Goal: Task Accomplishment & Management: Complete application form

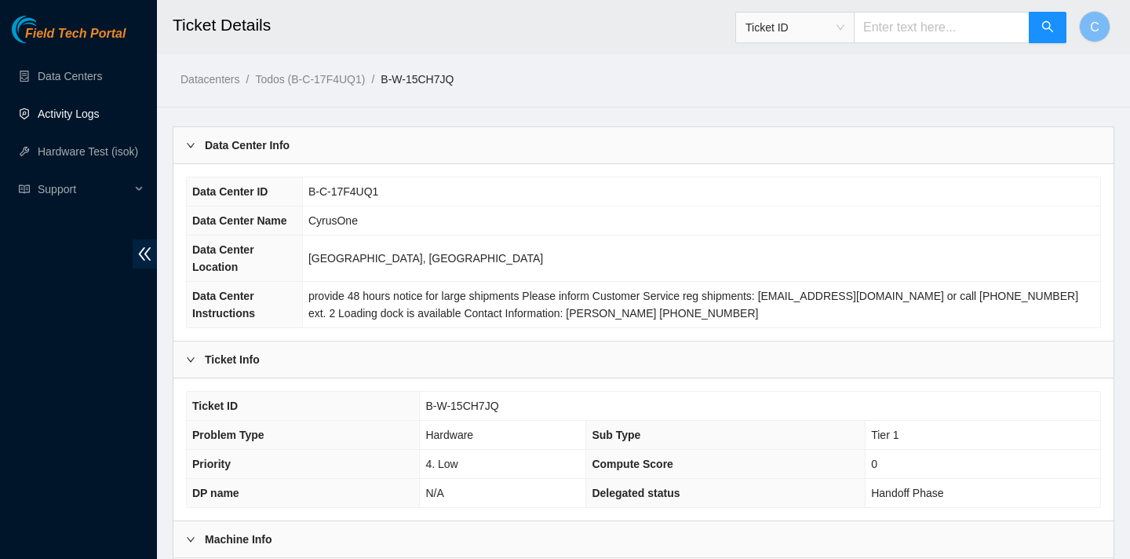
scroll to position [454, 0]
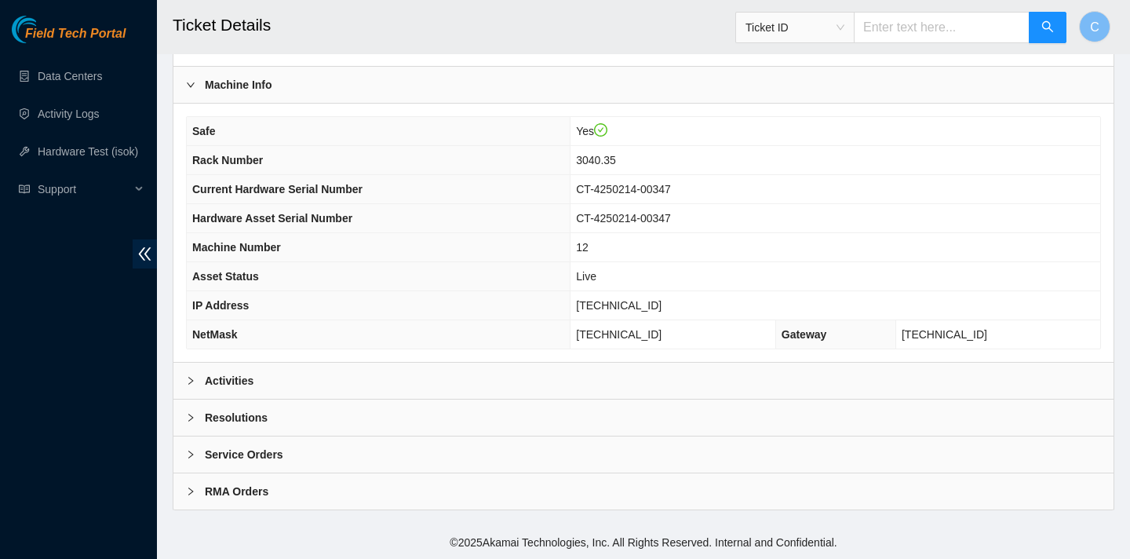
click at [327, 403] on div "Resolutions" at bounding box center [643, 417] width 940 height 36
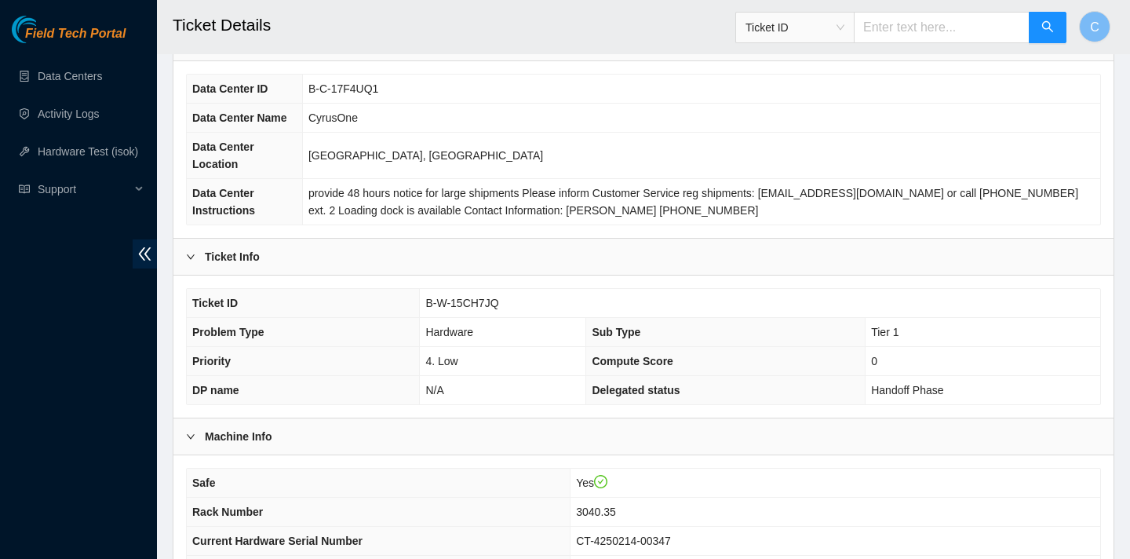
scroll to position [126, 0]
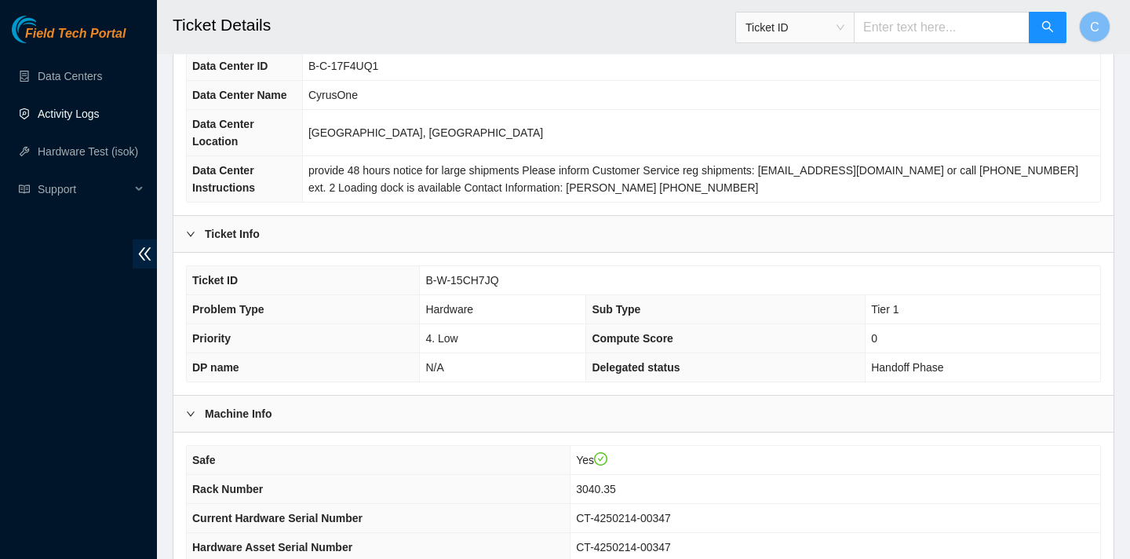
click at [76, 115] on link "Activity Logs" at bounding box center [69, 114] width 62 height 13
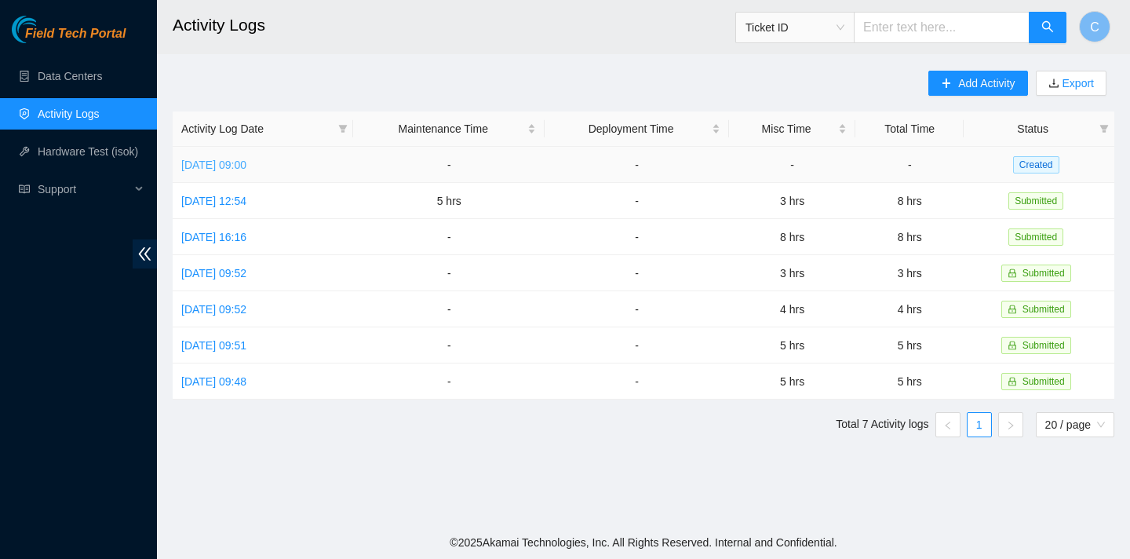
click at [246, 165] on link "Thu, 04 Sep 2025 09:00" at bounding box center [213, 165] width 65 height 13
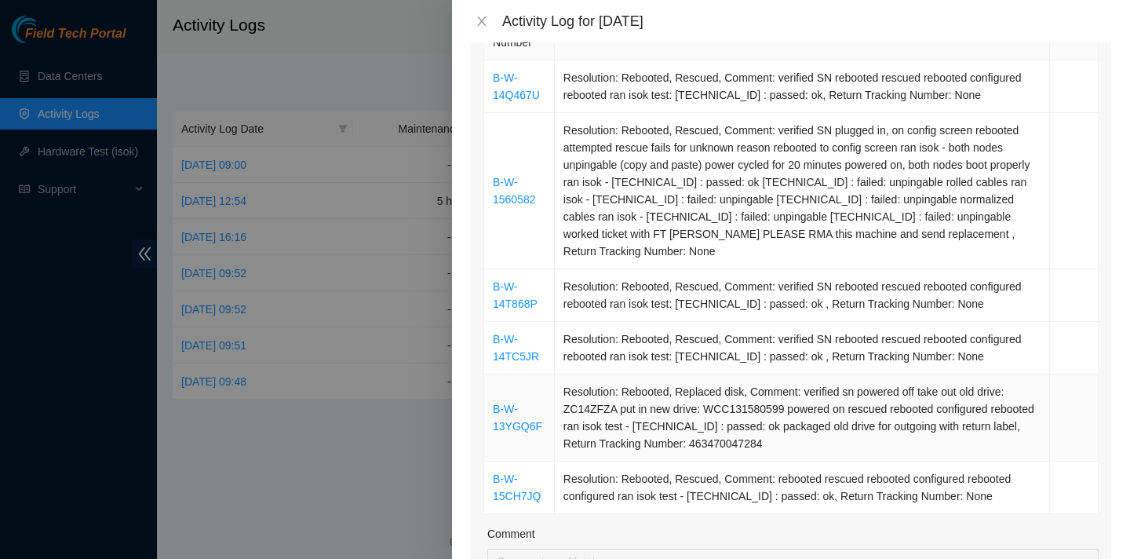
scroll to position [286, 0]
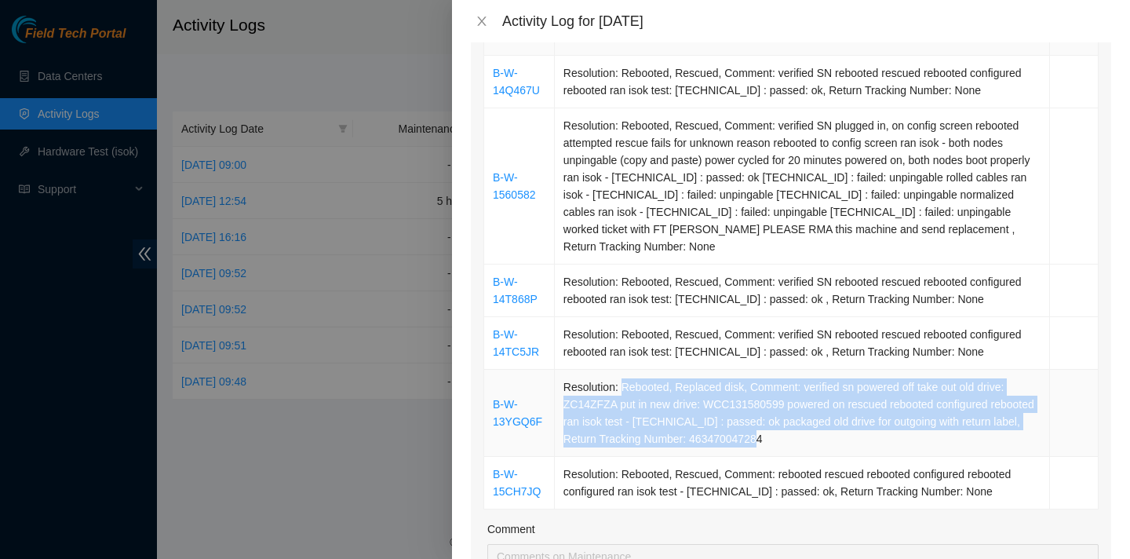
drag, startPoint x: 625, startPoint y: 373, endPoint x: 845, endPoint y: 424, distance: 225.6
click at [845, 424] on td "Resolution: Rebooted, Replaced disk, Comment: verified sn powered off take out …" at bounding box center [802, 413] width 495 height 87
copy td "Rebooted, Replaced disk, Comment: verified sn powered off take out old drive: Z…"
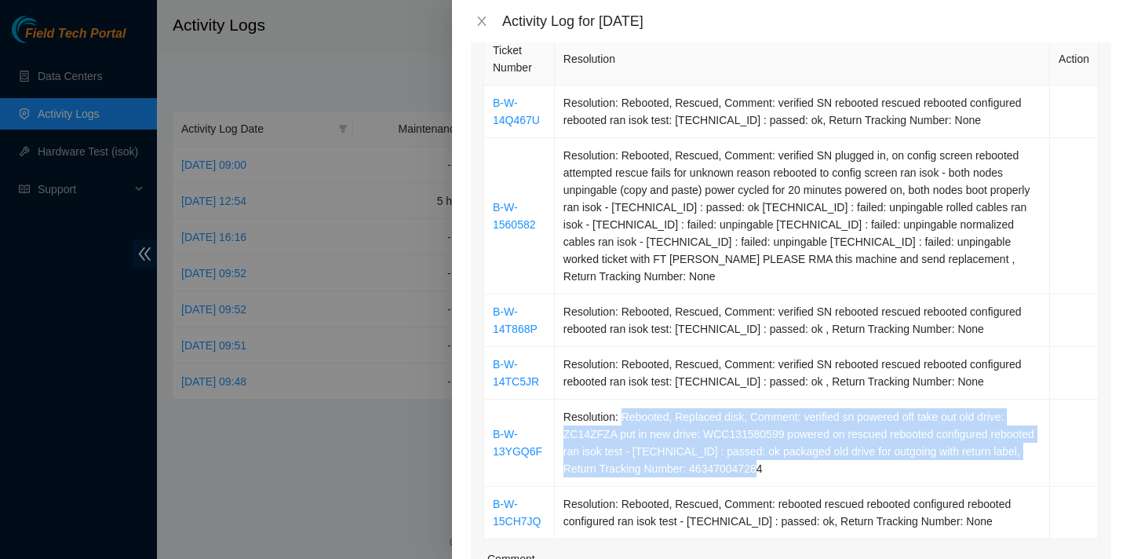
scroll to position [246, 0]
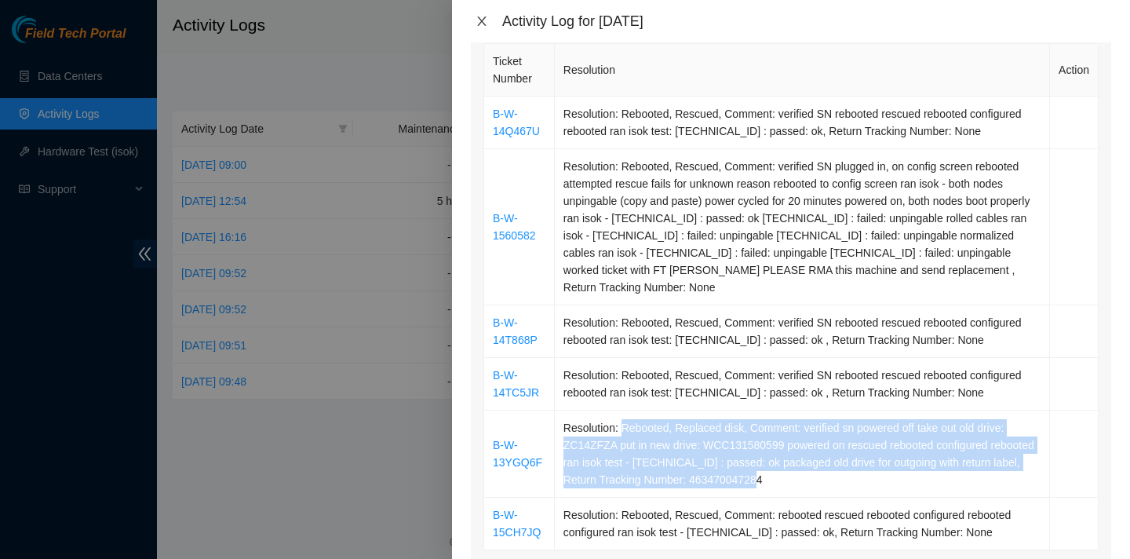
click at [480, 16] on icon "close" at bounding box center [482, 21] width 13 height 13
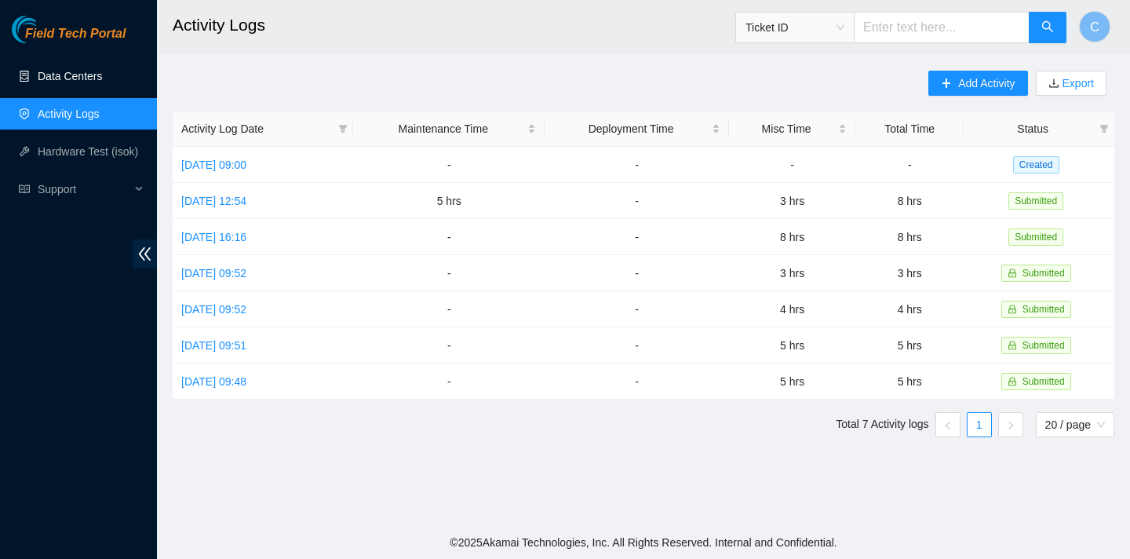
click at [86, 80] on link "Data Centers" at bounding box center [70, 76] width 64 height 13
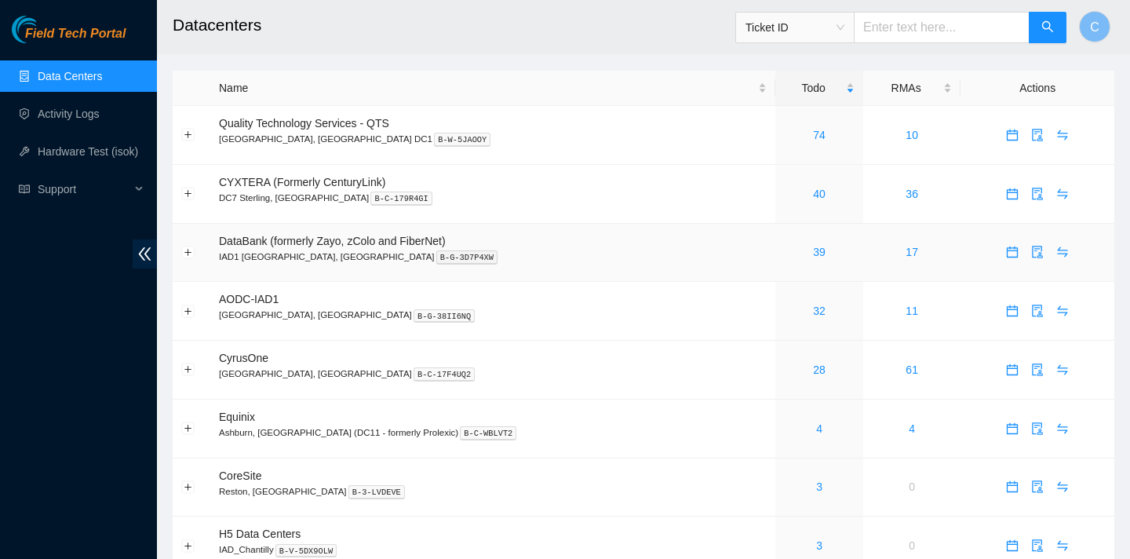
click at [195, 261] on td at bounding box center [192, 253] width 38 height 59
click at [191, 255] on button "Expand row" at bounding box center [188, 252] width 13 height 13
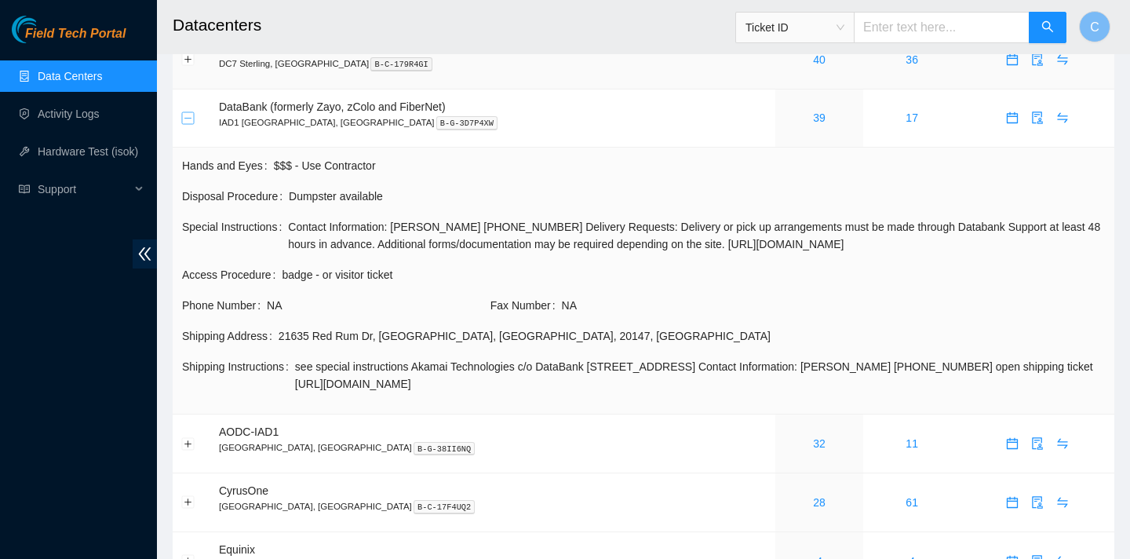
scroll to position [108, 0]
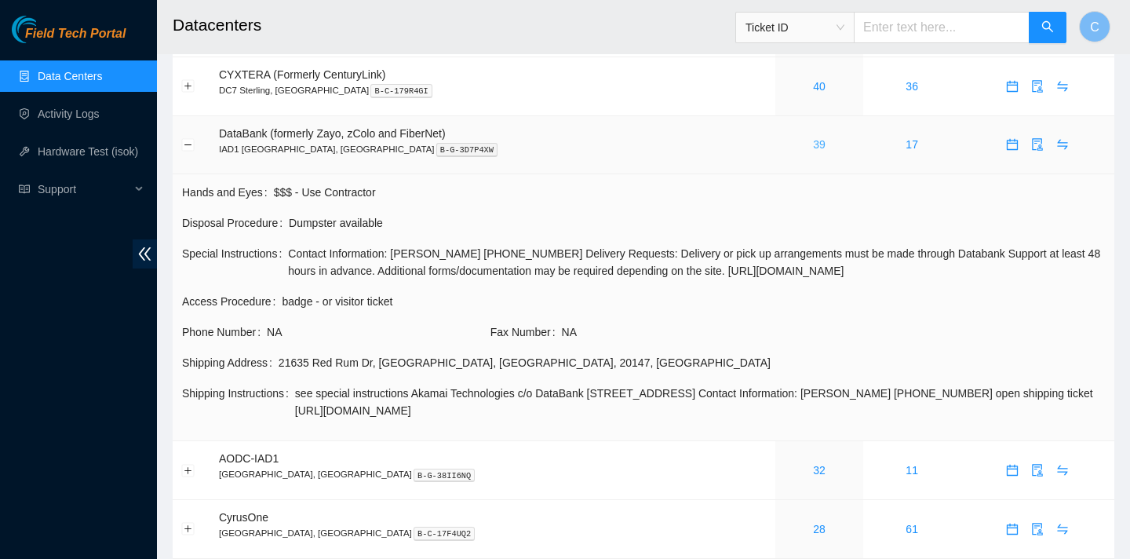
click at [813, 150] on link "39" at bounding box center [819, 144] width 13 height 13
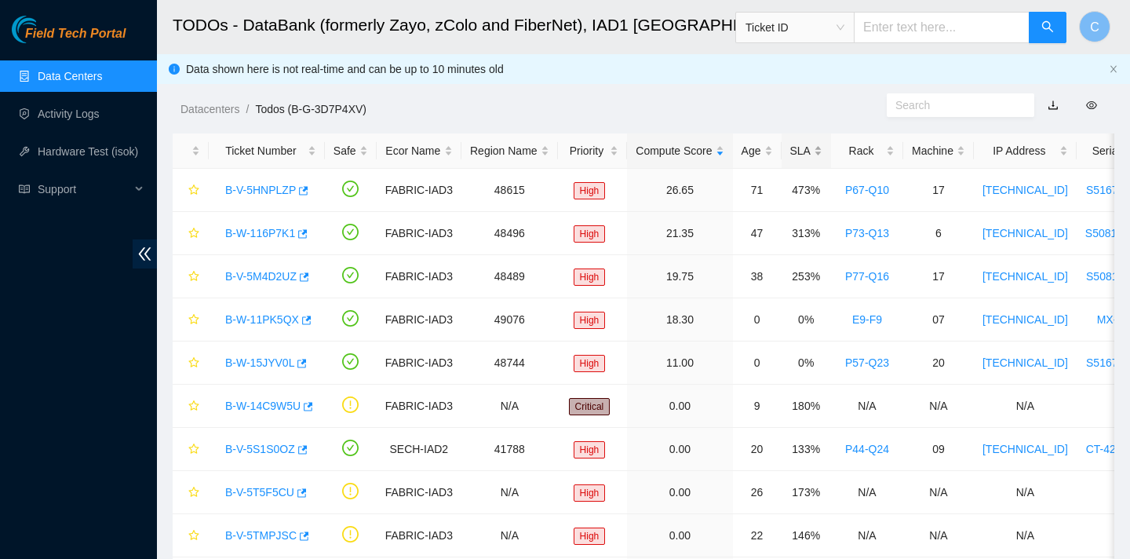
click at [822, 151] on div "SLA" at bounding box center [806, 150] width 32 height 17
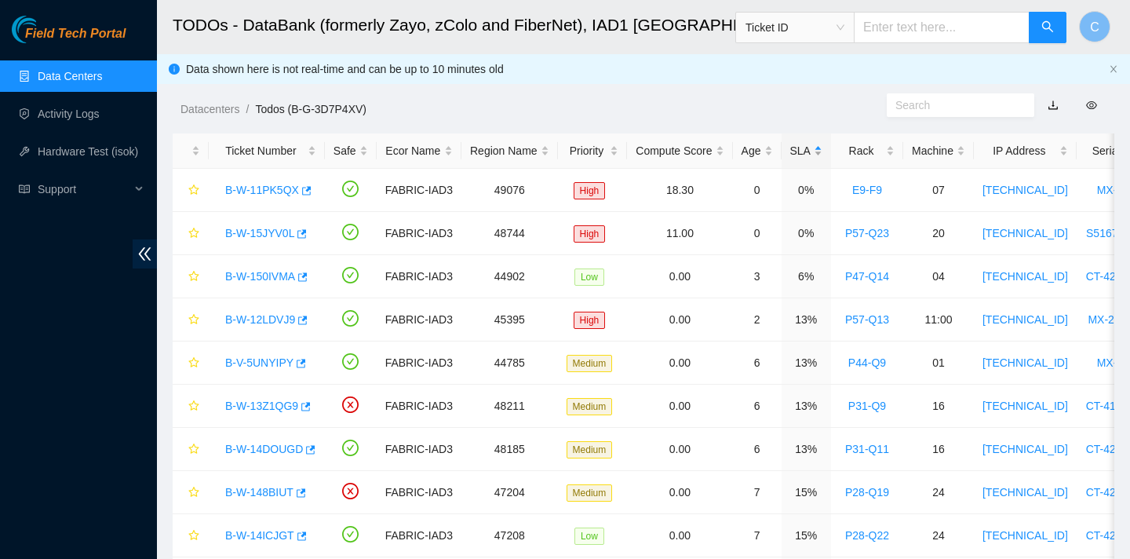
click at [822, 151] on div "SLA" at bounding box center [806, 150] width 32 height 17
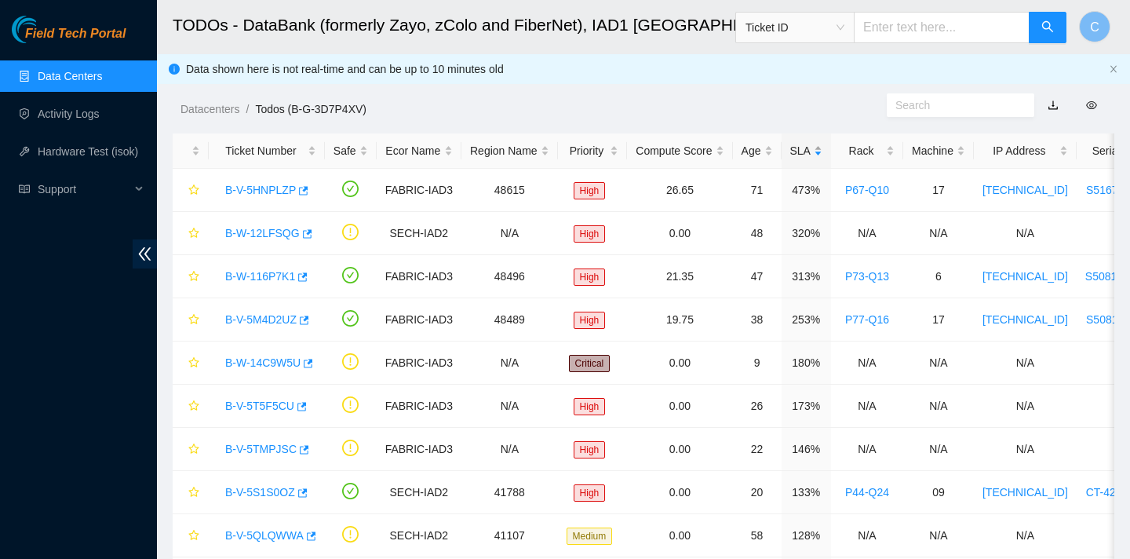
click at [800, 151] on div "SLA" at bounding box center [806, 150] width 32 height 17
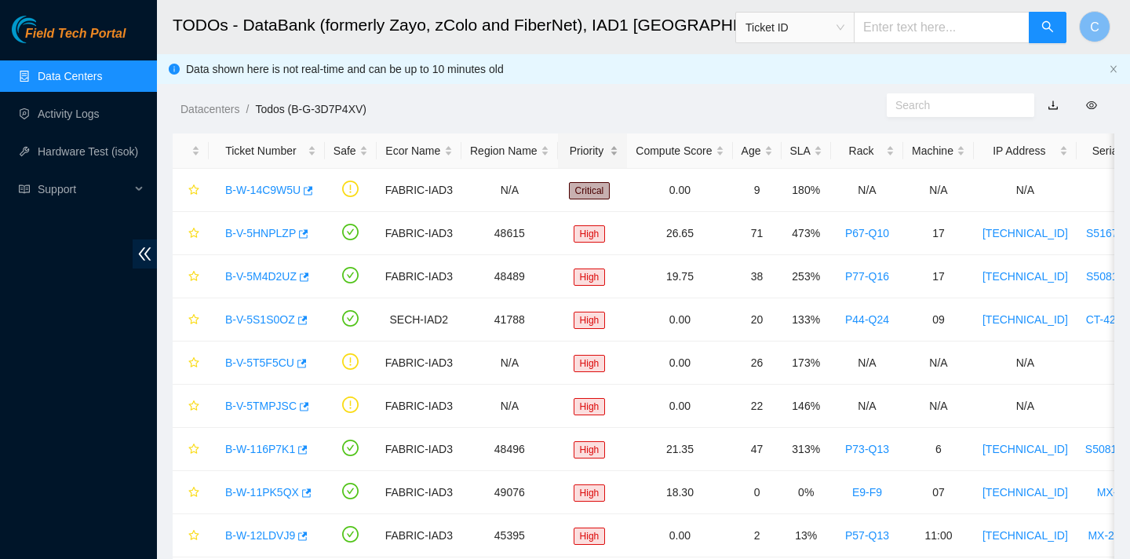
click at [595, 159] on div "Priority" at bounding box center [593, 150] width 53 height 17
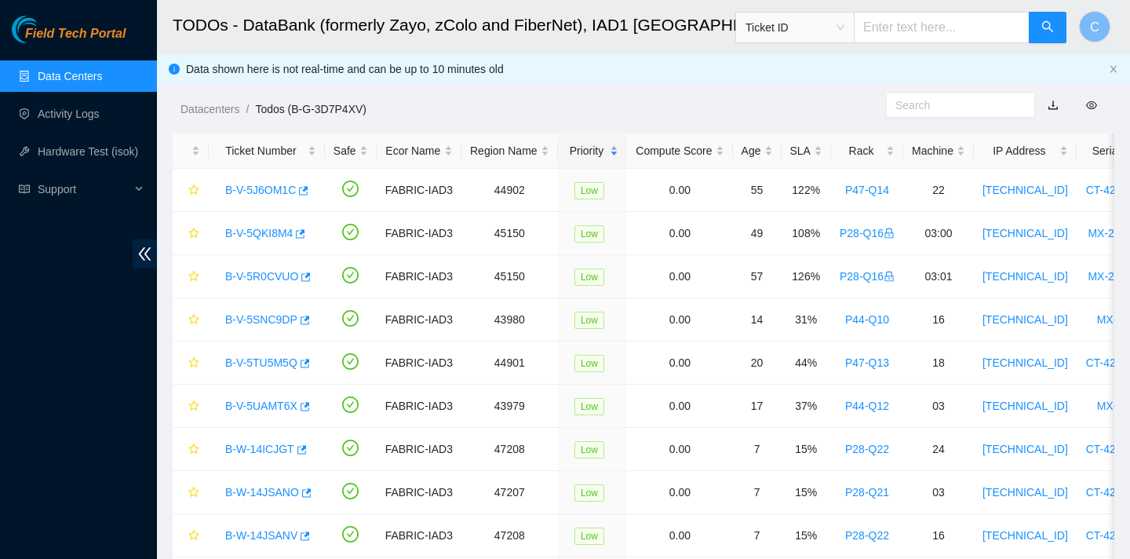
click at [596, 159] on div "Priority" at bounding box center [593, 150] width 53 height 17
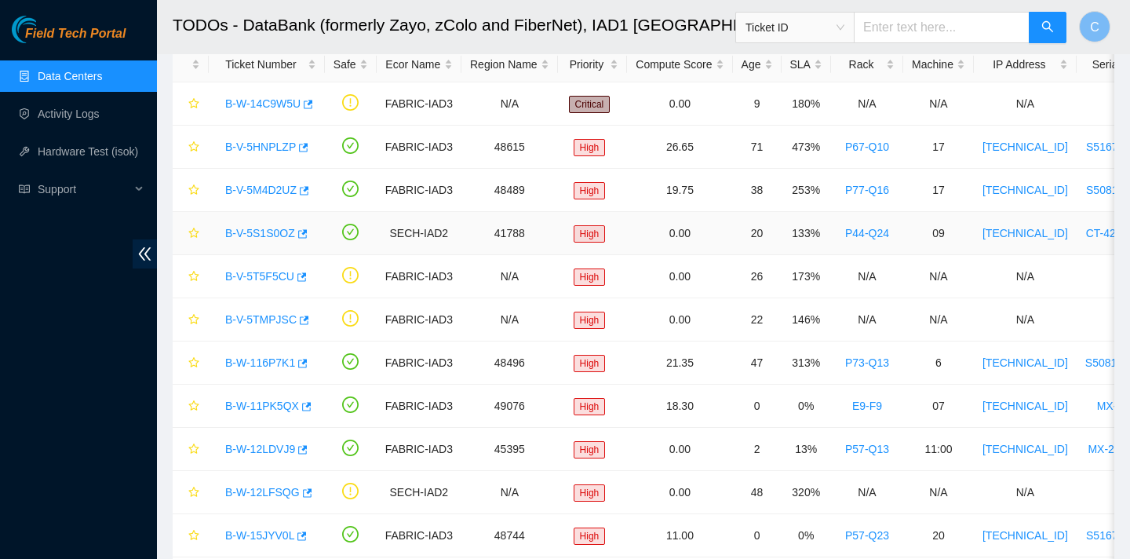
scroll to position [84, 0]
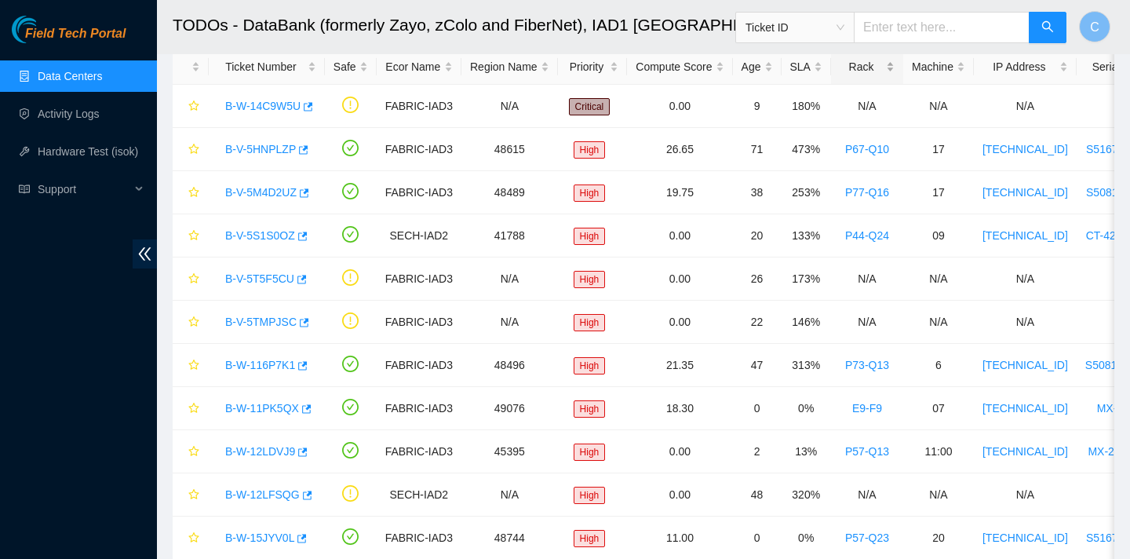
click at [871, 63] on div "Rack" at bounding box center [867, 66] width 55 height 17
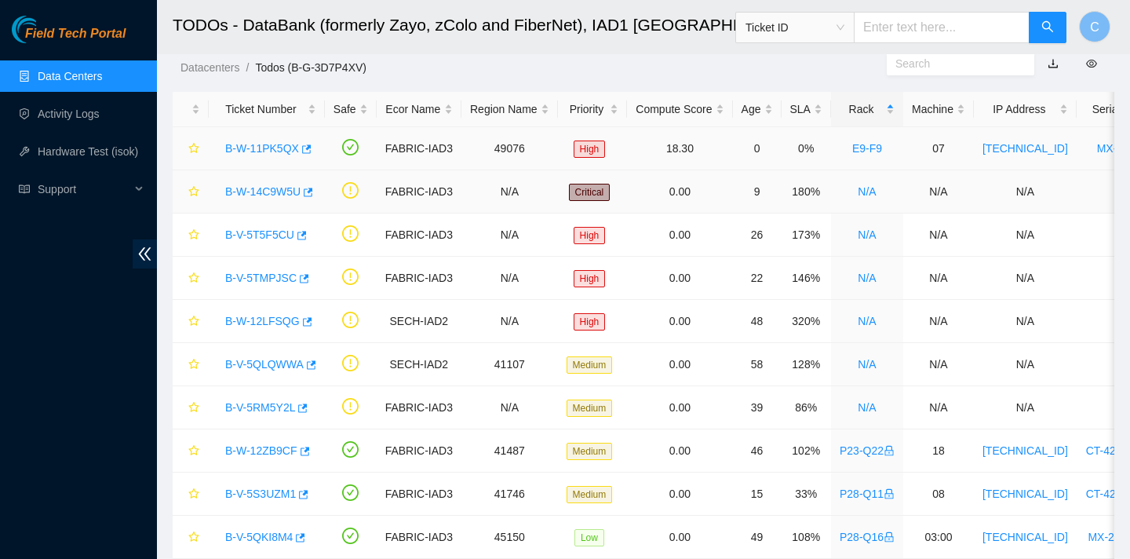
scroll to position [42, 0]
click at [880, 108] on div "Rack" at bounding box center [867, 108] width 55 height 17
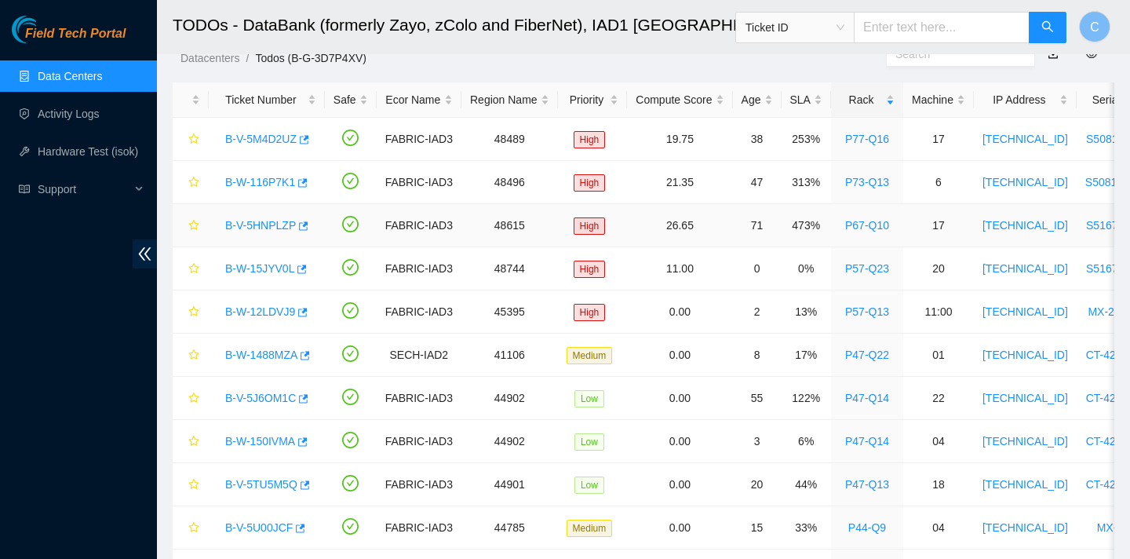
scroll to position [56, 0]
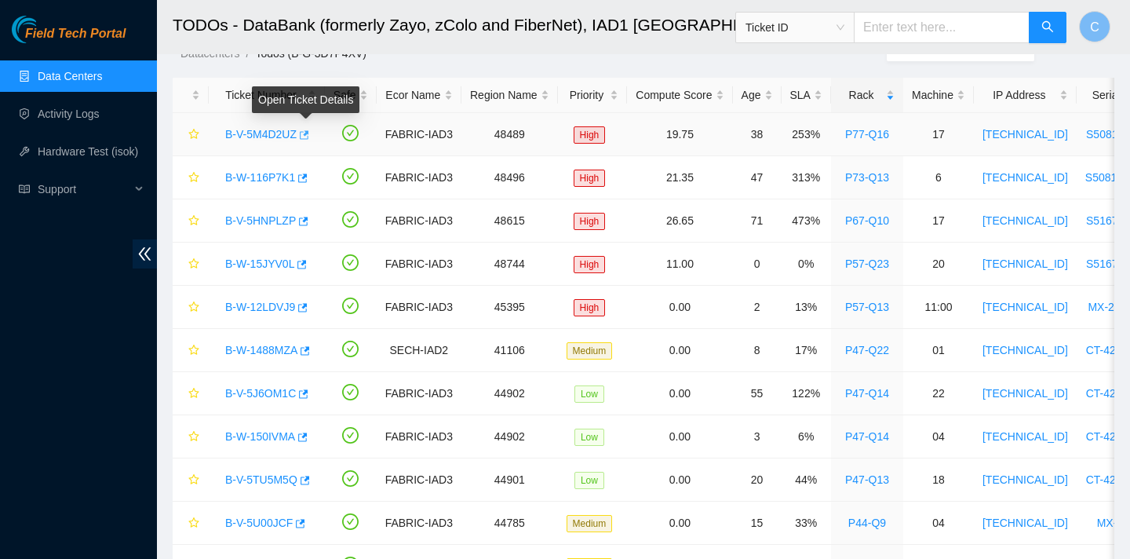
click at [308, 138] on icon "button" at bounding box center [302, 134] width 11 height 11
click at [308, 176] on icon "button" at bounding box center [302, 177] width 9 height 9
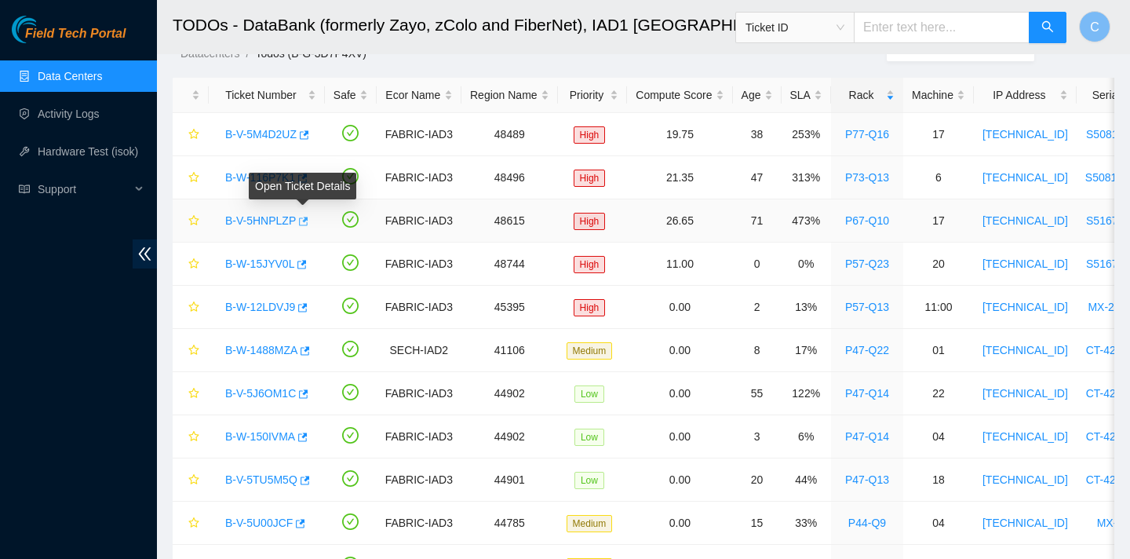
click at [304, 222] on icon "button" at bounding box center [302, 221] width 11 height 11
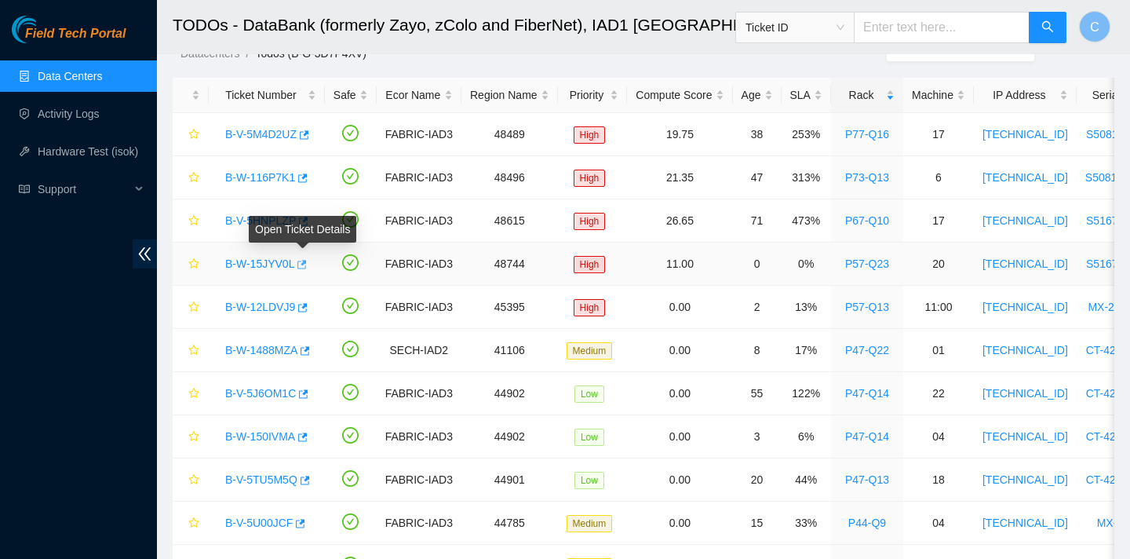
click at [306, 264] on icon "button" at bounding box center [300, 264] width 11 height 11
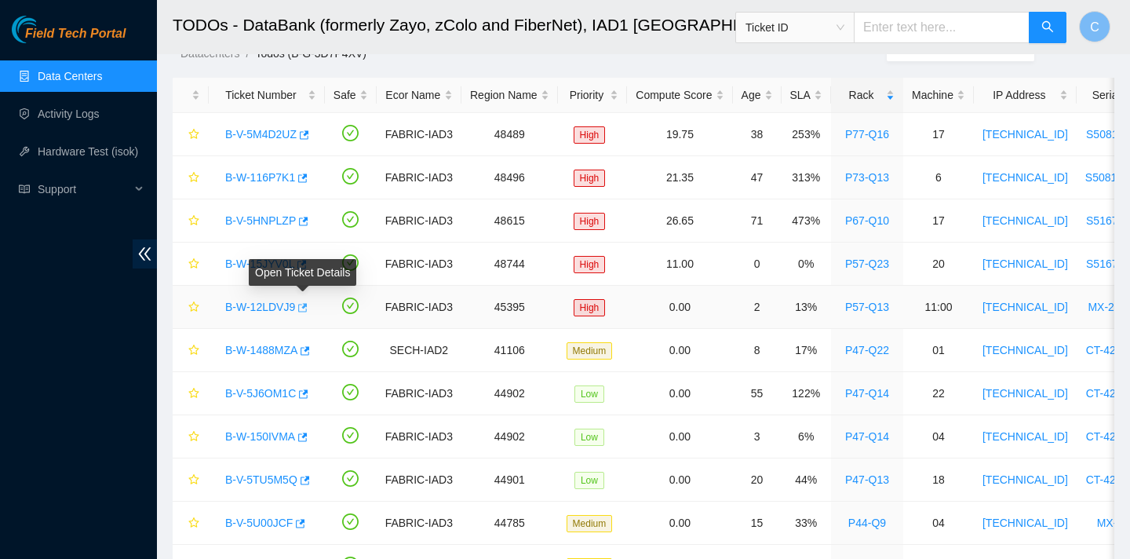
click at [308, 311] on icon "button" at bounding box center [302, 307] width 9 height 9
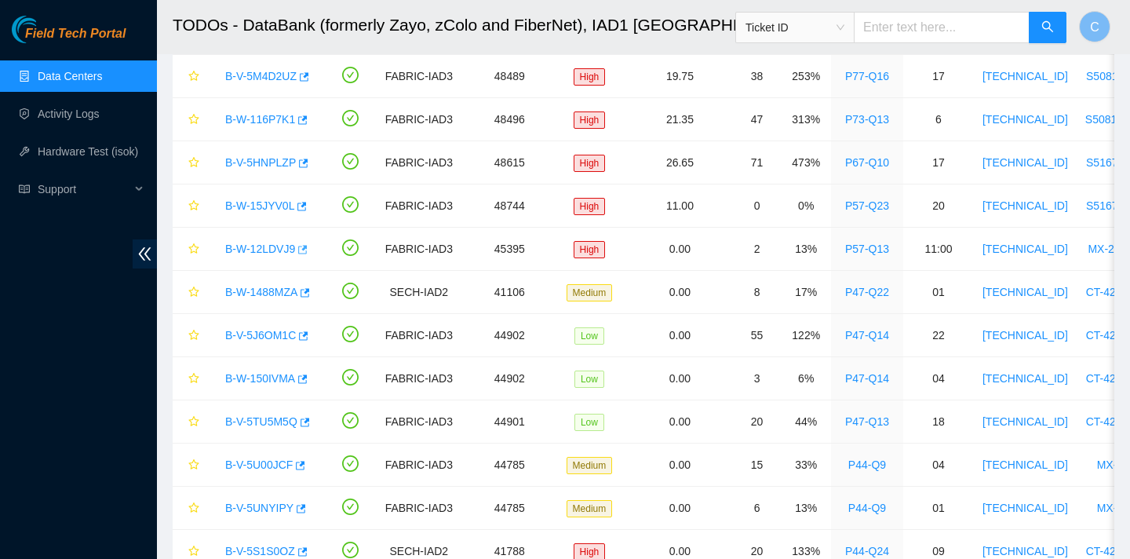
scroll to position [0, 0]
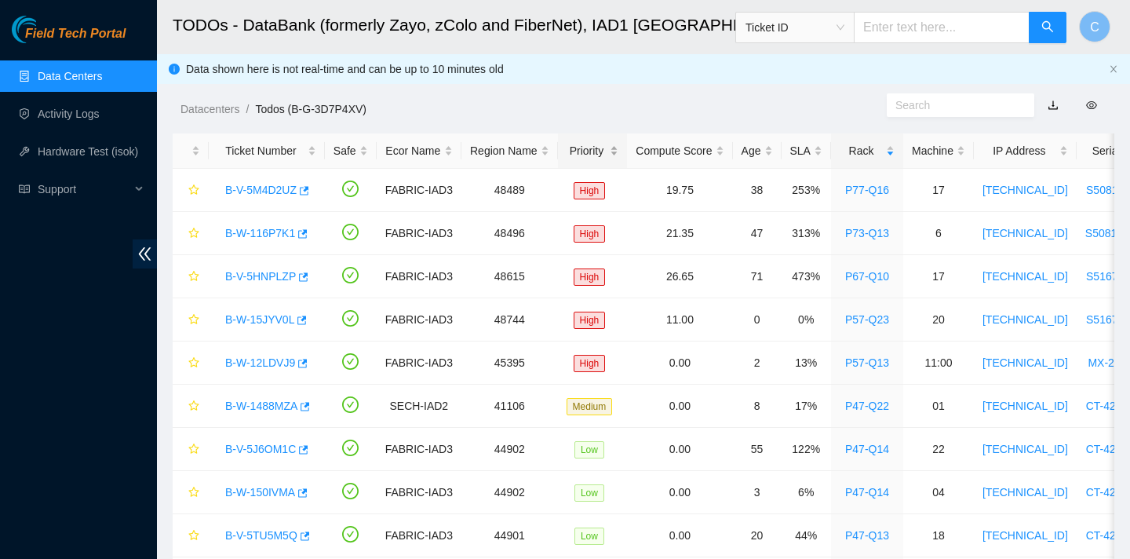
click at [589, 147] on div "Priority" at bounding box center [593, 150] width 53 height 17
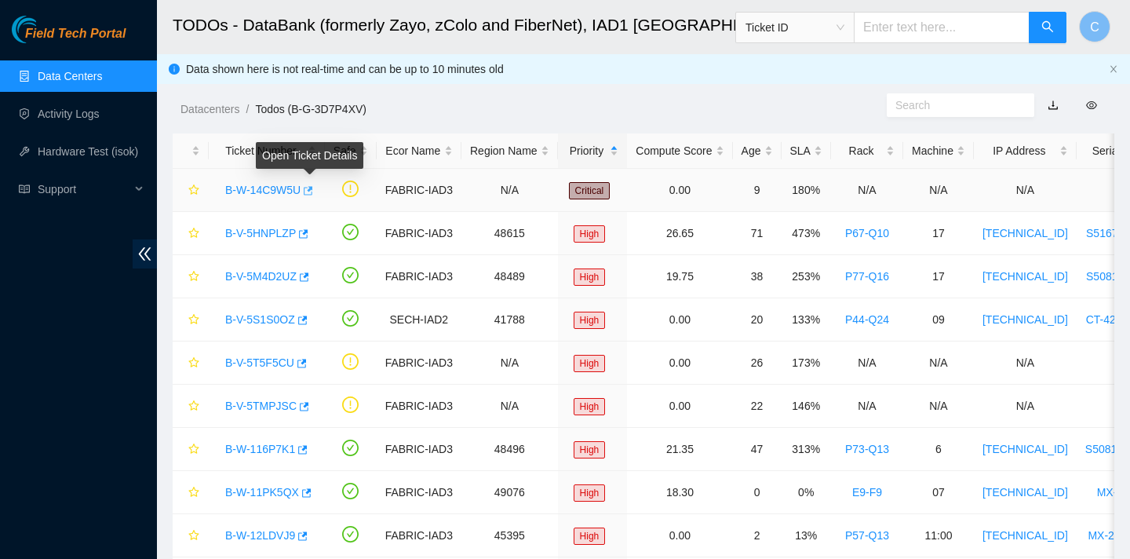
click at [312, 191] on icon "button" at bounding box center [308, 190] width 9 height 9
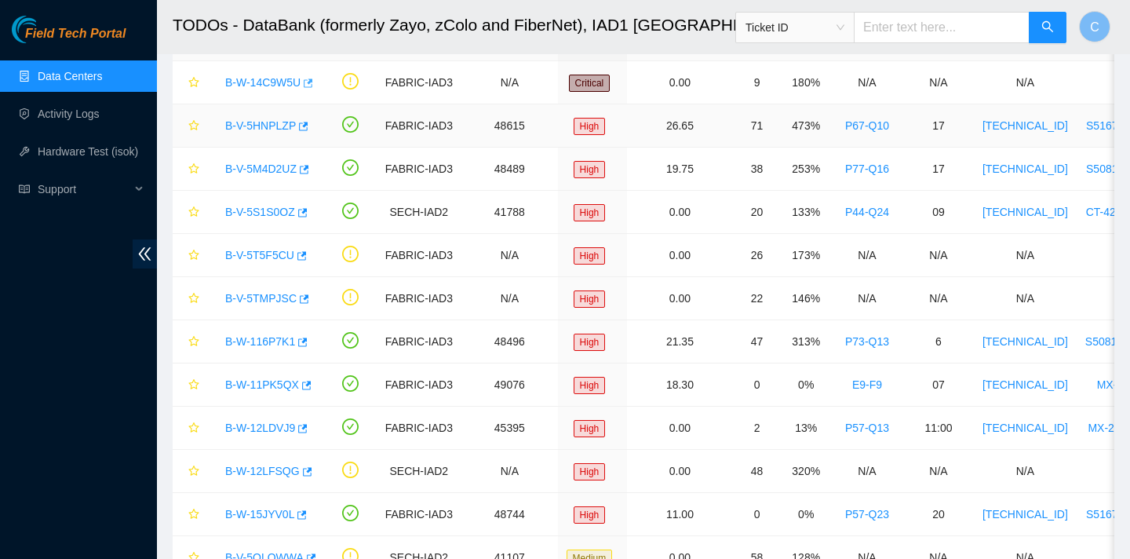
scroll to position [109, 0]
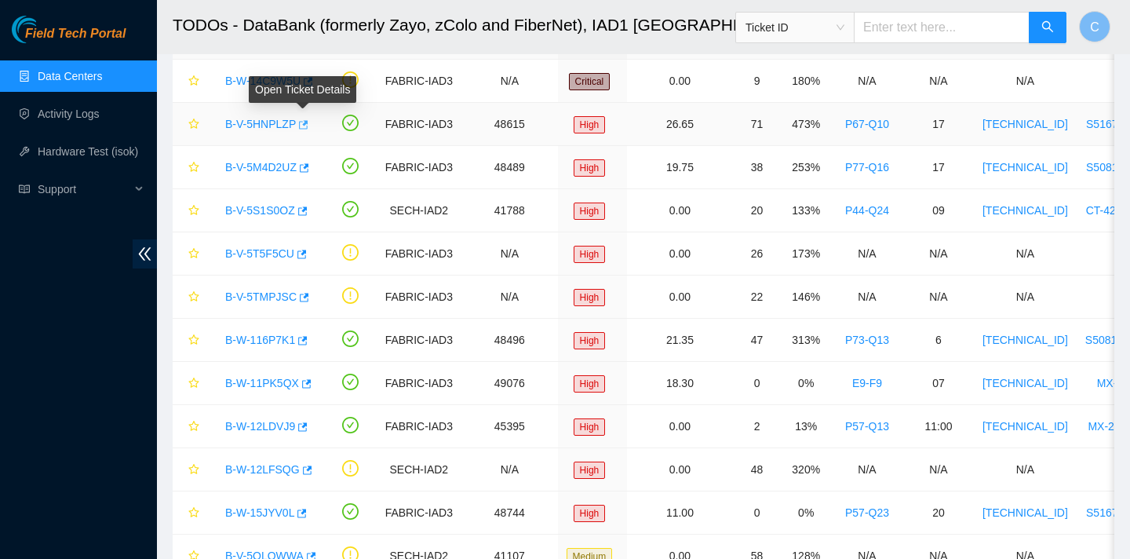
click at [308, 125] on icon "button" at bounding box center [302, 124] width 11 height 11
click at [308, 167] on icon "button" at bounding box center [302, 167] width 11 height 11
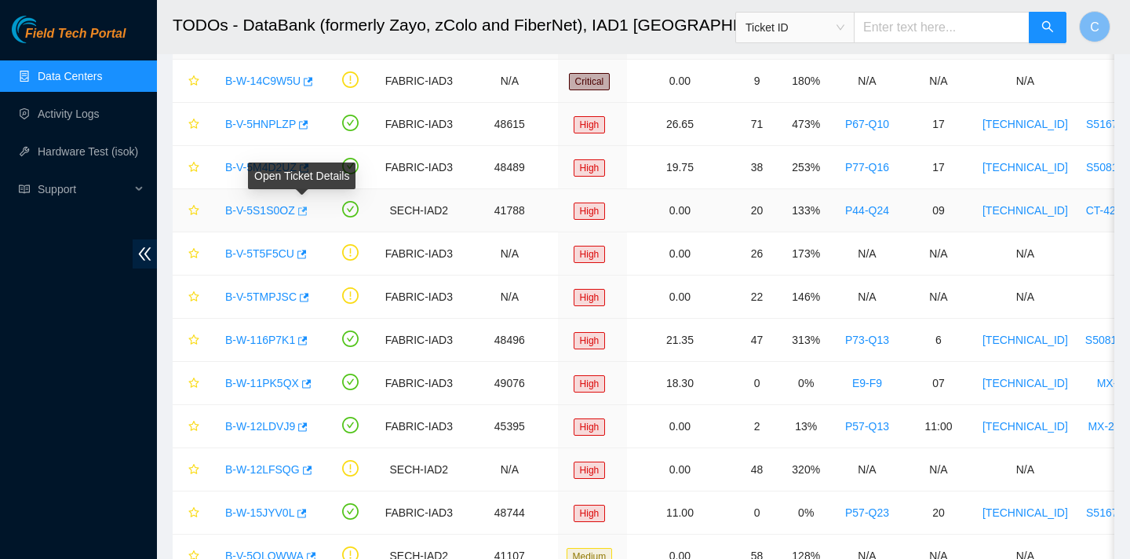
click at [306, 211] on icon "button" at bounding box center [302, 210] width 9 height 9
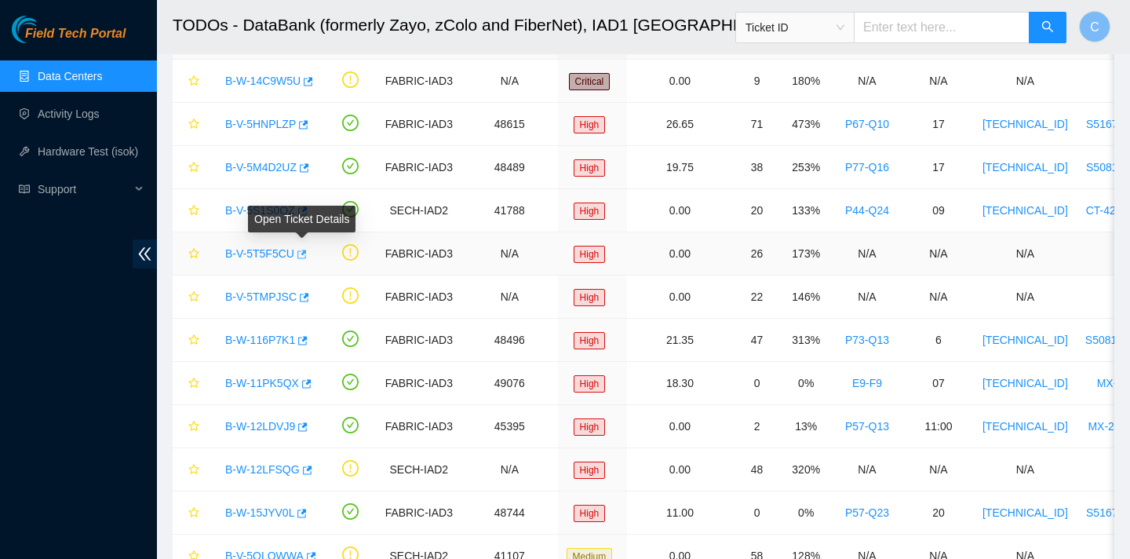
click at [306, 259] on icon "button" at bounding box center [300, 254] width 11 height 11
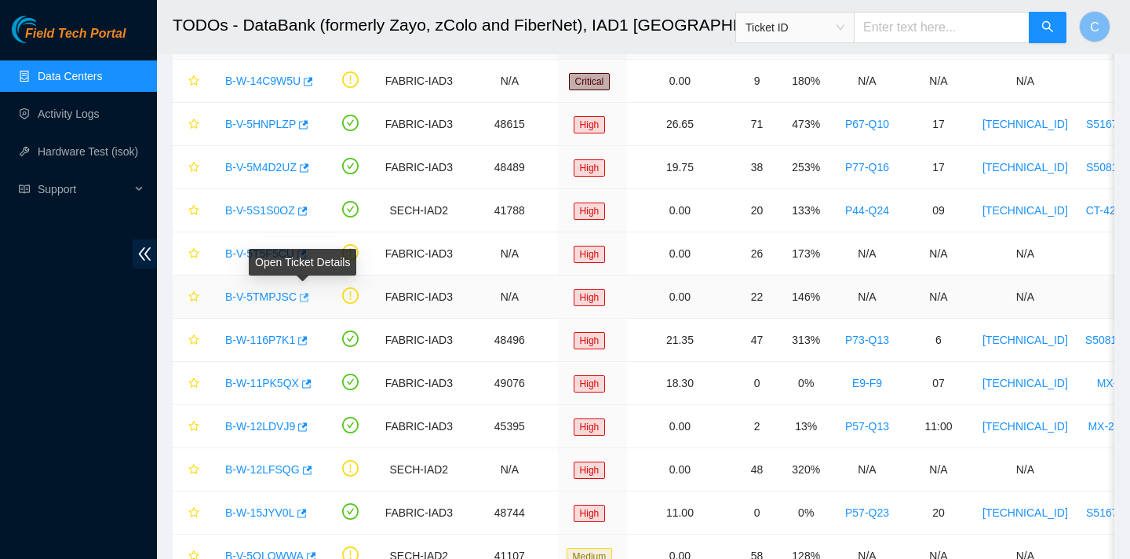
click at [308, 297] on icon "button" at bounding box center [302, 297] width 11 height 11
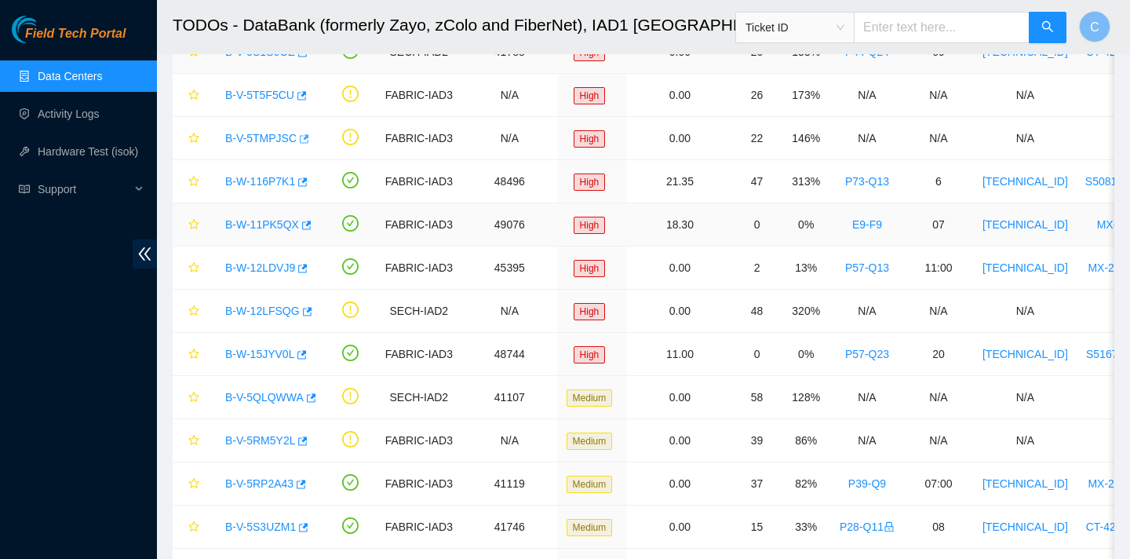
scroll to position [99, 0]
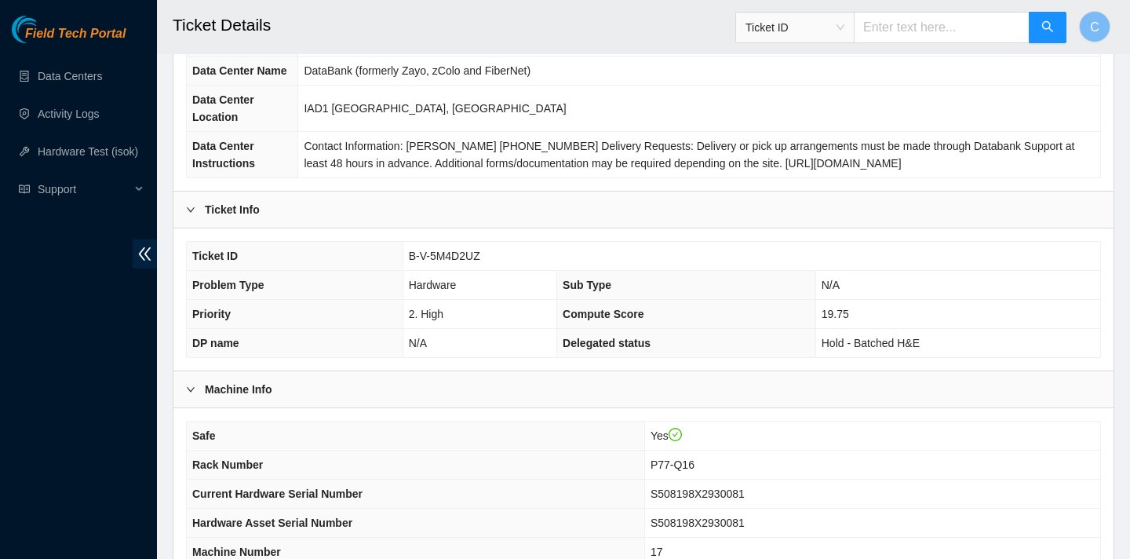
scroll to position [454, 0]
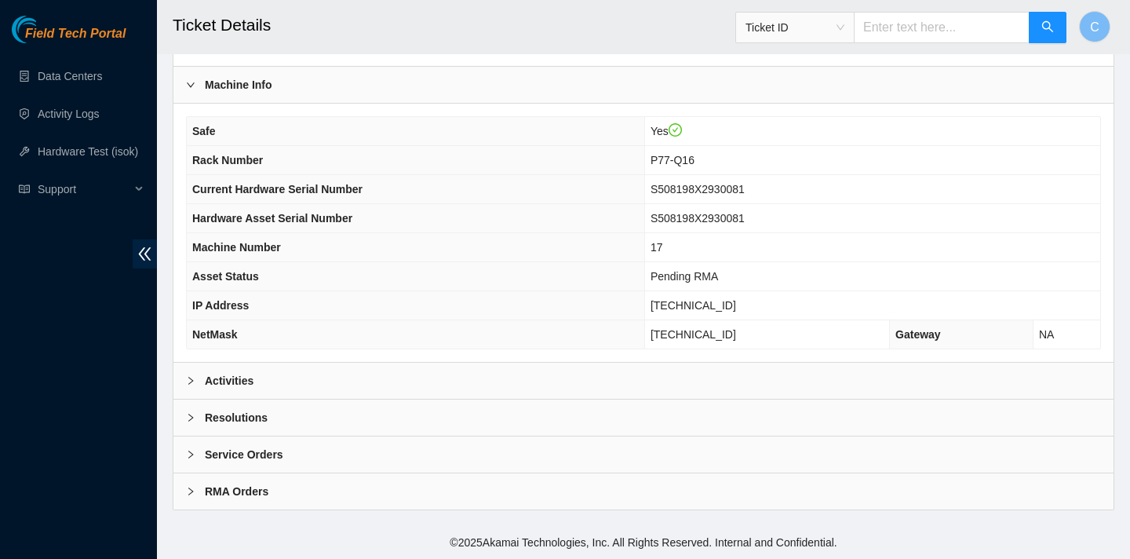
click at [605, 386] on div "Activities" at bounding box center [643, 381] width 940 height 36
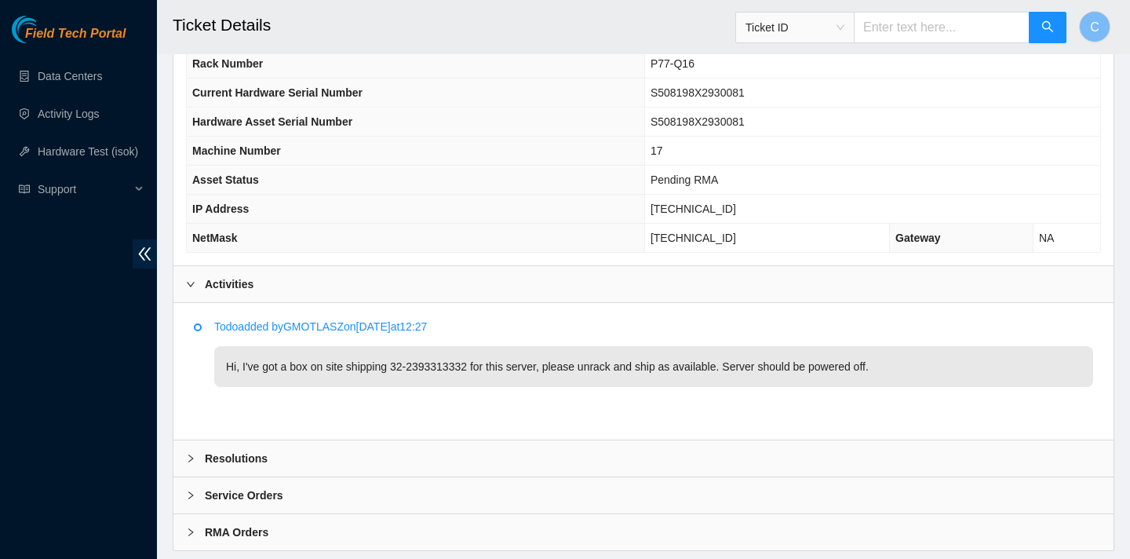
scroll to position [592, 0]
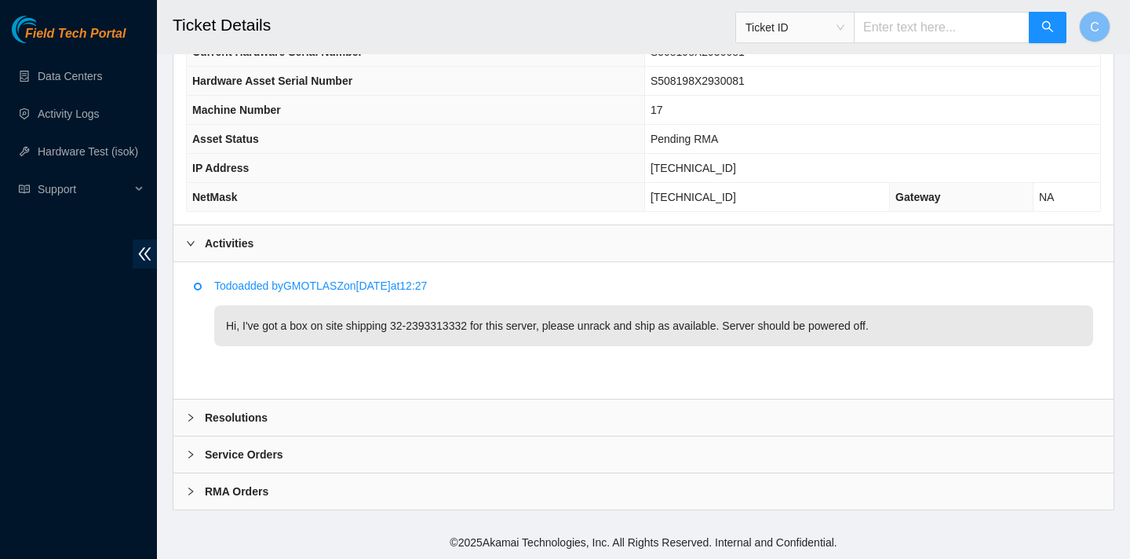
click at [585, 489] on div "RMA Orders" at bounding box center [643, 491] width 940 height 36
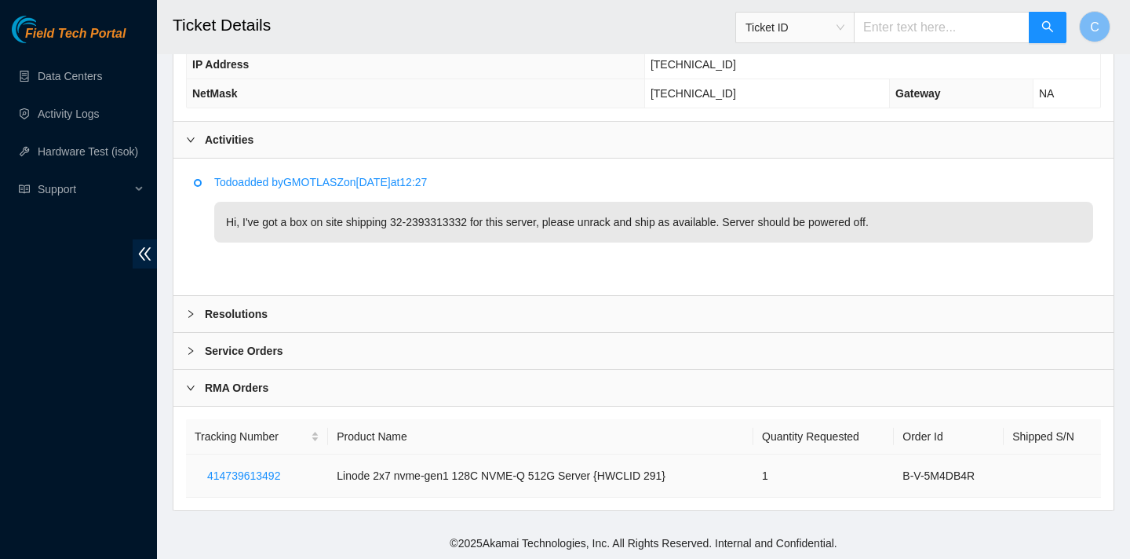
scroll to position [696, 0]
click at [567, 360] on div "Service Orders" at bounding box center [643, 350] width 940 height 36
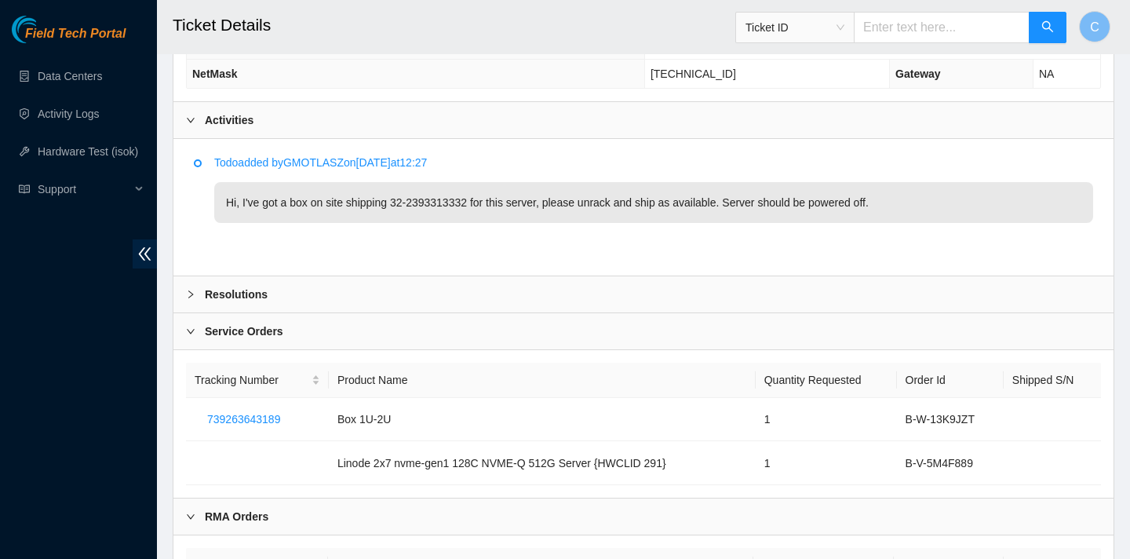
click at [558, 338] on div "Service Orders" at bounding box center [643, 331] width 940 height 36
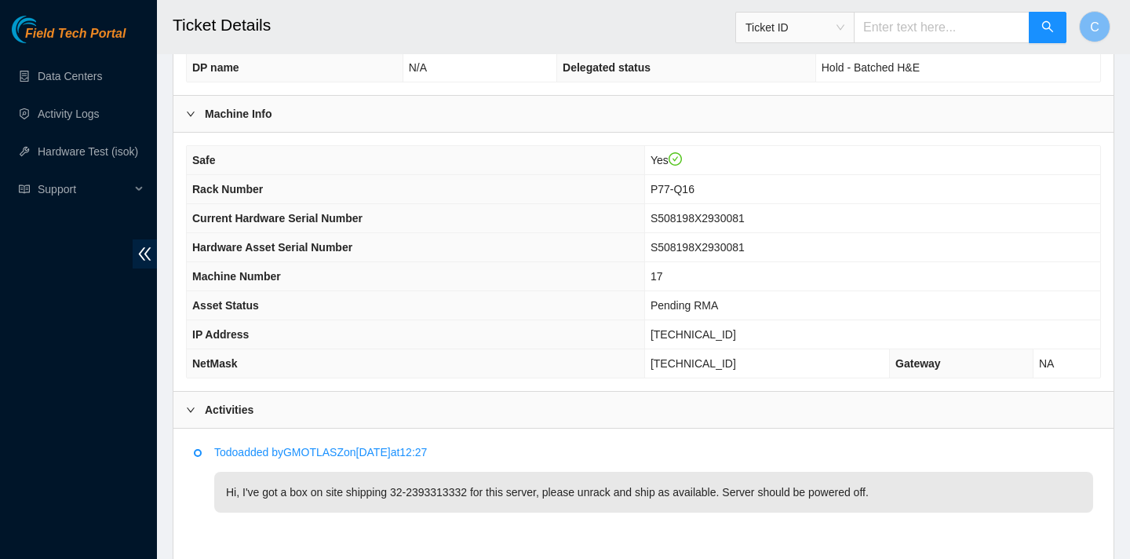
scroll to position [333, 0]
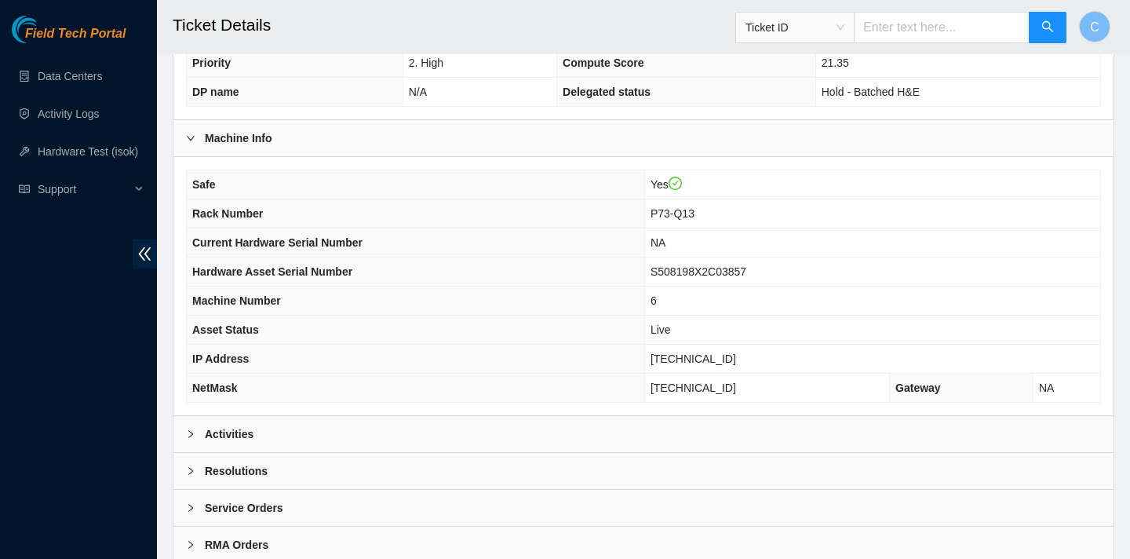
scroll to position [454, 0]
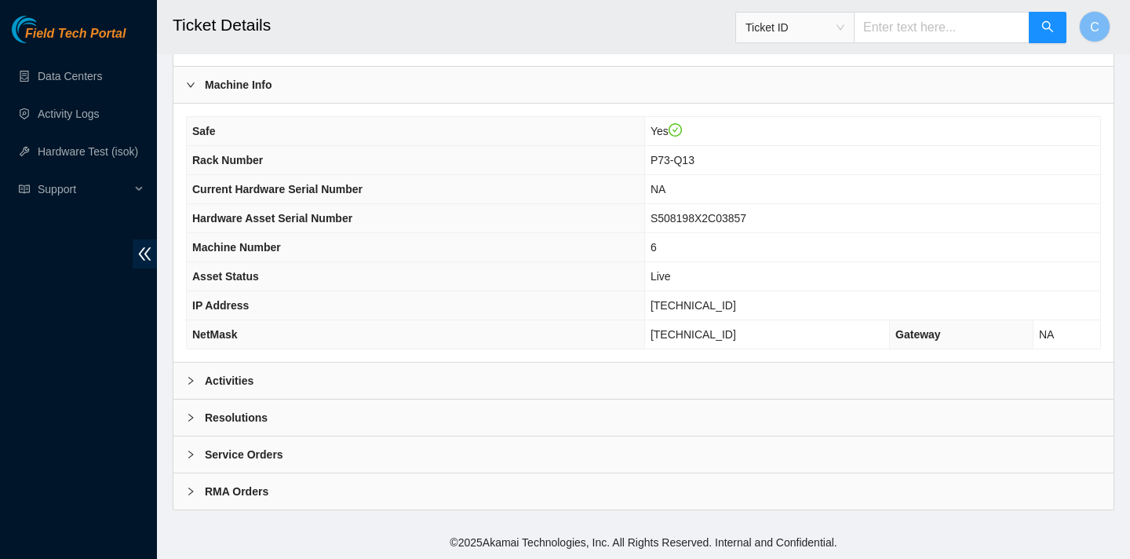
click at [381, 378] on div "Activities" at bounding box center [643, 381] width 940 height 36
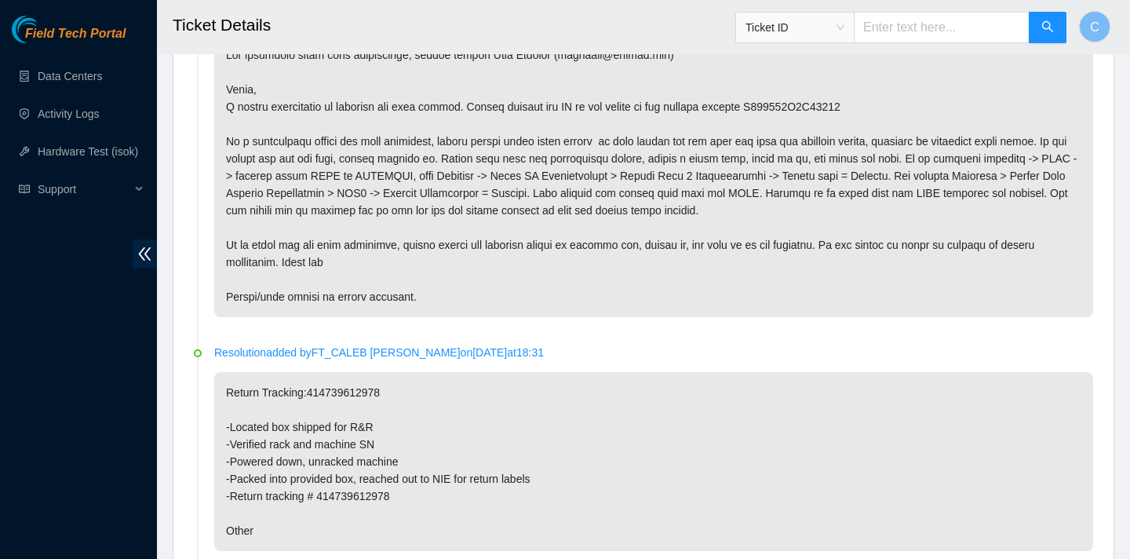
scroll to position [860, 0]
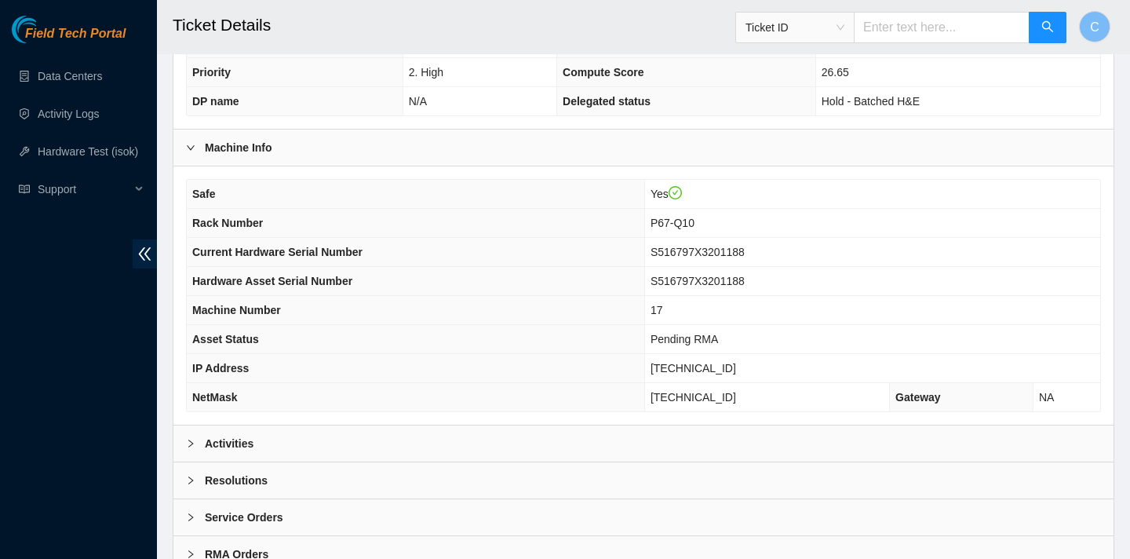
scroll to position [454, 0]
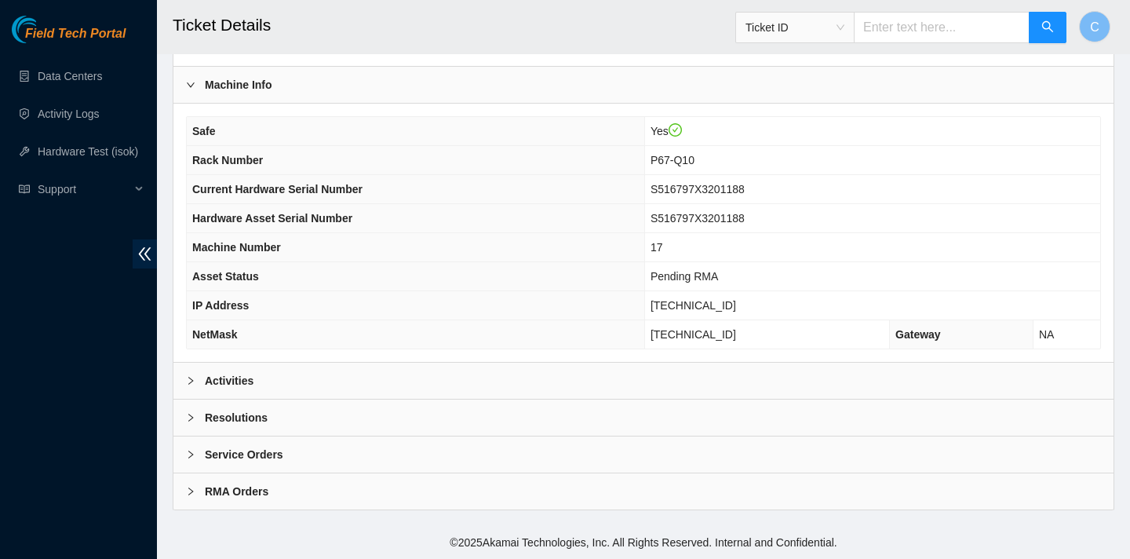
click at [415, 385] on div "Activities" at bounding box center [643, 381] width 940 height 36
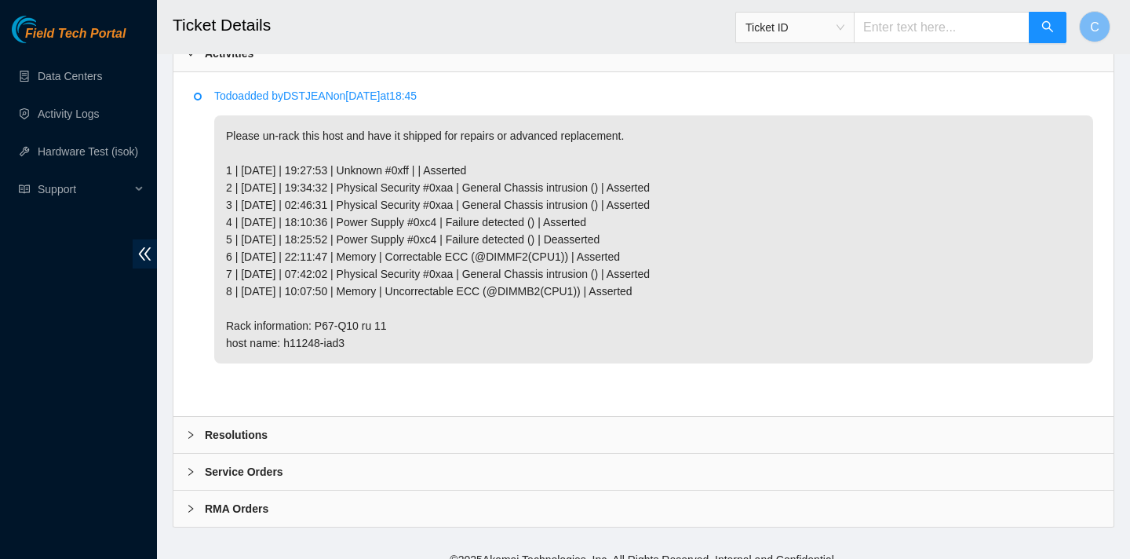
scroll to position [799, 0]
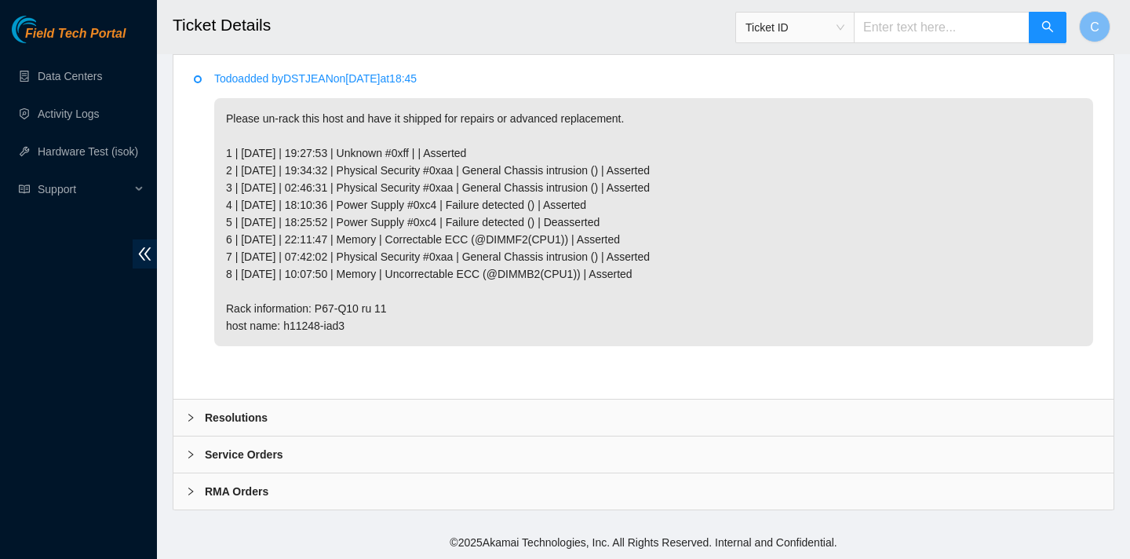
click at [500, 495] on div "RMA Orders" at bounding box center [643, 491] width 940 height 36
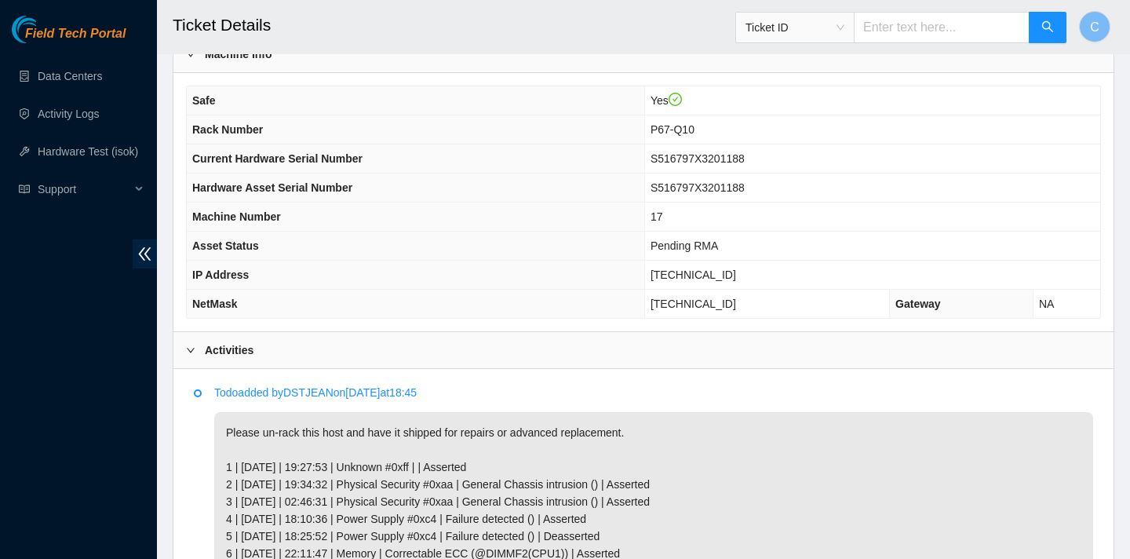
scroll to position [0, 0]
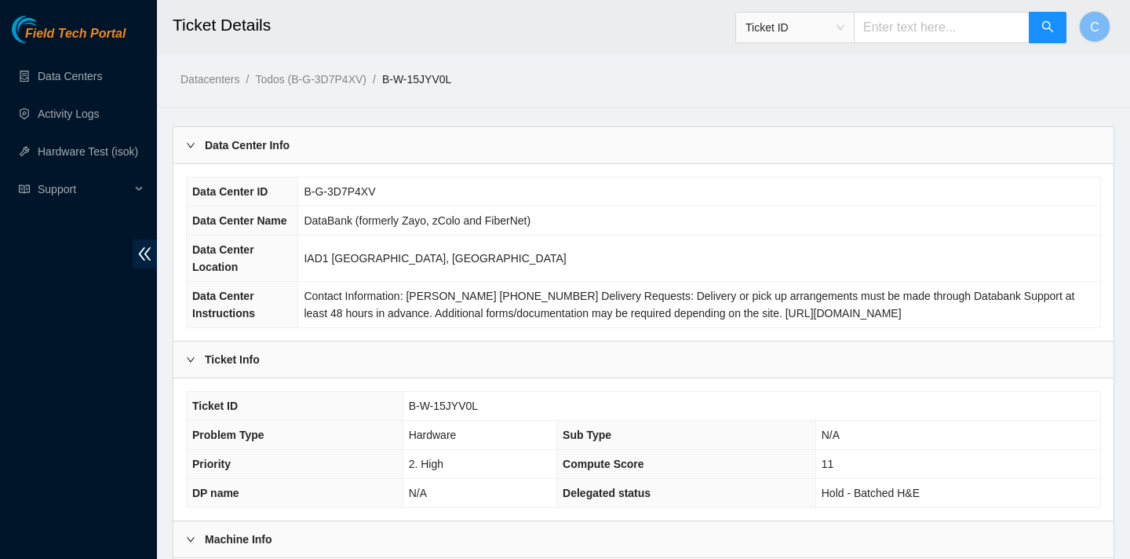
scroll to position [454, 0]
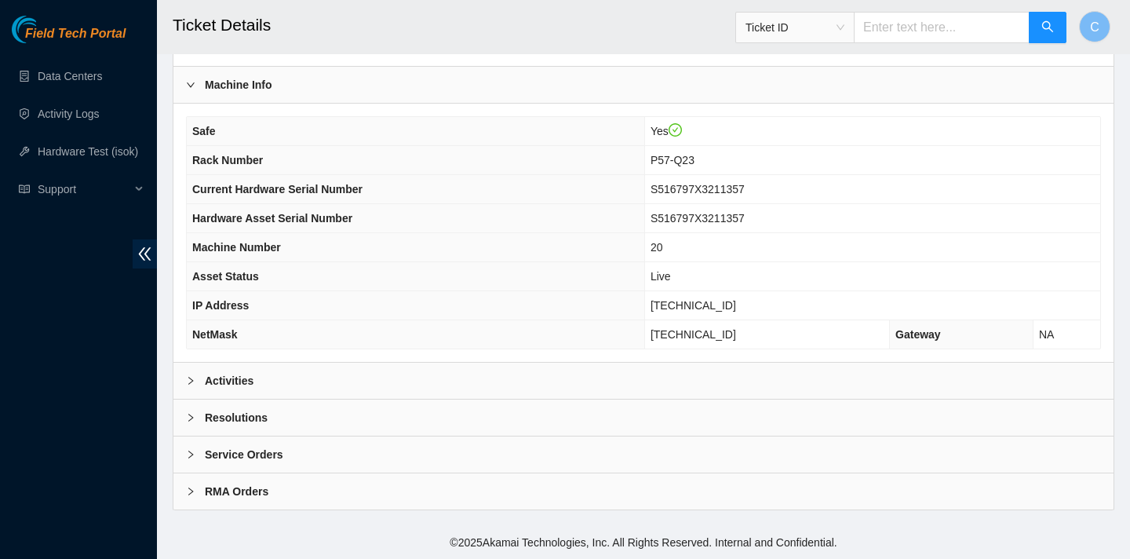
click at [352, 386] on div "Activities" at bounding box center [643, 381] width 940 height 36
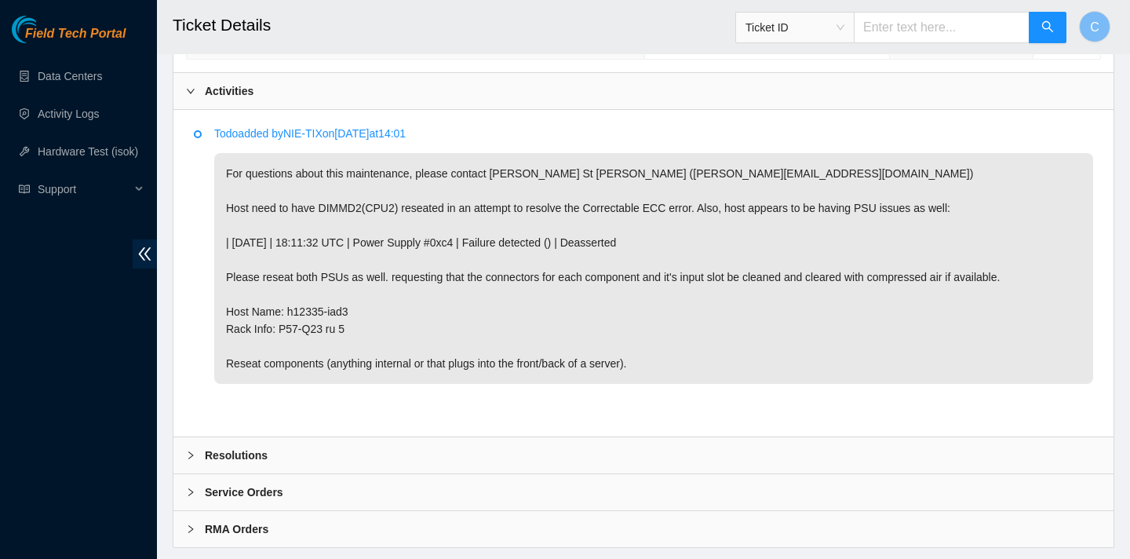
scroll to position [782, 0]
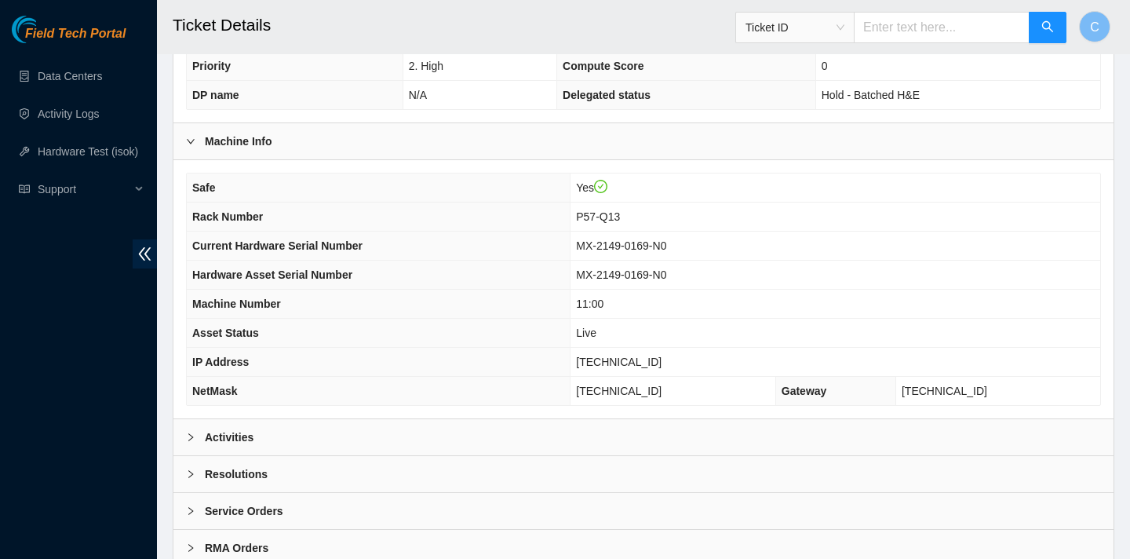
scroll to position [454, 0]
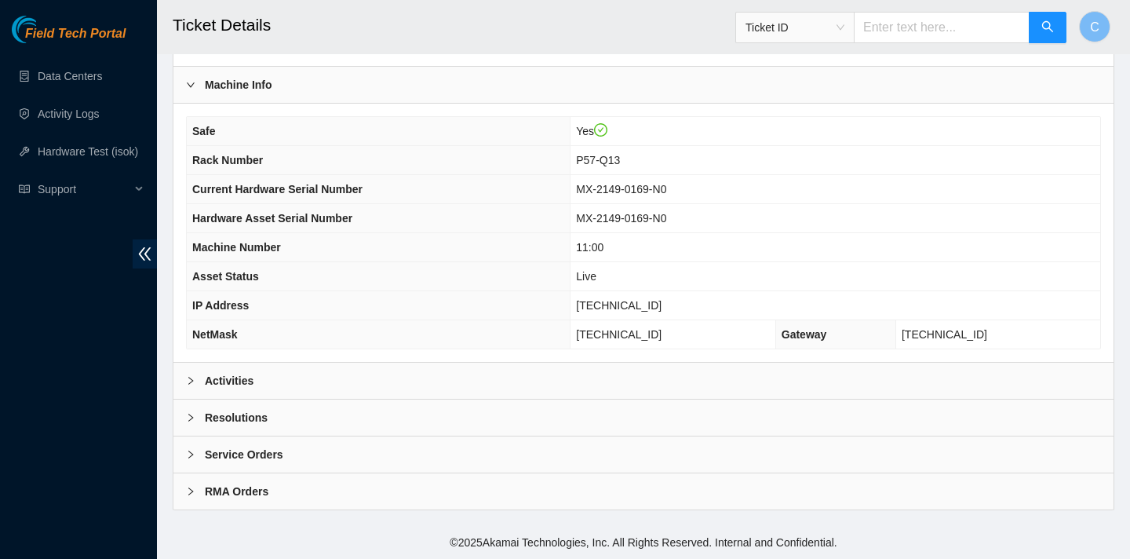
click at [307, 370] on div "Activities" at bounding box center [643, 381] width 940 height 36
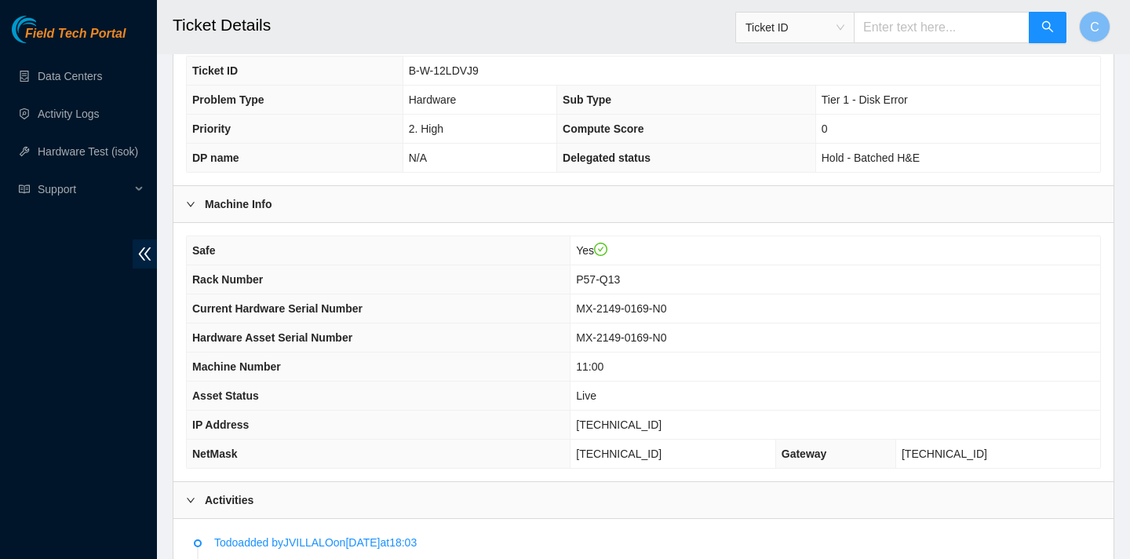
scroll to position [334, 0]
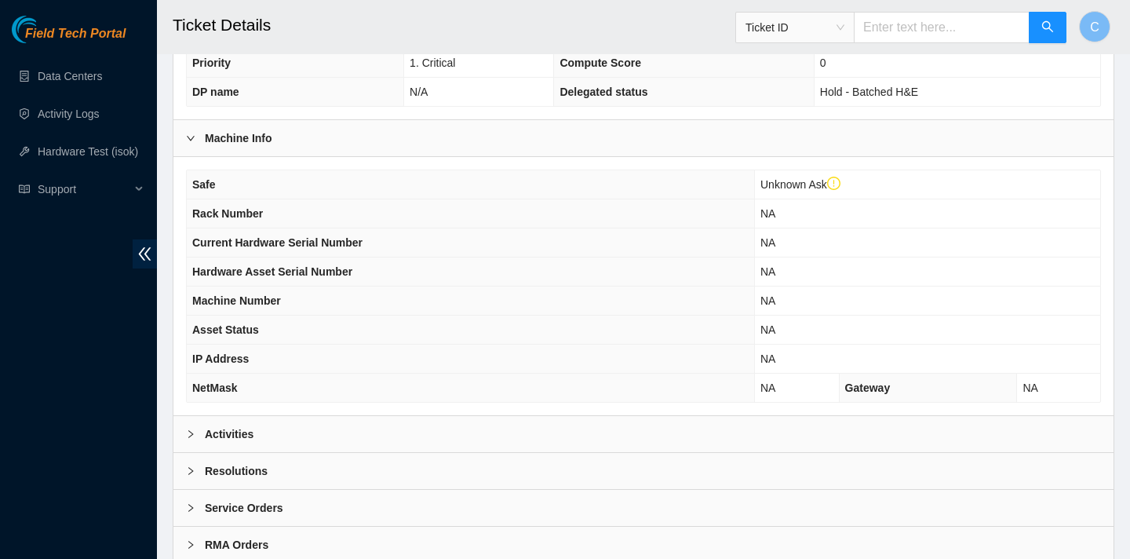
scroll to position [484, 0]
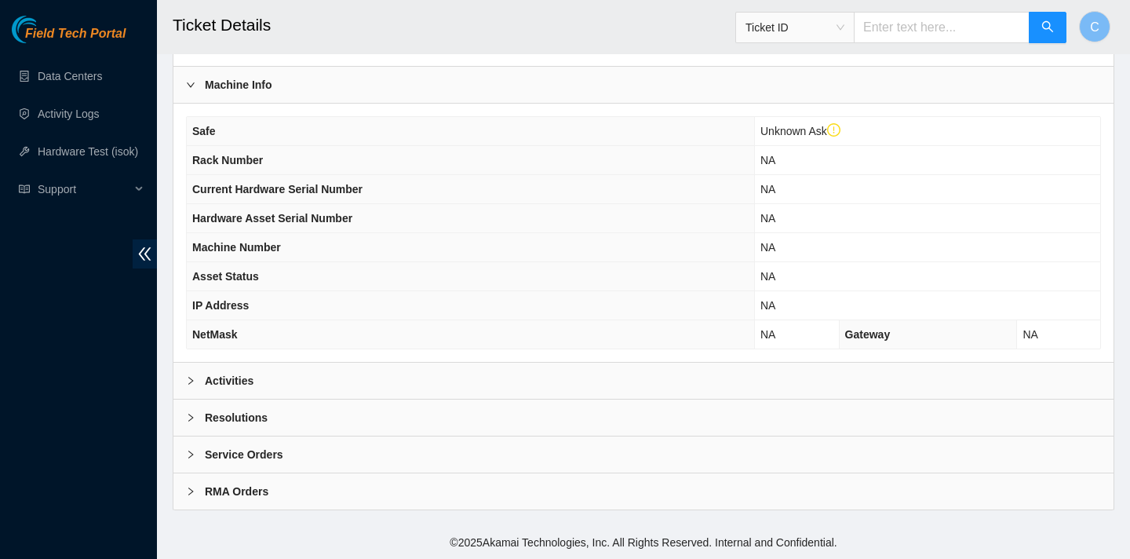
click at [505, 381] on div "Activities" at bounding box center [643, 381] width 940 height 36
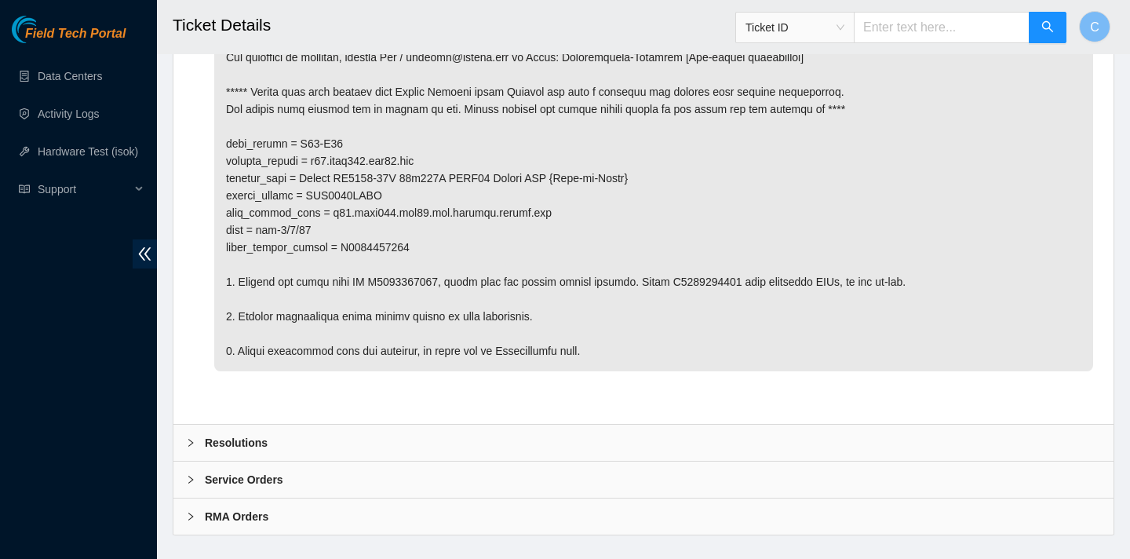
scroll to position [984, 0]
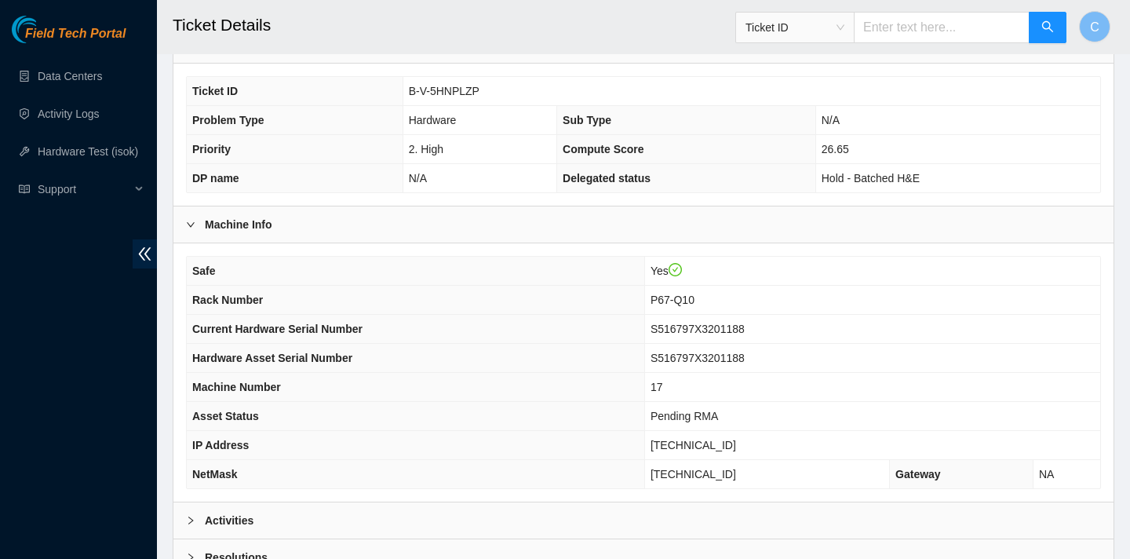
scroll to position [454, 0]
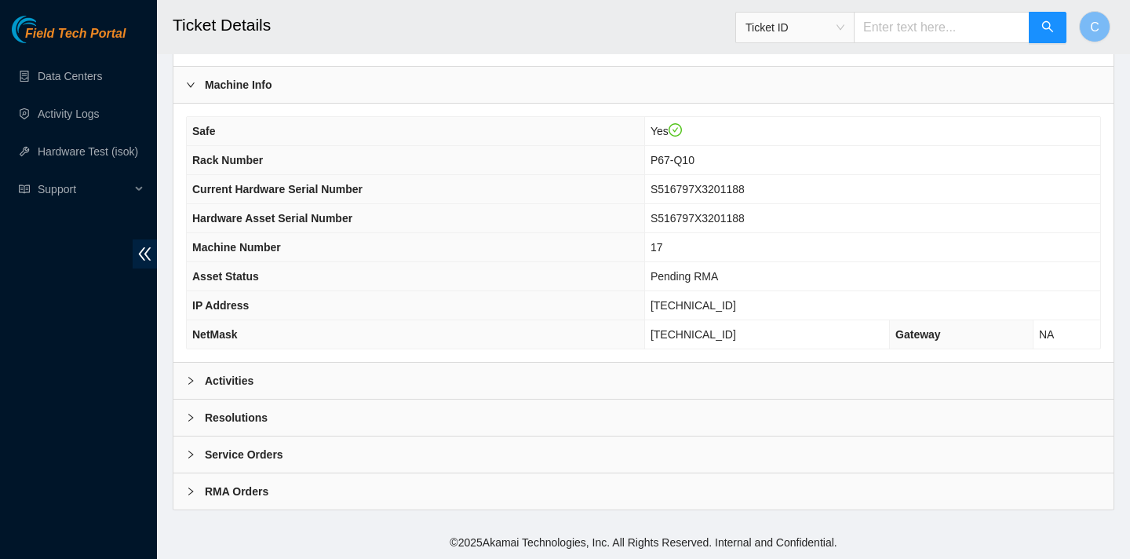
click at [559, 385] on div "Activities" at bounding box center [643, 381] width 940 height 36
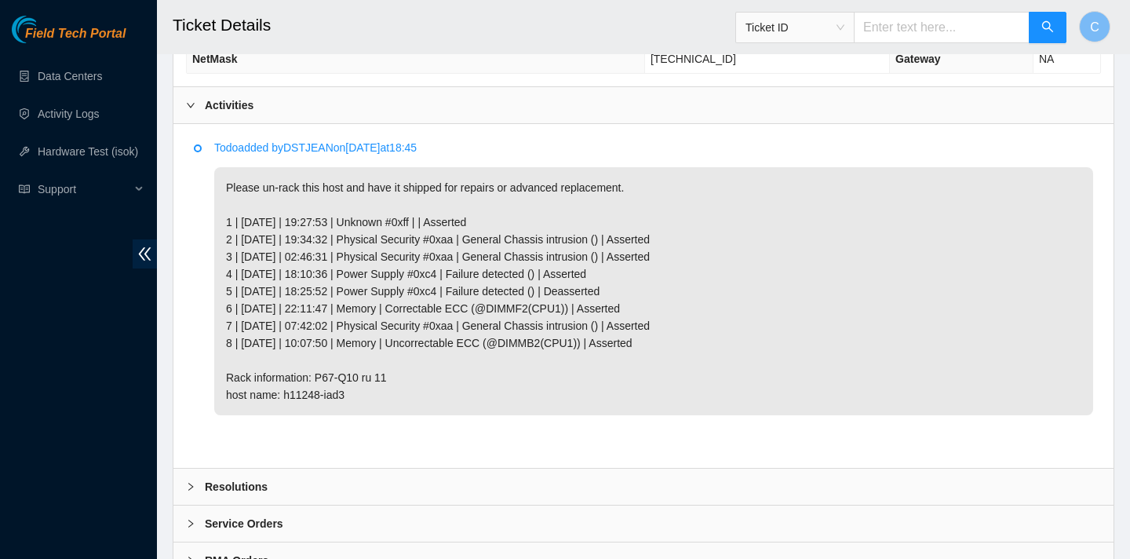
scroll to position [731, 0]
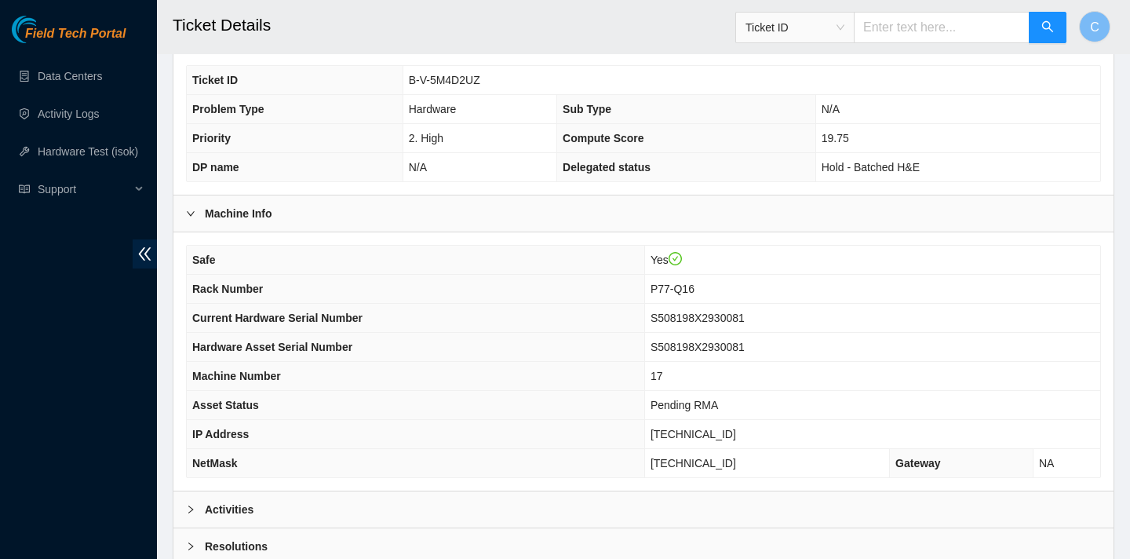
scroll to position [454, 0]
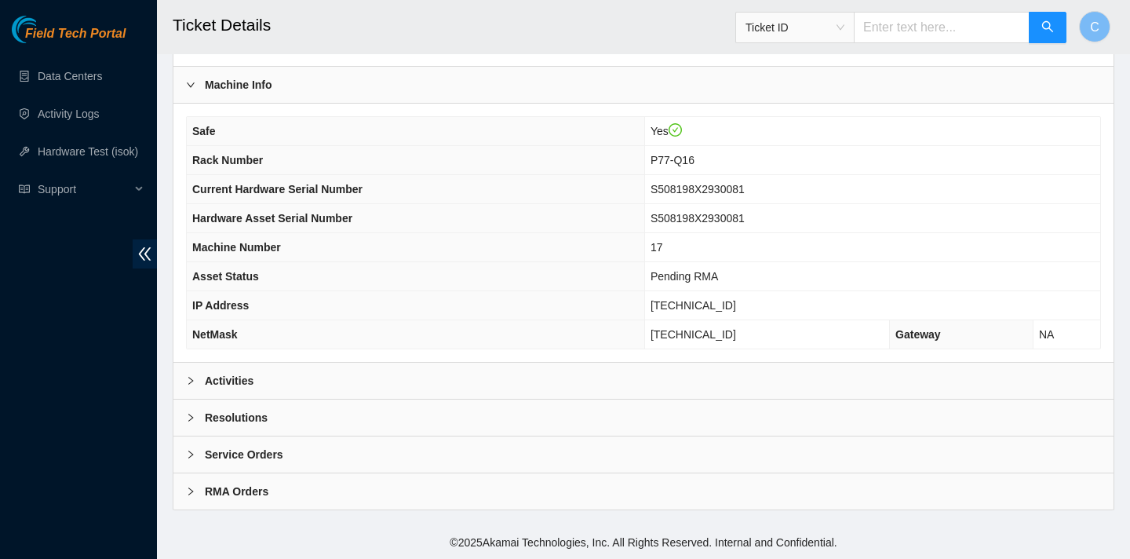
click at [294, 384] on div "Activities" at bounding box center [643, 381] width 940 height 36
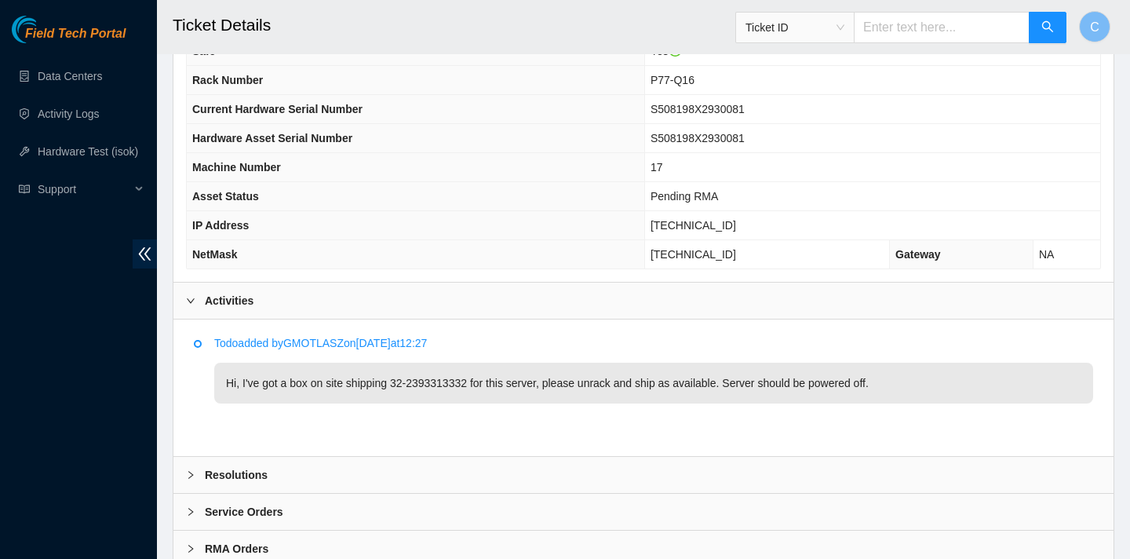
scroll to position [533, 0]
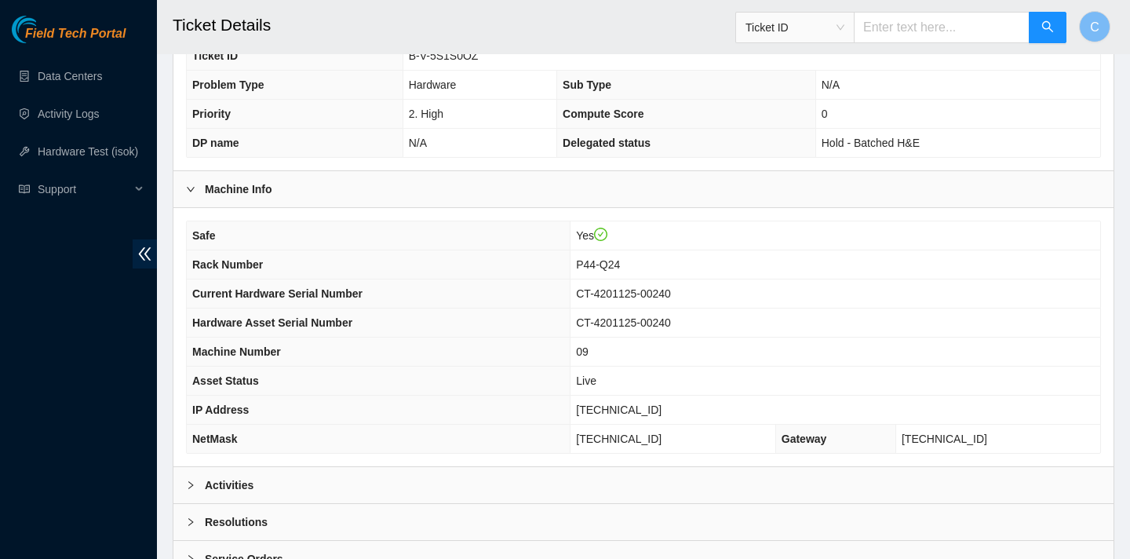
scroll to position [454, 0]
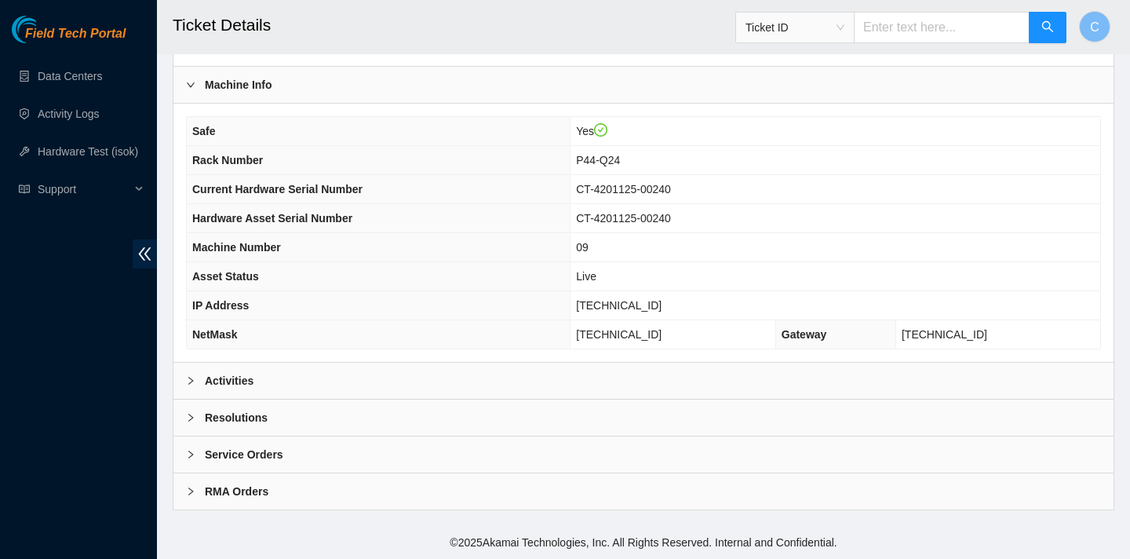
click at [481, 375] on div "Activities" at bounding box center [643, 381] width 940 height 36
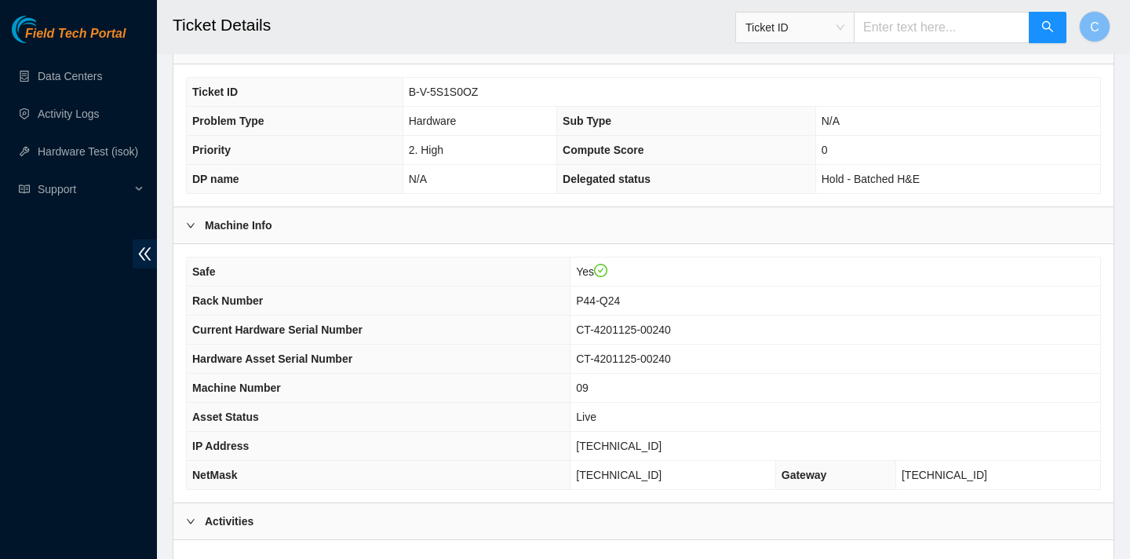
scroll to position [342, 0]
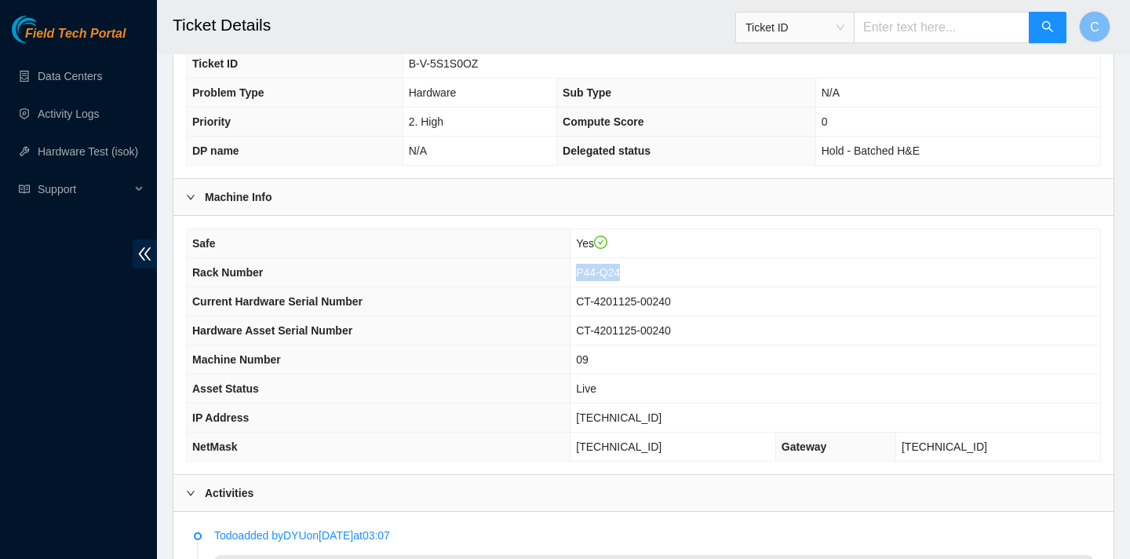
drag, startPoint x: 650, startPoint y: 265, endPoint x: 596, endPoint y: 266, distance: 53.4
click at [596, 266] on td "P44-Q24" at bounding box center [836, 272] width 530 height 29
copy span "P44-Q24"
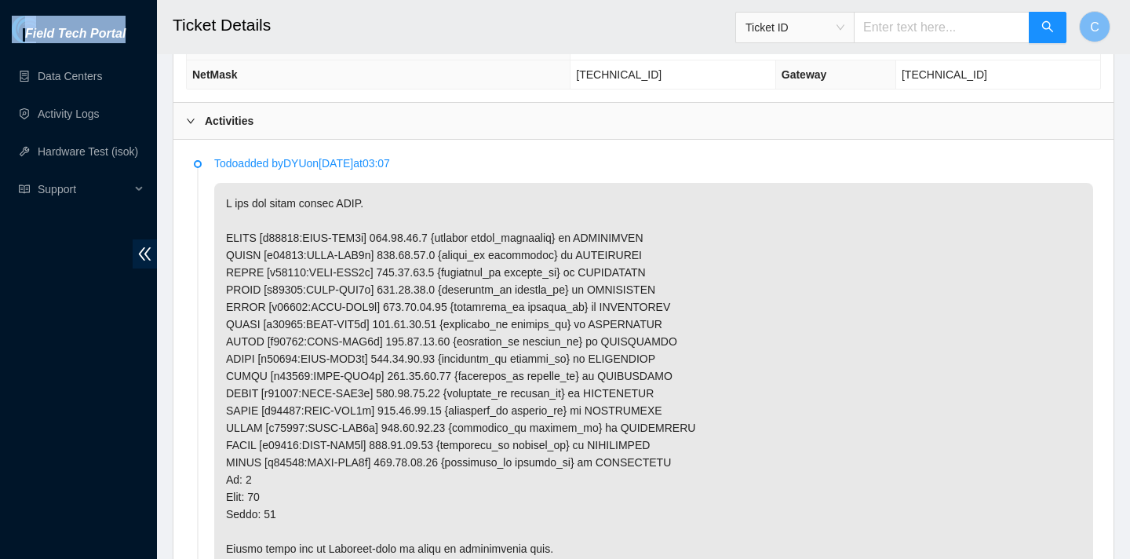
scroll to position [718, 0]
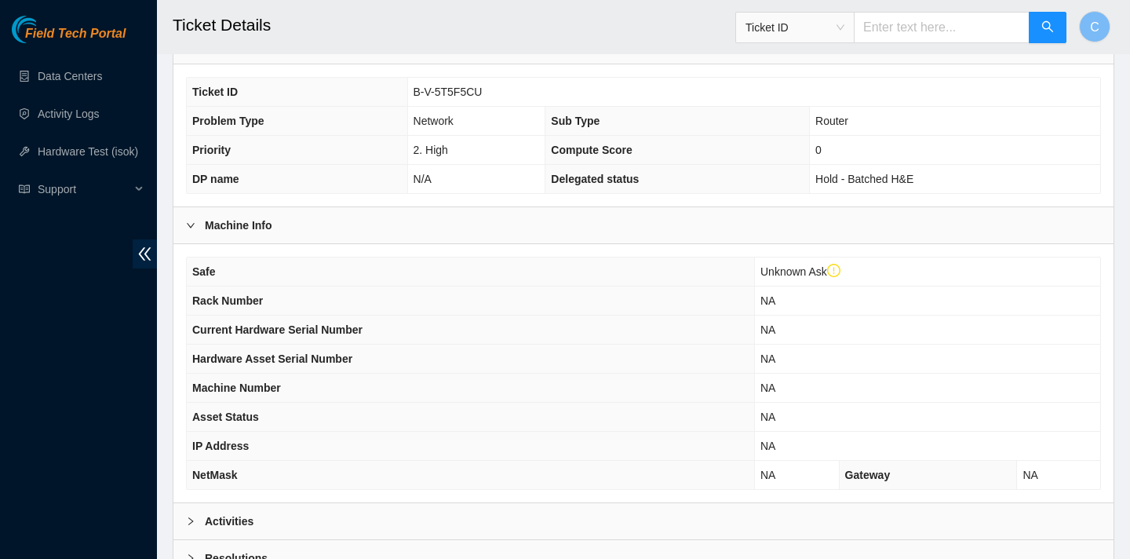
scroll to position [484, 0]
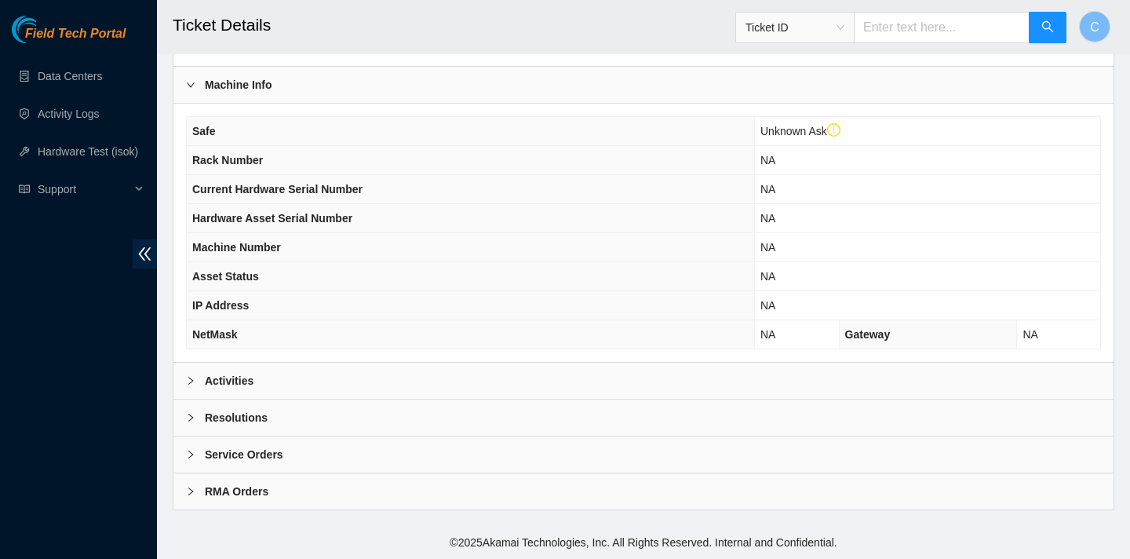
click at [410, 385] on div "Activities" at bounding box center [643, 381] width 940 height 36
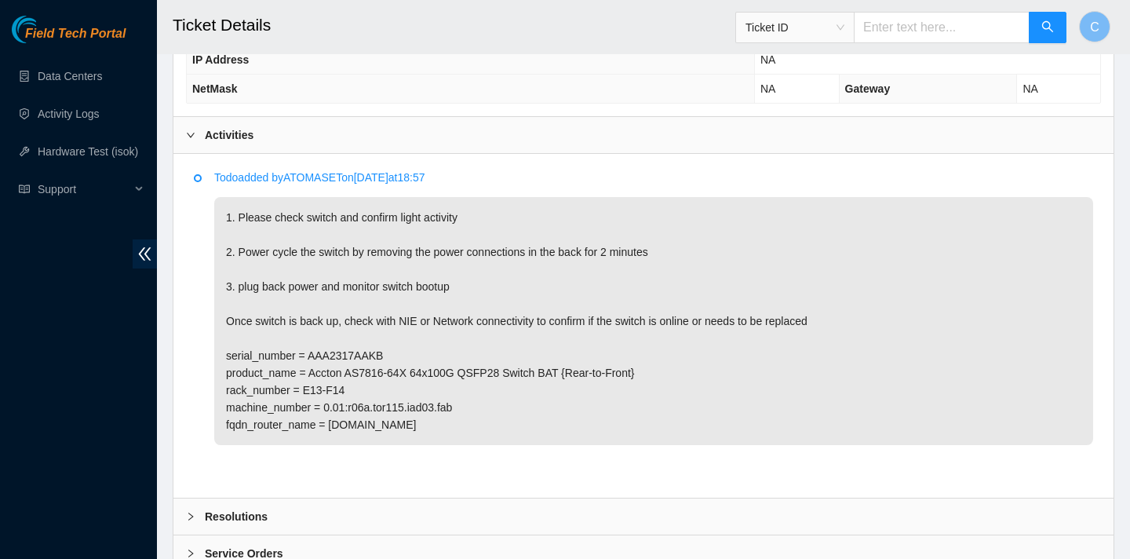
scroll to position [793, 0]
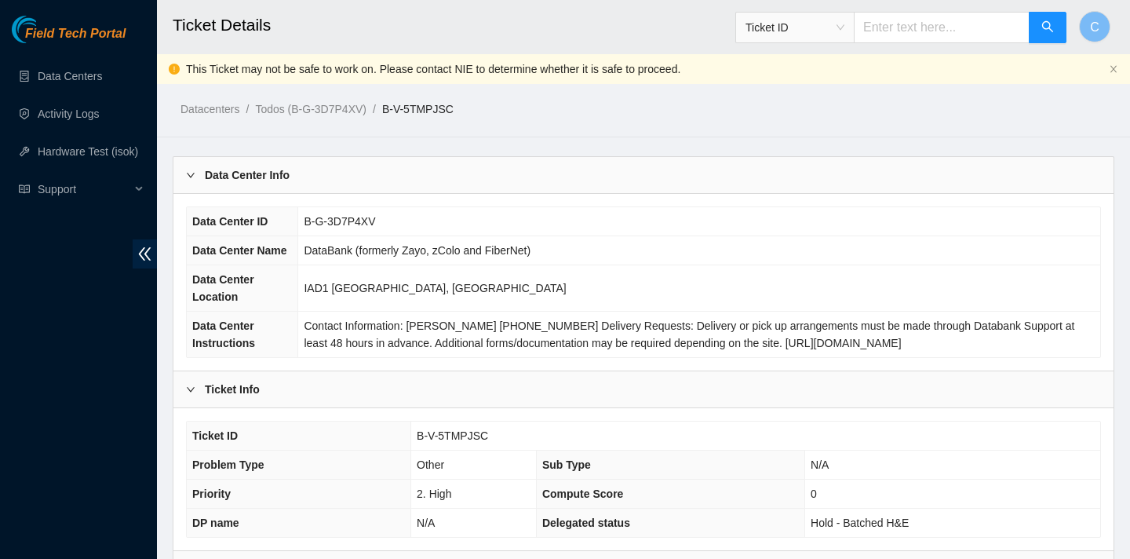
scroll to position [484, 0]
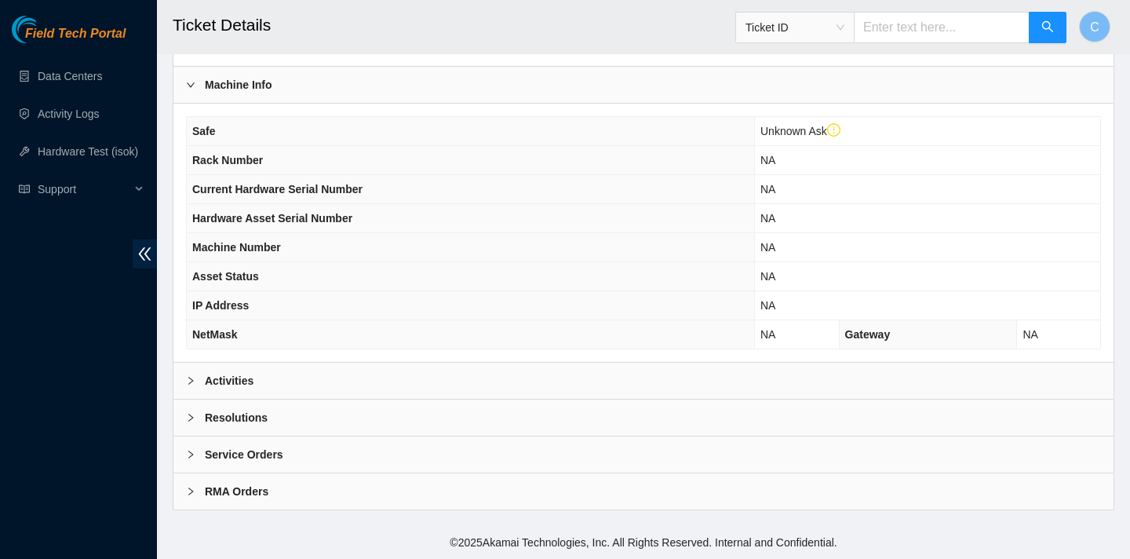
click at [440, 383] on div "Activities" at bounding box center [643, 381] width 940 height 36
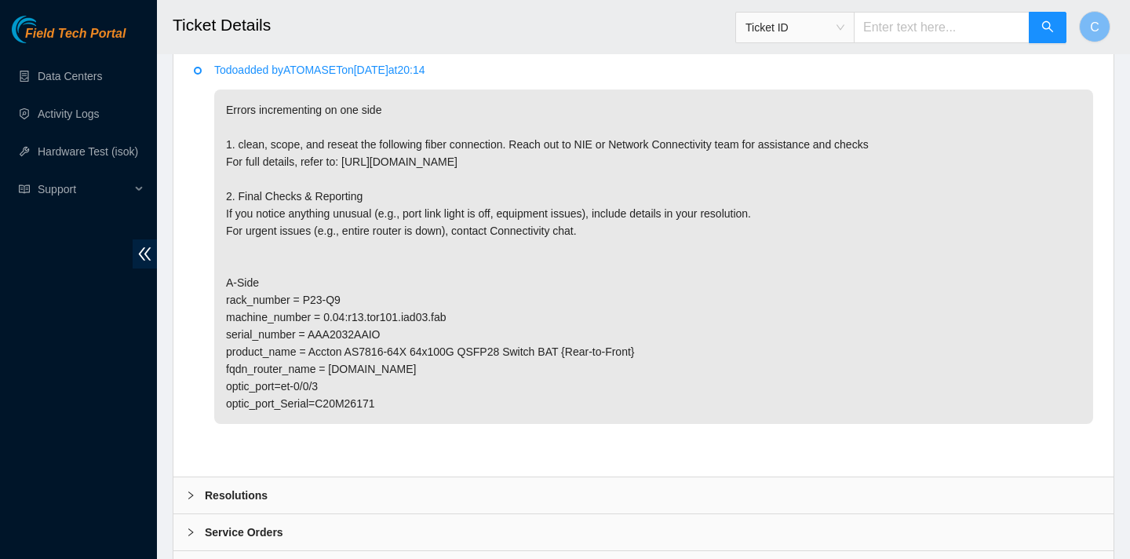
scroll to position [836, 0]
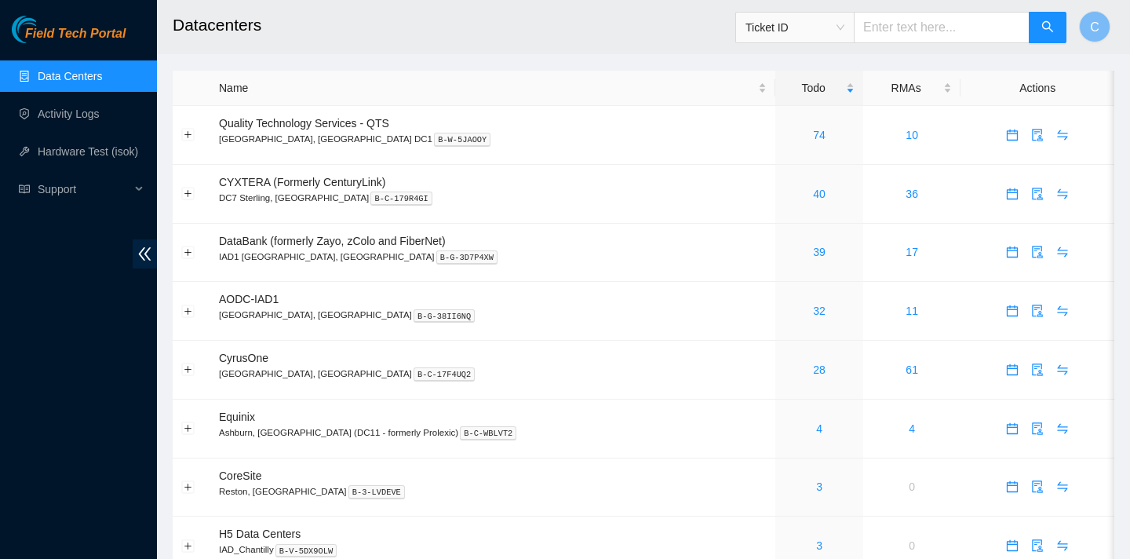
click at [926, 17] on input "text" at bounding box center [942, 27] width 176 height 31
paste input "P44-Q24"
click at [844, 27] on span "Ticket ID" at bounding box center [795, 28] width 99 height 24
type input "P44-Q24"
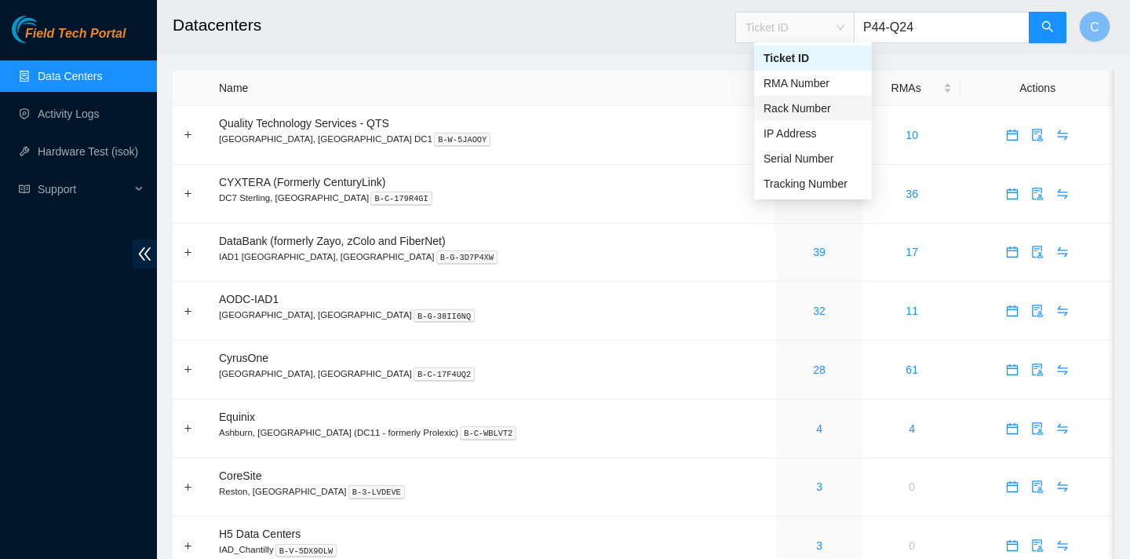
click at [832, 107] on div "Rack Number" at bounding box center [813, 108] width 99 height 17
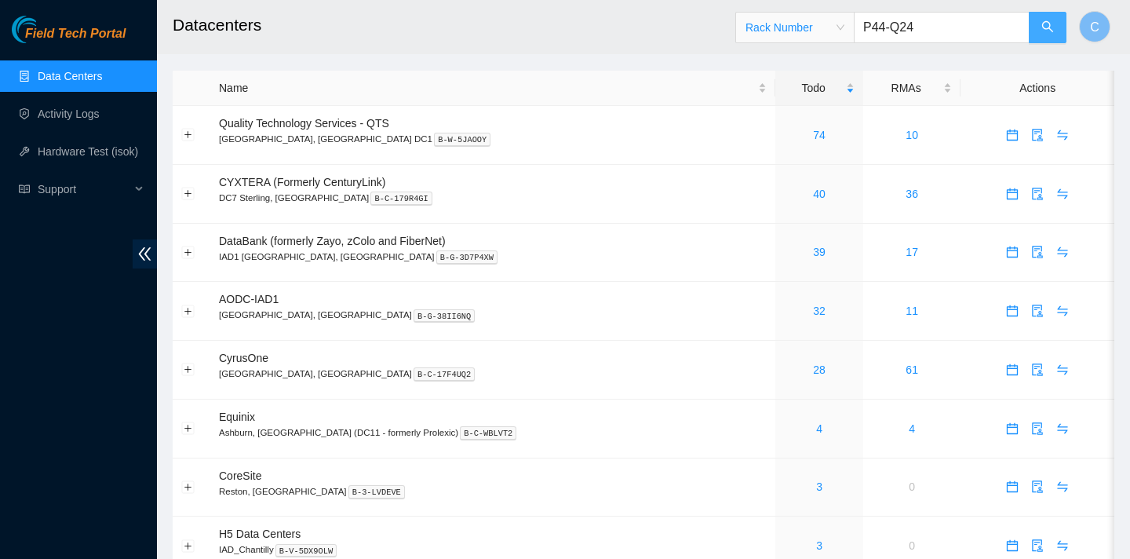
click at [1054, 23] on button "button" at bounding box center [1048, 27] width 38 height 31
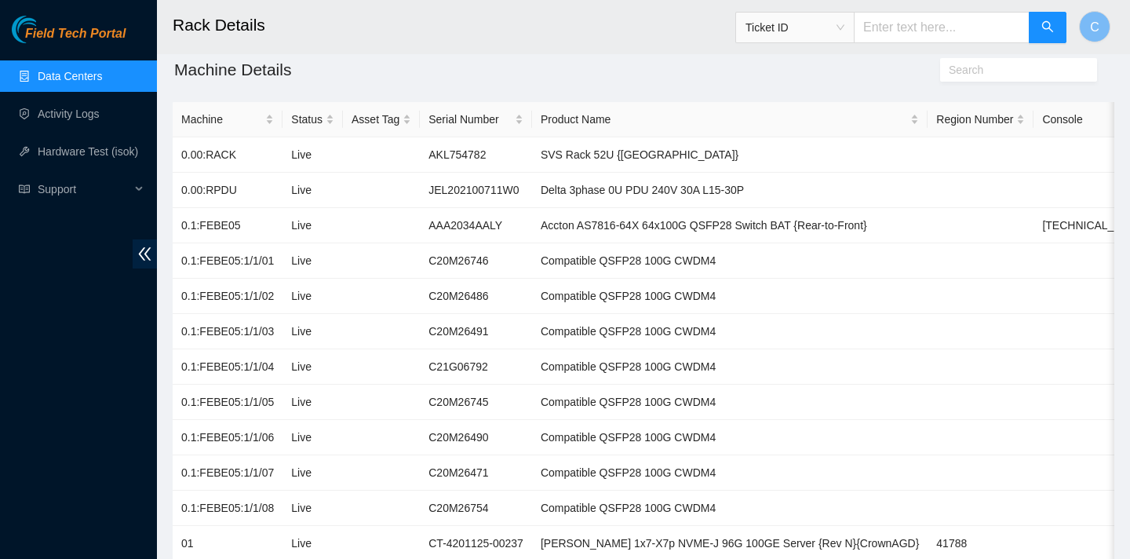
scroll to position [153, 0]
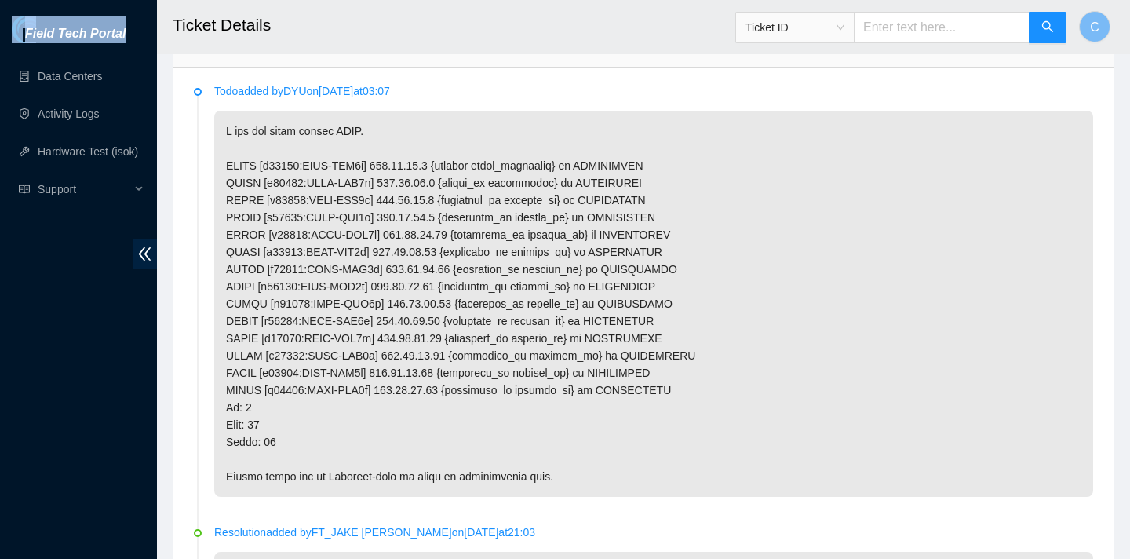
scroll to position [787, 0]
click at [755, 282] on p at bounding box center [653, 303] width 879 height 386
click at [755, 275] on p at bounding box center [653, 303] width 879 height 386
drag, startPoint x: 755, startPoint y: 275, endPoint x: 775, endPoint y: 275, distance: 19.6
click at [775, 275] on p at bounding box center [653, 303] width 879 height 386
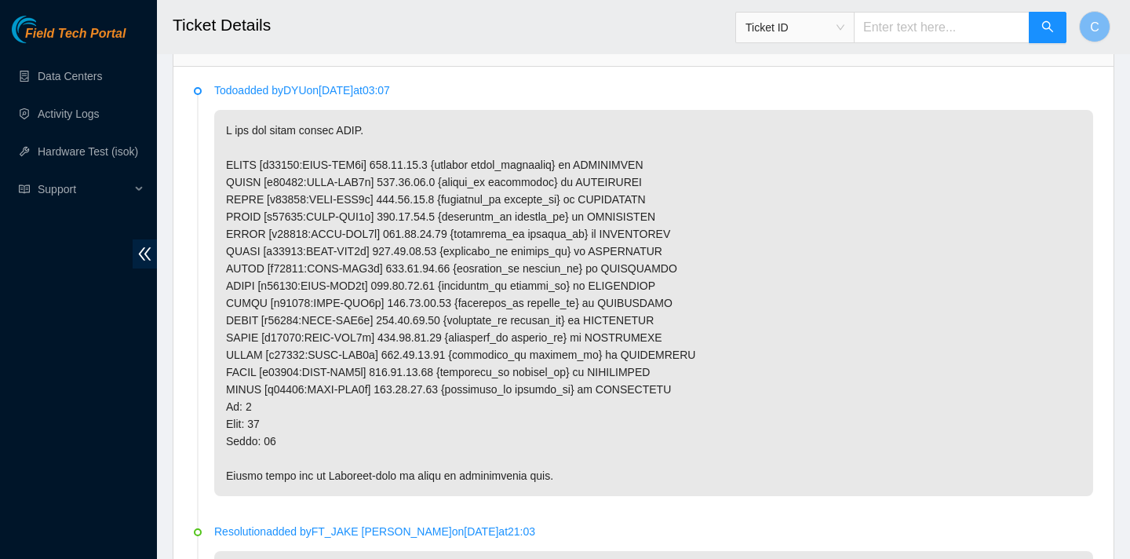
click at [769, 275] on p at bounding box center [653, 303] width 879 height 386
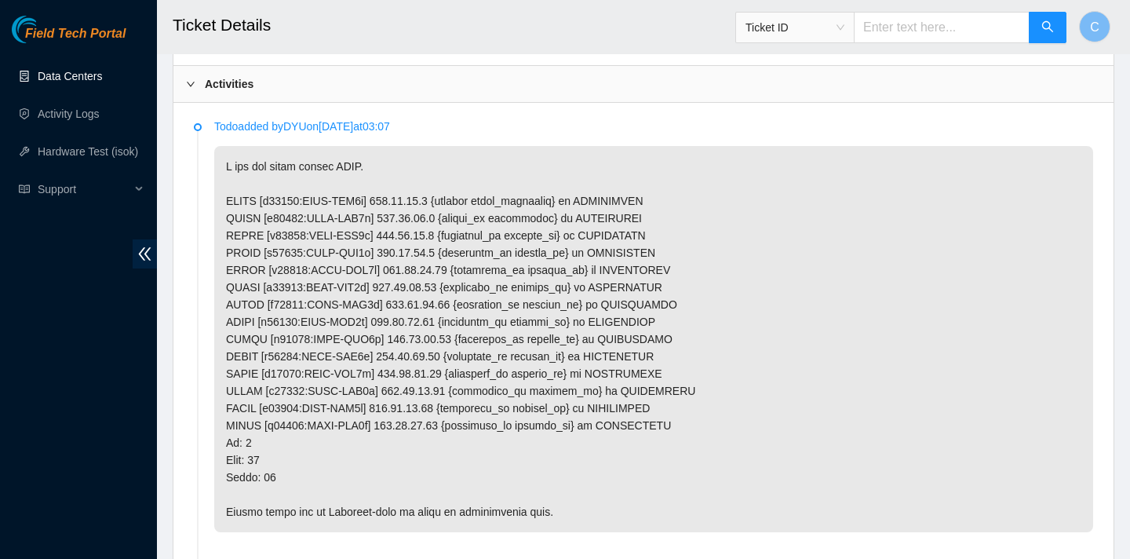
scroll to position [664, 0]
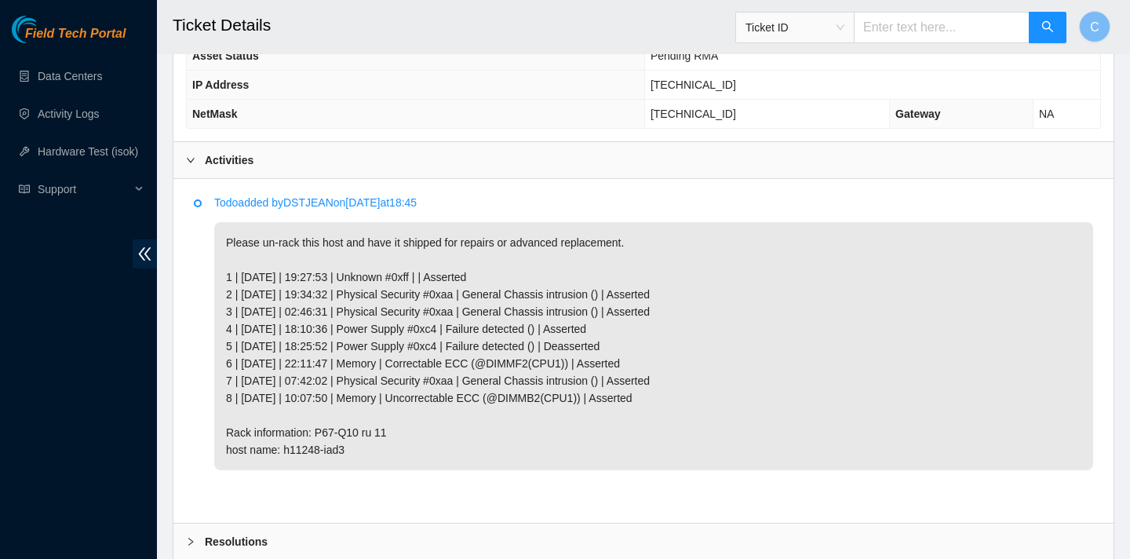
scroll to position [799, 0]
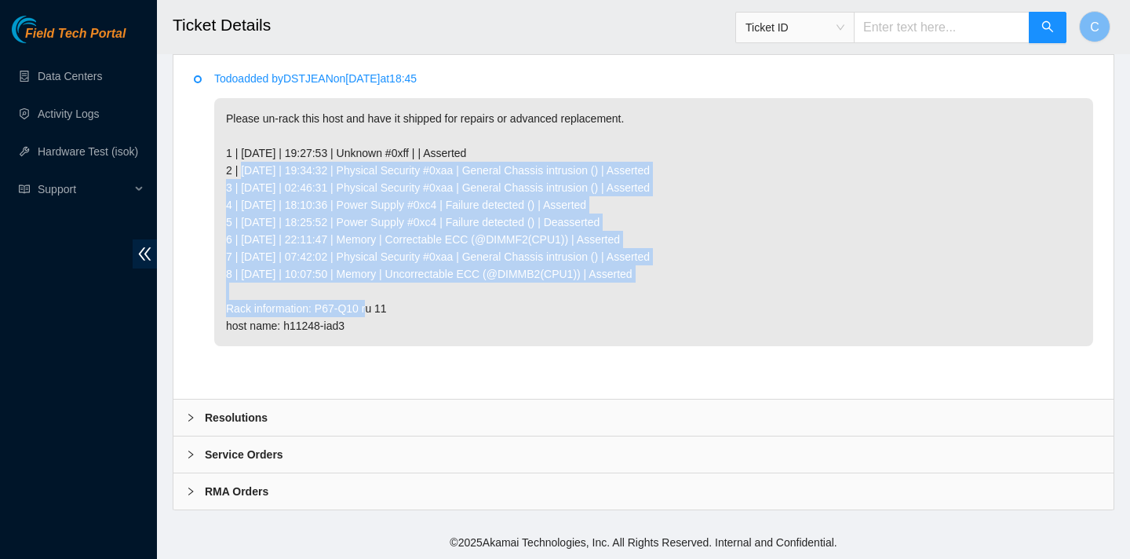
drag, startPoint x: 681, startPoint y: 272, endPoint x: 609, endPoint y: 153, distance: 139.4
click at [609, 153] on p "Please un-rack this host and have it shipped for repairs or advanced replacemen…" at bounding box center [653, 222] width 879 height 248
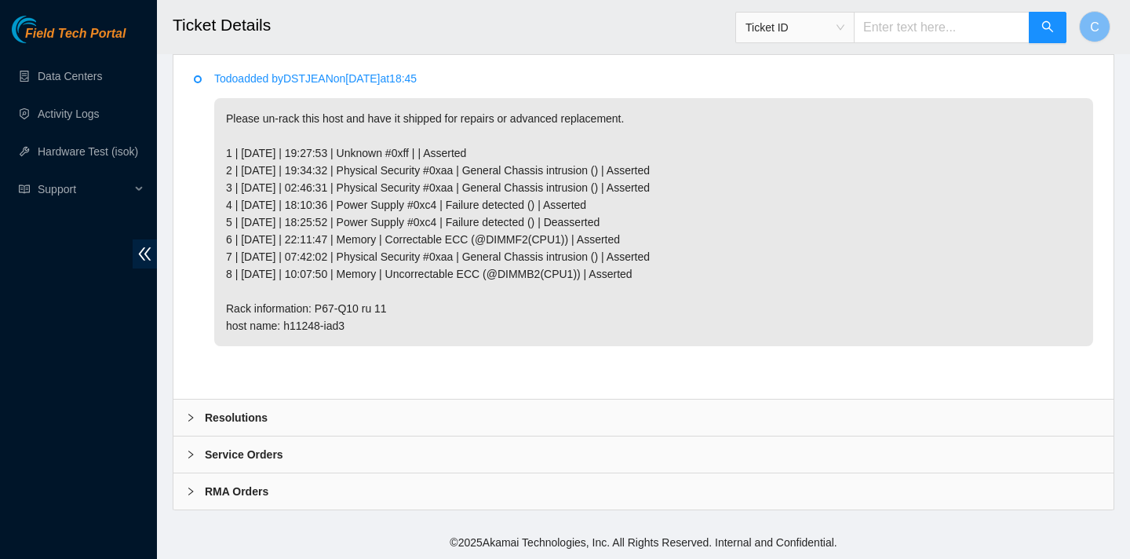
click at [593, 145] on p "Please un-rack this host and have it shipped for repairs or advanced replacemen…" at bounding box center [653, 222] width 879 height 248
click at [781, 508] on div "RMA Orders" at bounding box center [643, 491] width 940 height 36
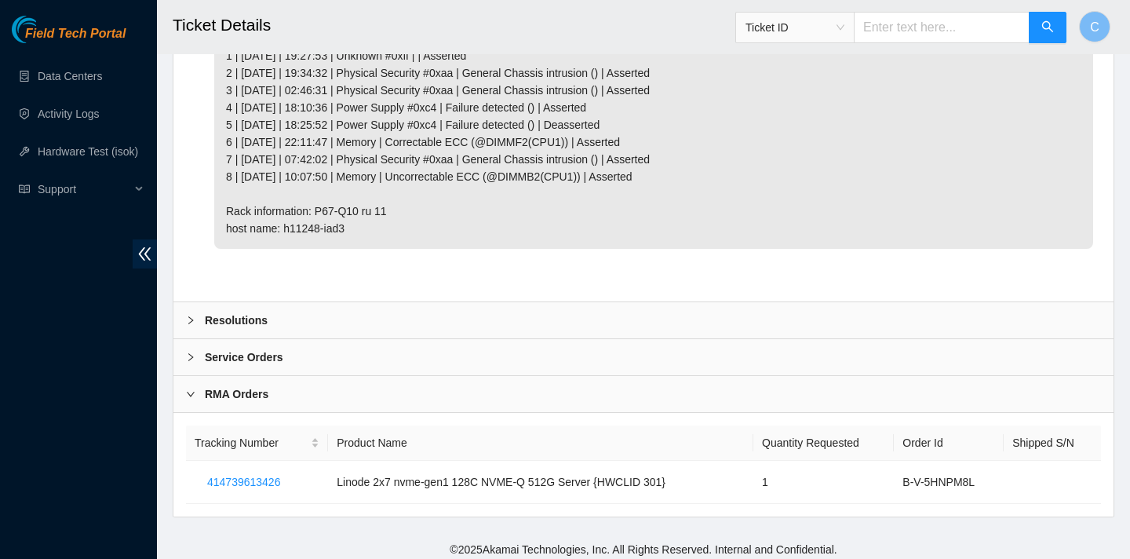
scroll to position [903, 0]
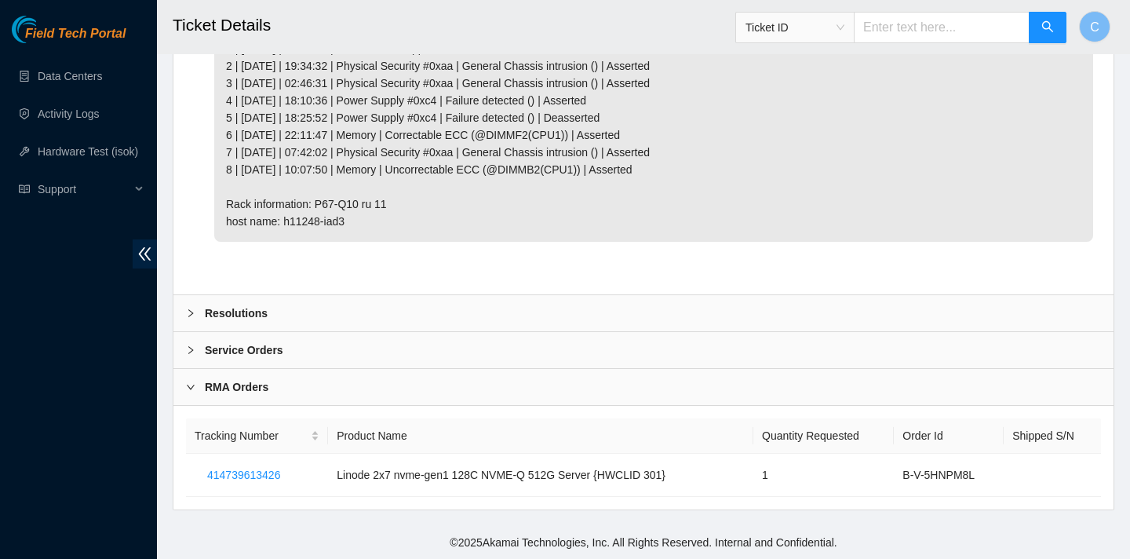
click at [725, 352] on div "Service Orders" at bounding box center [643, 350] width 940 height 36
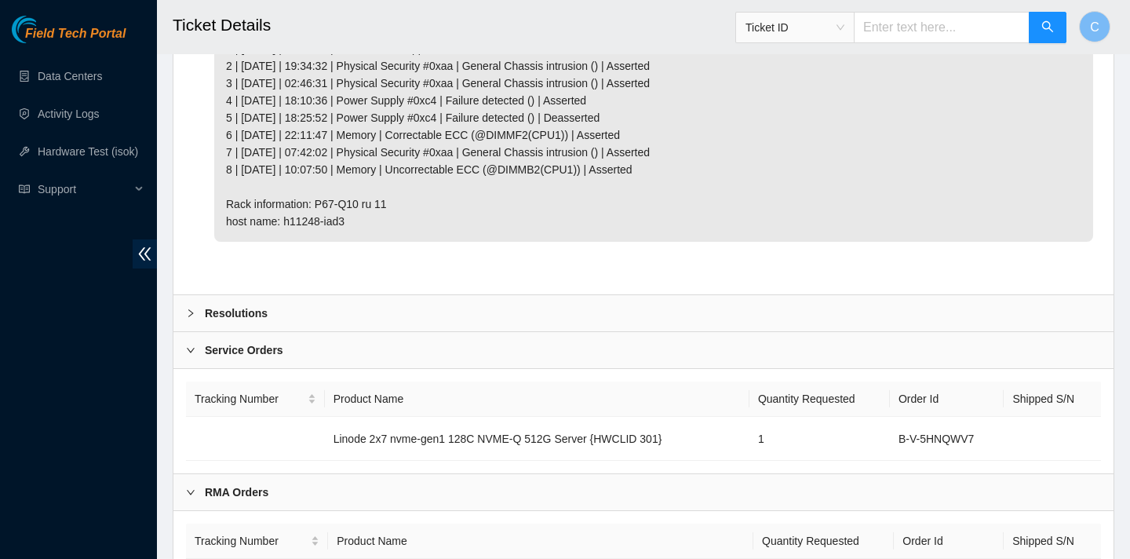
click at [724, 352] on div "Service Orders" at bounding box center [643, 350] width 940 height 36
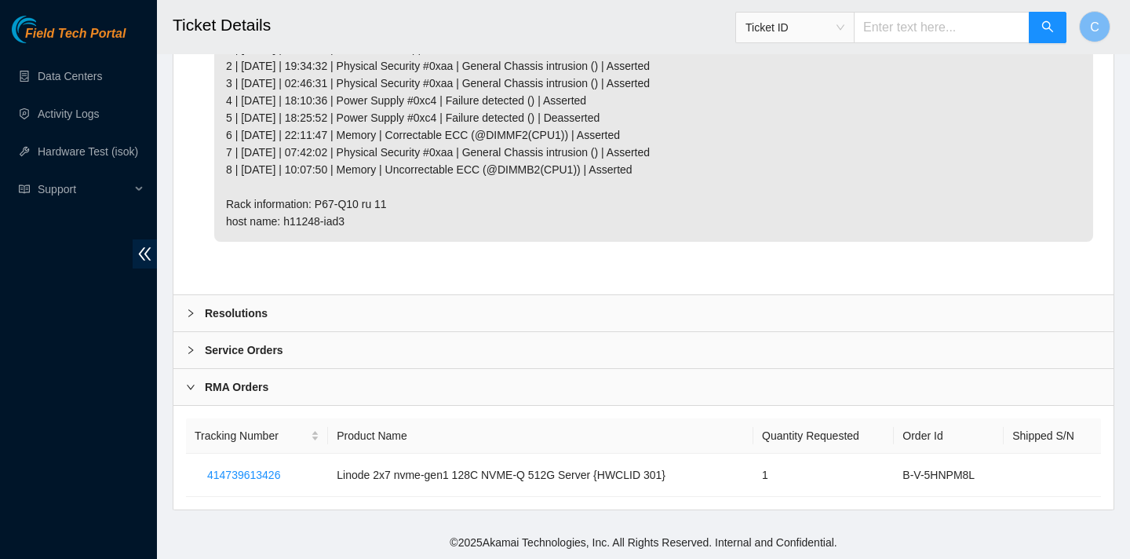
click at [709, 392] on div "RMA Orders" at bounding box center [643, 387] width 940 height 36
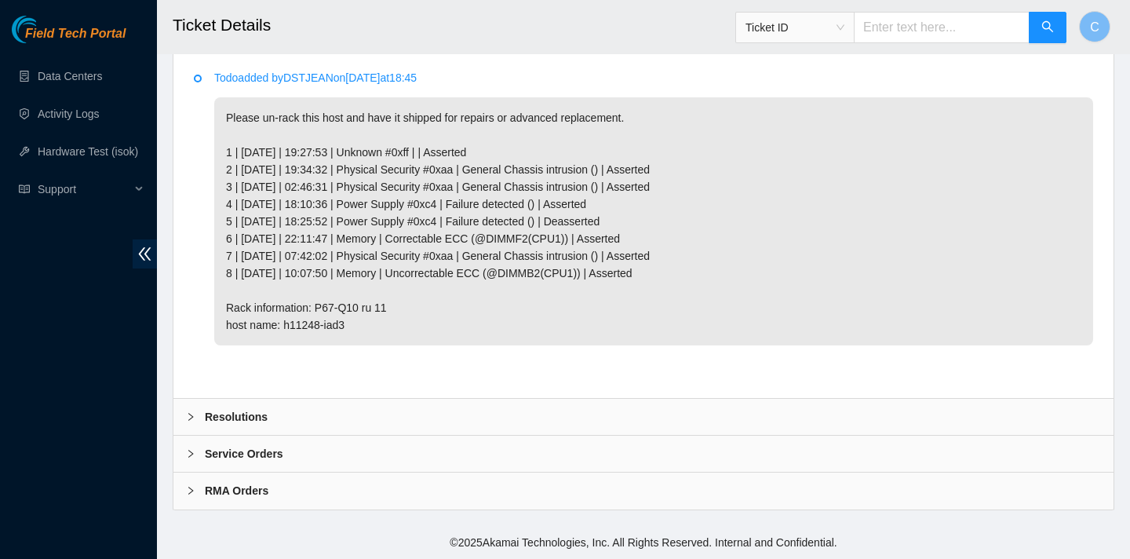
scroll to position [799, 0]
click at [697, 416] on div "Resolutions" at bounding box center [643, 417] width 940 height 36
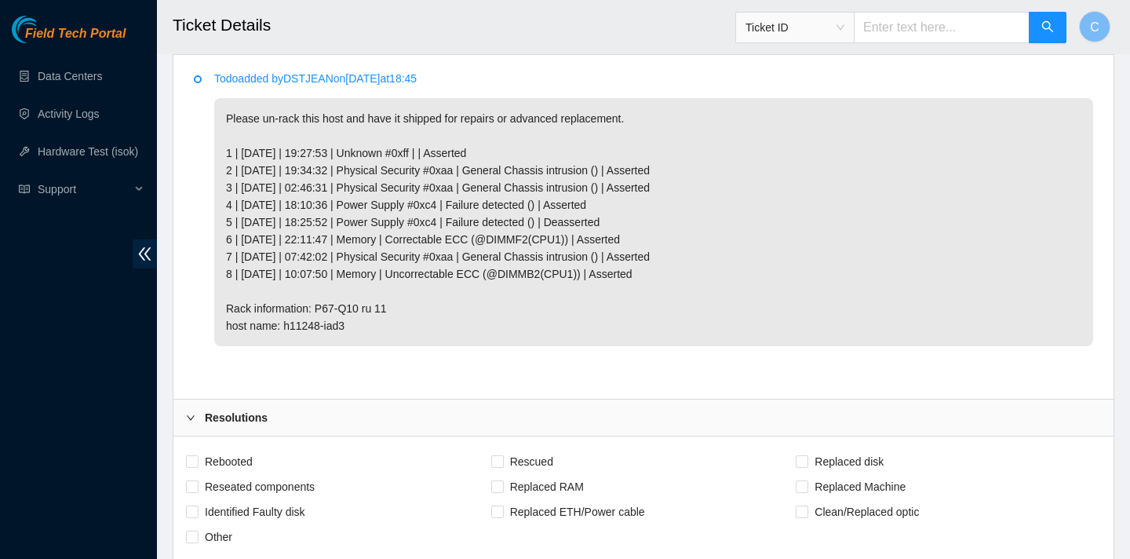
click at [697, 416] on div "Resolutions" at bounding box center [643, 417] width 940 height 36
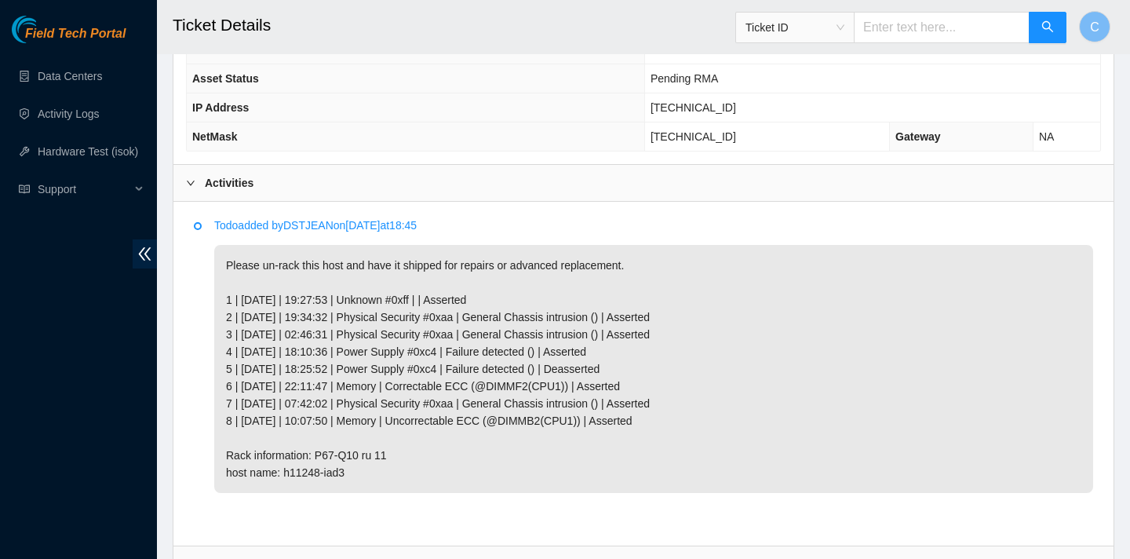
scroll to position [654, 0]
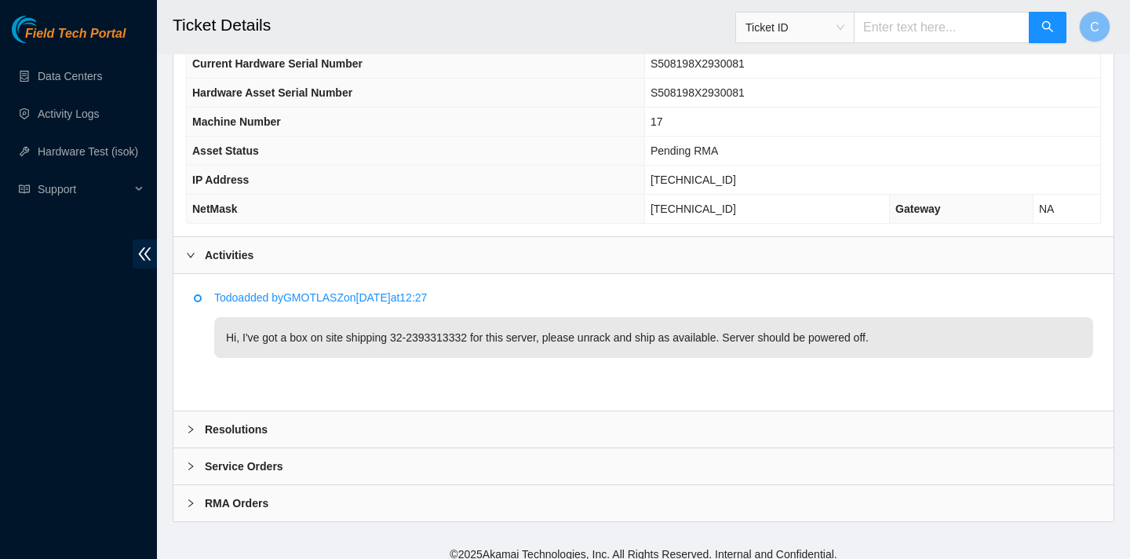
scroll to position [592, 0]
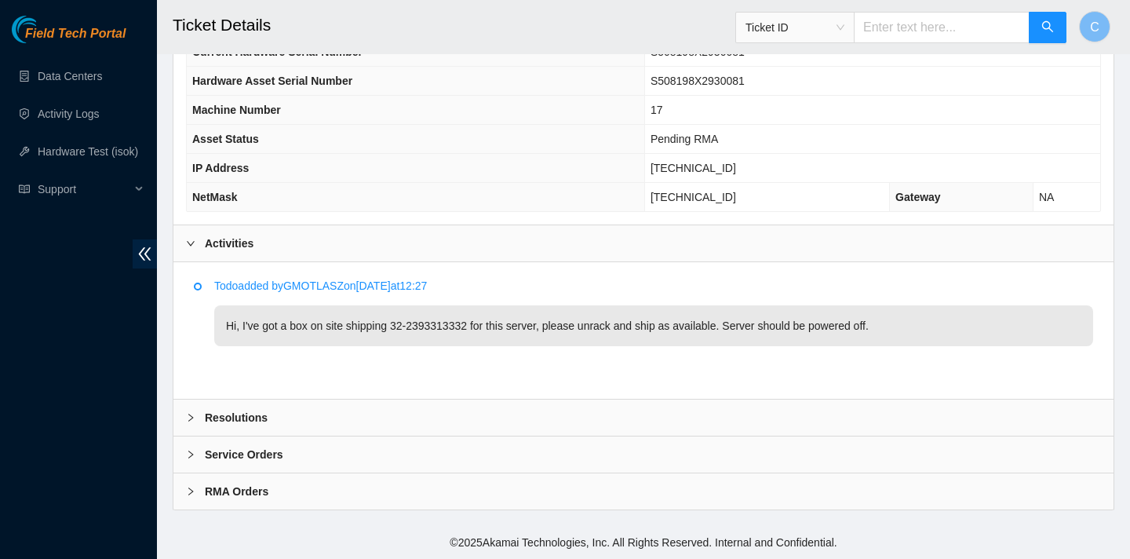
click at [684, 432] on div "Resolutions" at bounding box center [643, 417] width 940 height 36
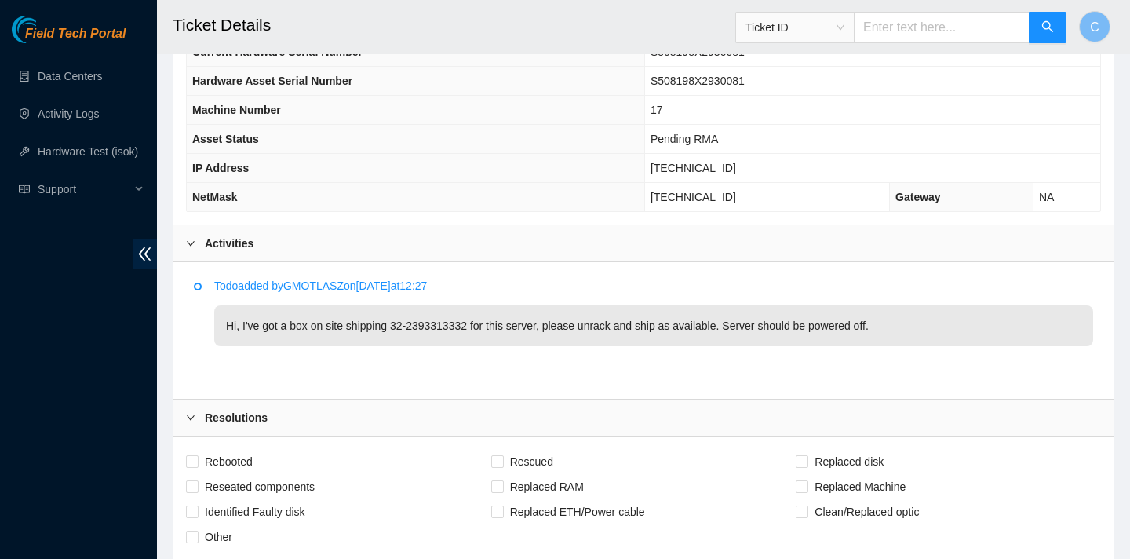
click at [684, 432] on div "Resolutions" at bounding box center [643, 417] width 940 height 36
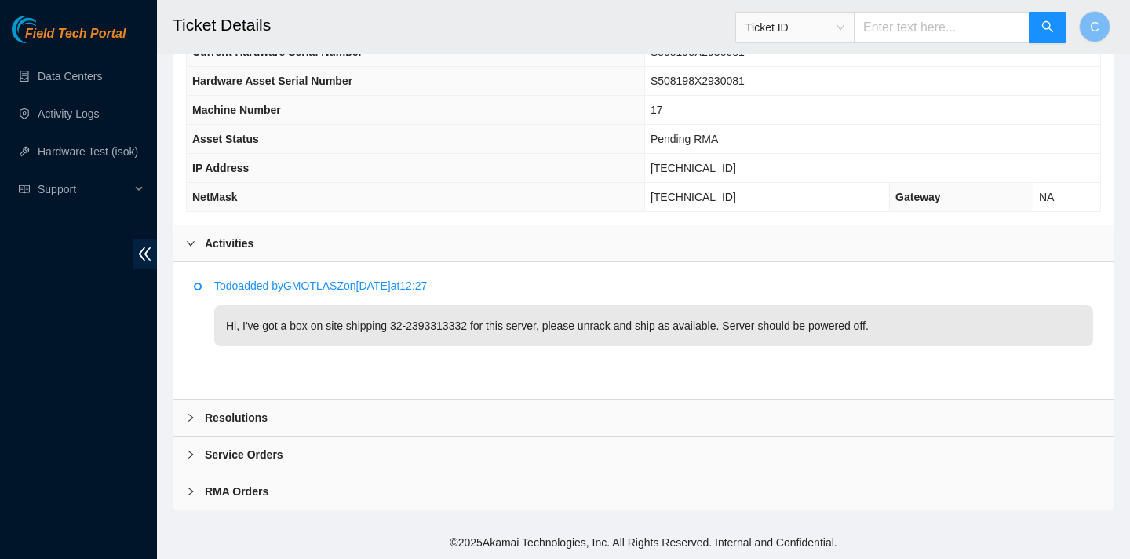
click at [602, 410] on div "Resolutions" at bounding box center [643, 417] width 940 height 36
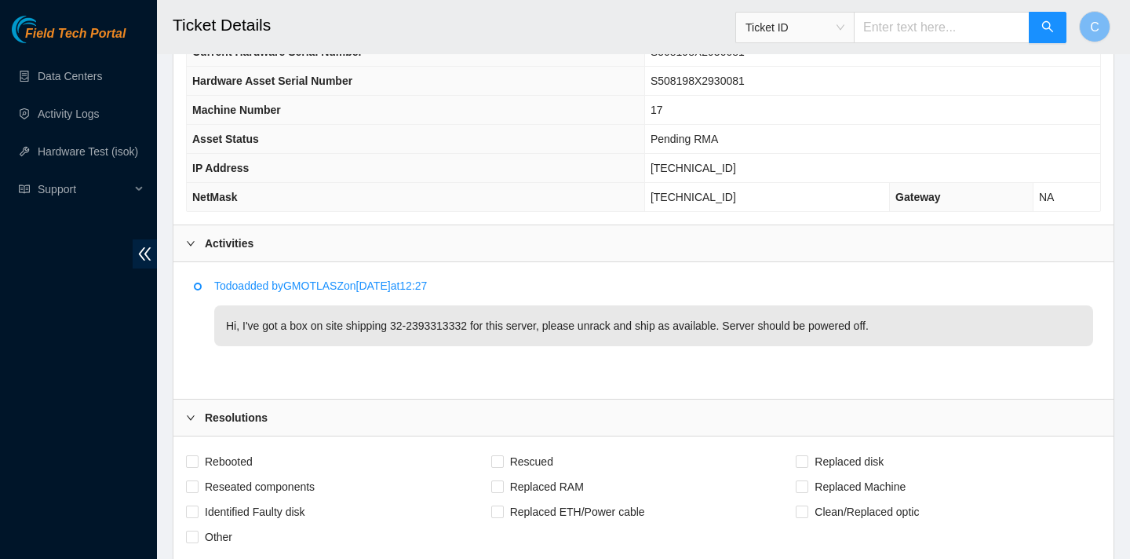
click at [602, 410] on div "Resolutions" at bounding box center [643, 417] width 940 height 36
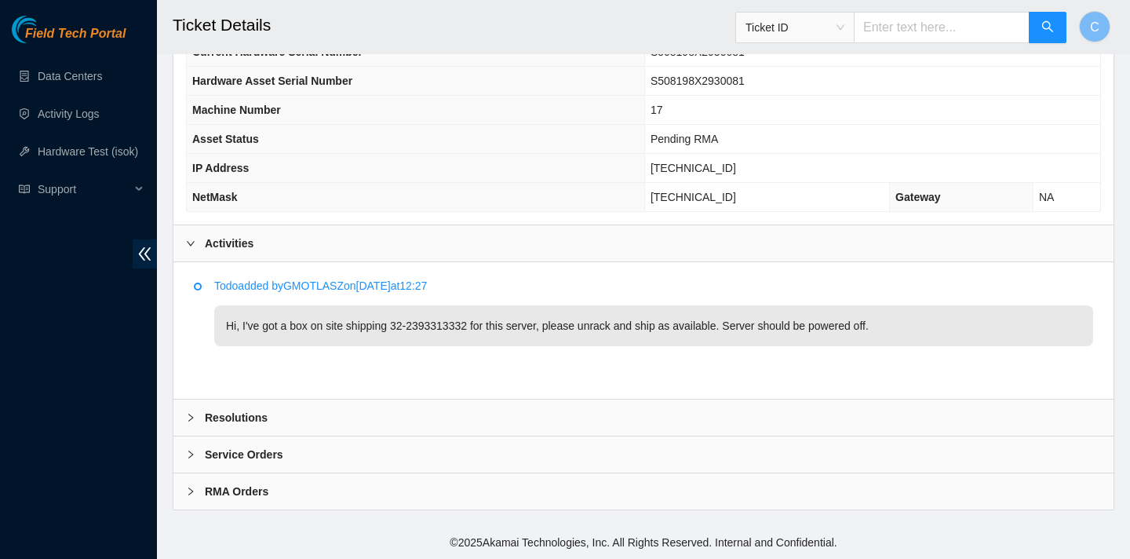
click at [601, 406] on div "Resolutions" at bounding box center [643, 417] width 940 height 36
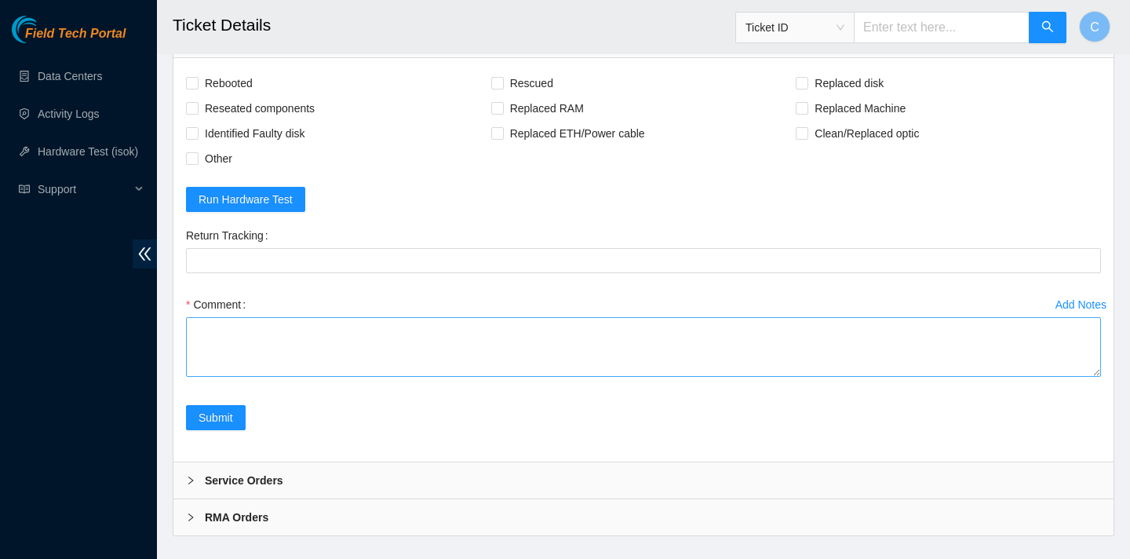
scroll to position [996, 0]
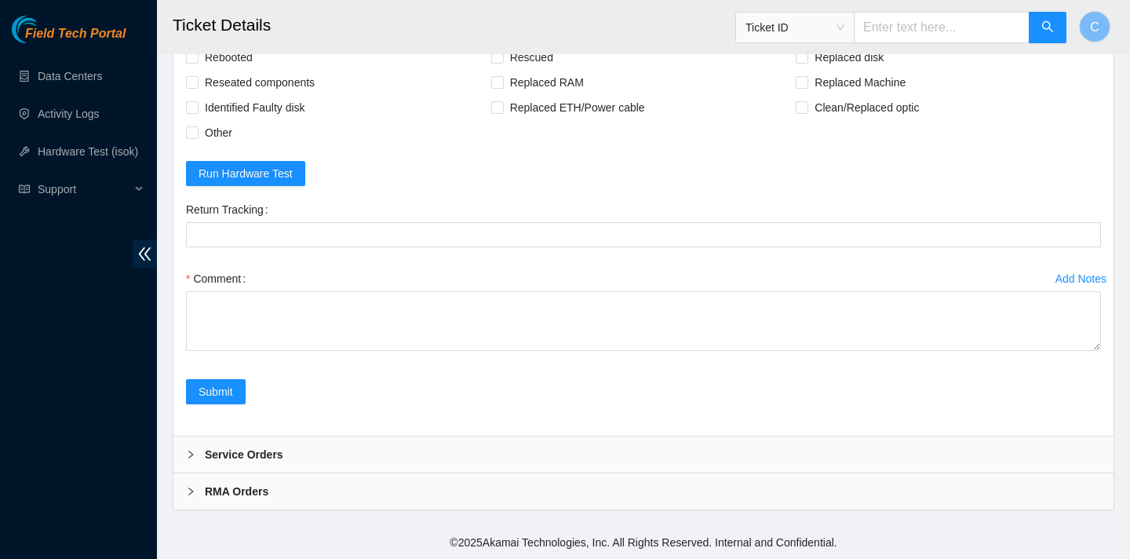
click at [534, 443] on div "Service Orders" at bounding box center [643, 454] width 940 height 36
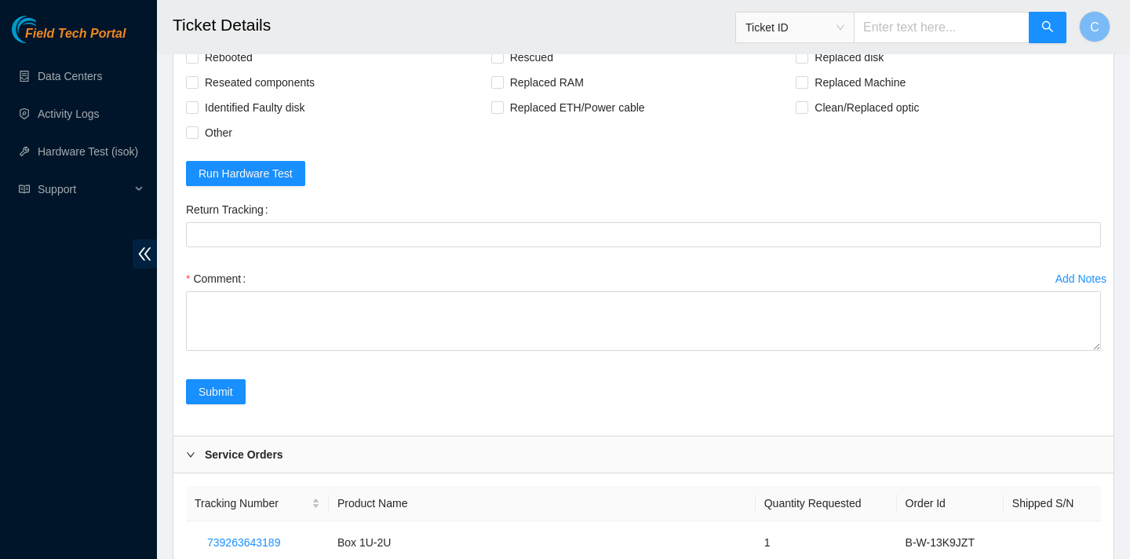
scroll to position [1144, 0]
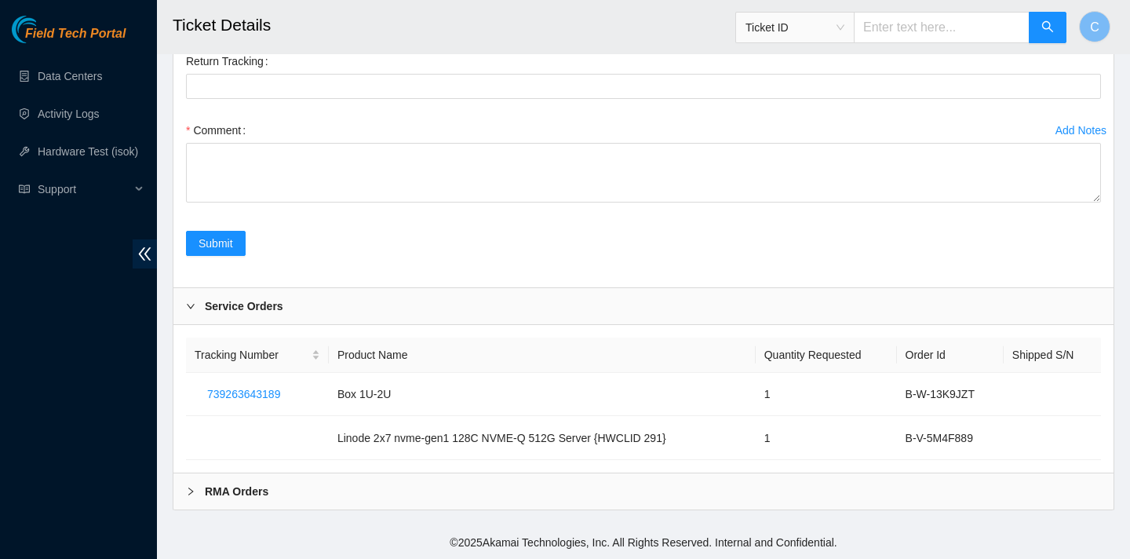
click at [503, 504] on div "RMA Orders" at bounding box center [643, 491] width 940 height 36
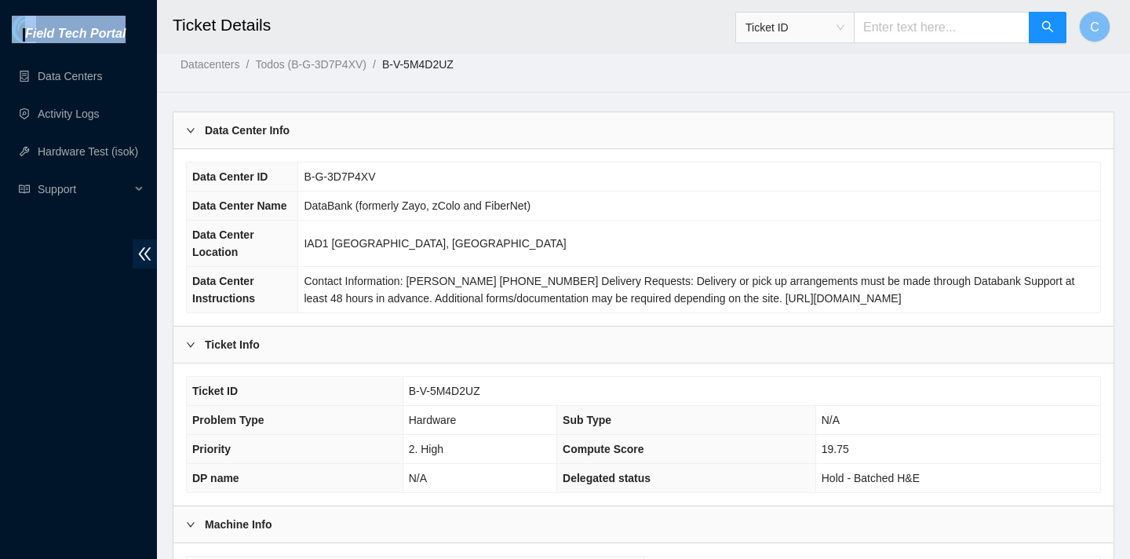
scroll to position [0, 0]
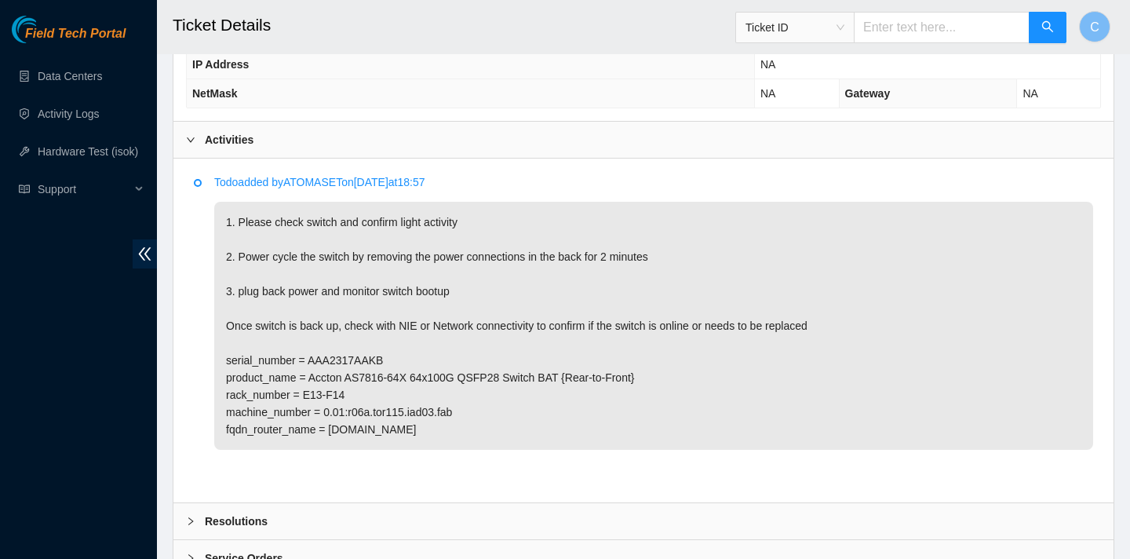
scroll to position [738, 0]
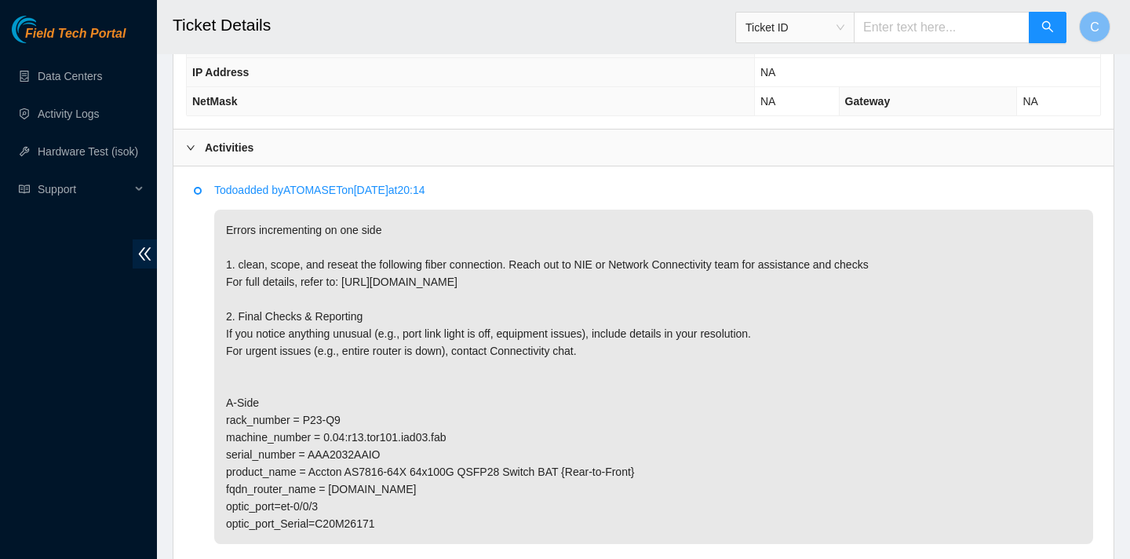
scroll to position [719, 0]
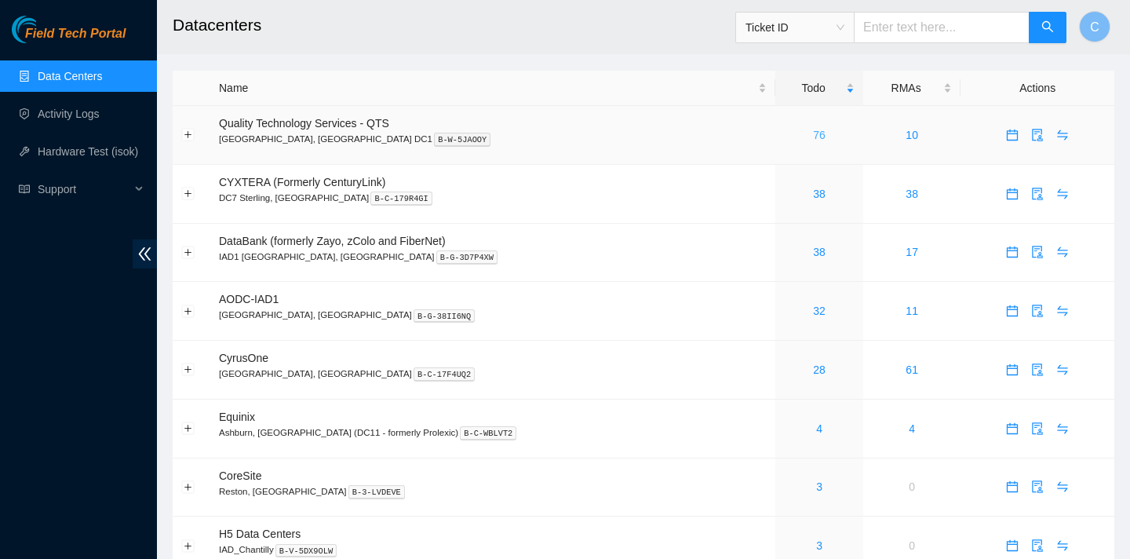
click at [813, 133] on link "76" at bounding box center [819, 135] width 13 height 13
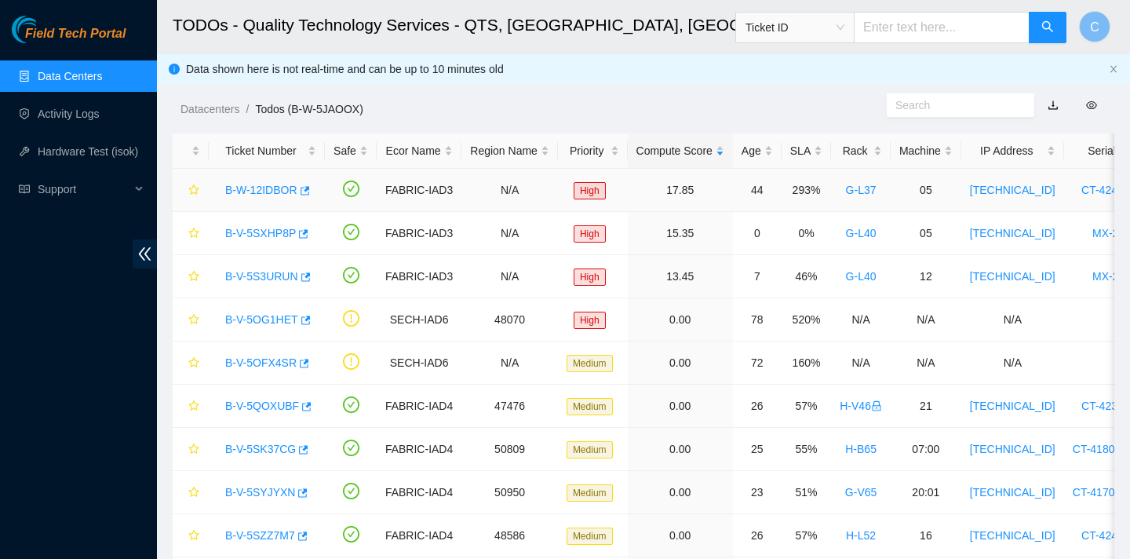
click at [283, 193] on link "B-W-12IDBOR" at bounding box center [261, 190] width 72 height 13
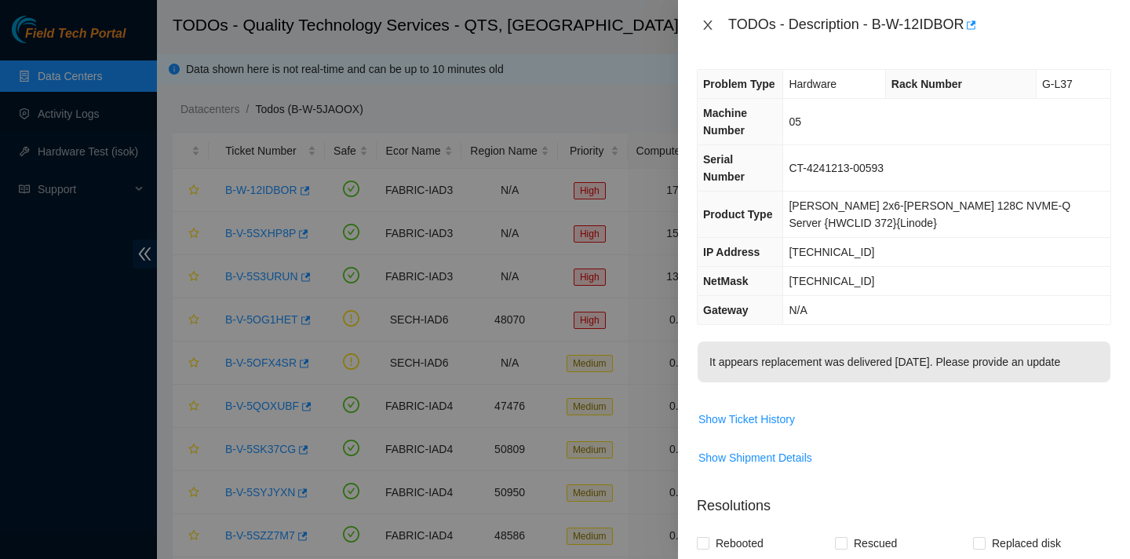
click at [705, 19] on icon "close" at bounding box center [708, 25] width 13 height 13
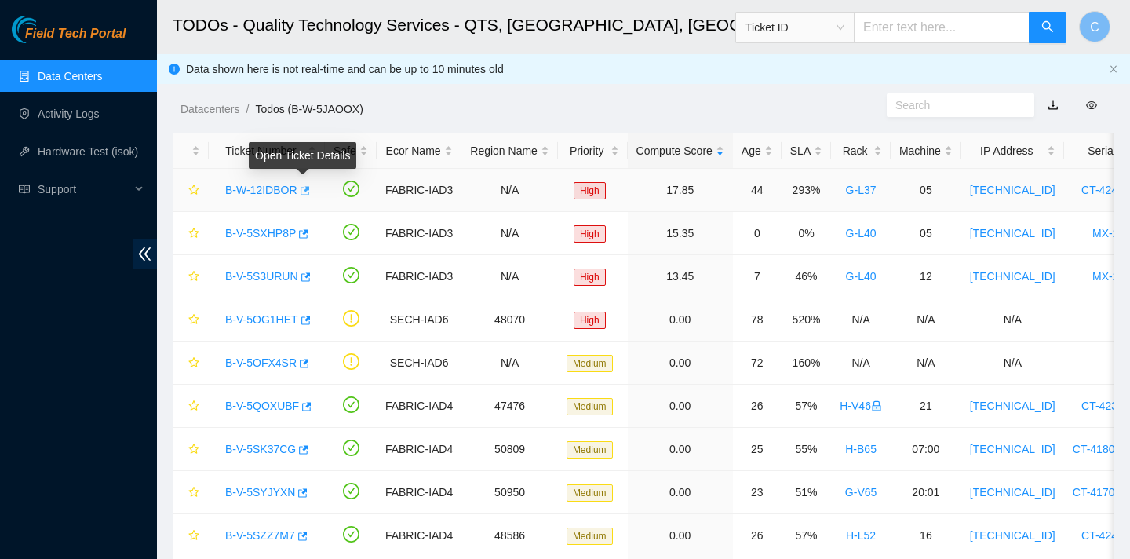
click at [308, 192] on icon "button" at bounding box center [303, 190] width 11 height 11
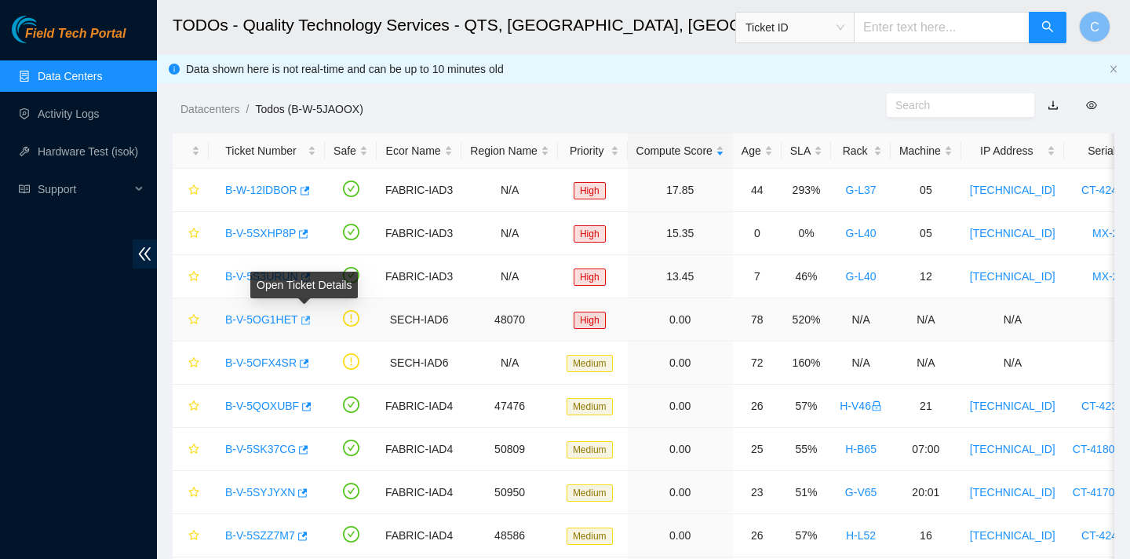
click at [310, 317] on icon "button" at bounding box center [305, 319] width 9 height 9
click at [102, 77] on link "Data Centers" at bounding box center [70, 76] width 64 height 13
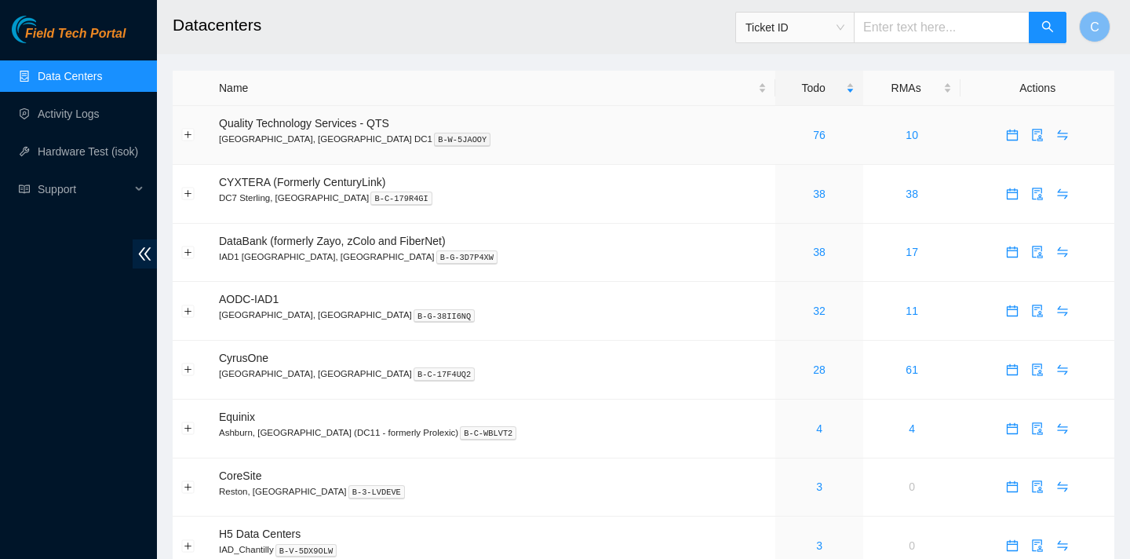
click at [784, 143] on div "76" at bounding box center [819, 134] width 71 height 17
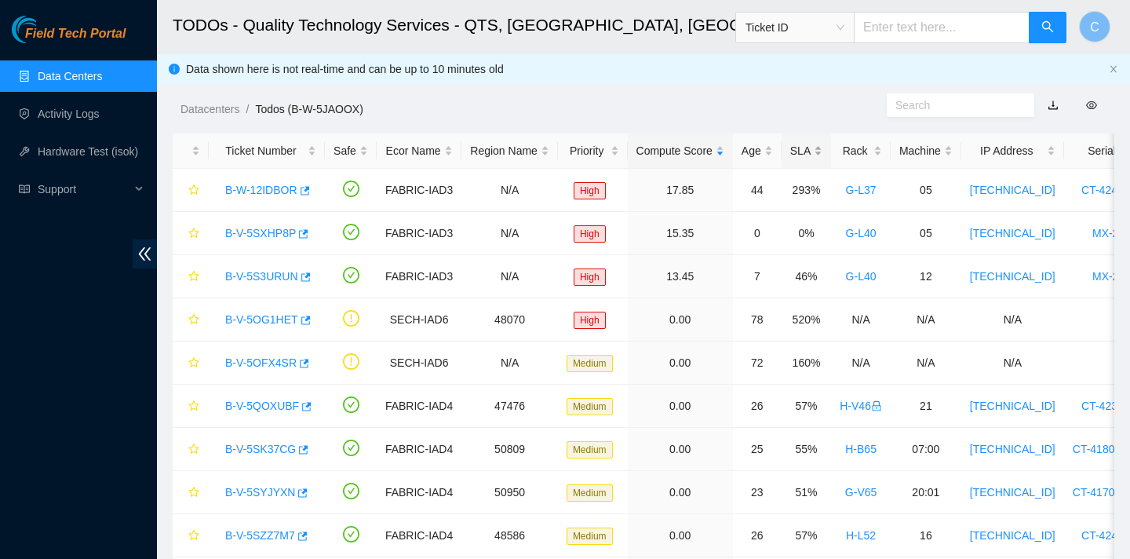
click at [814, 155] on div "SLA" at bounding box center [806, 150] width 32 height 17
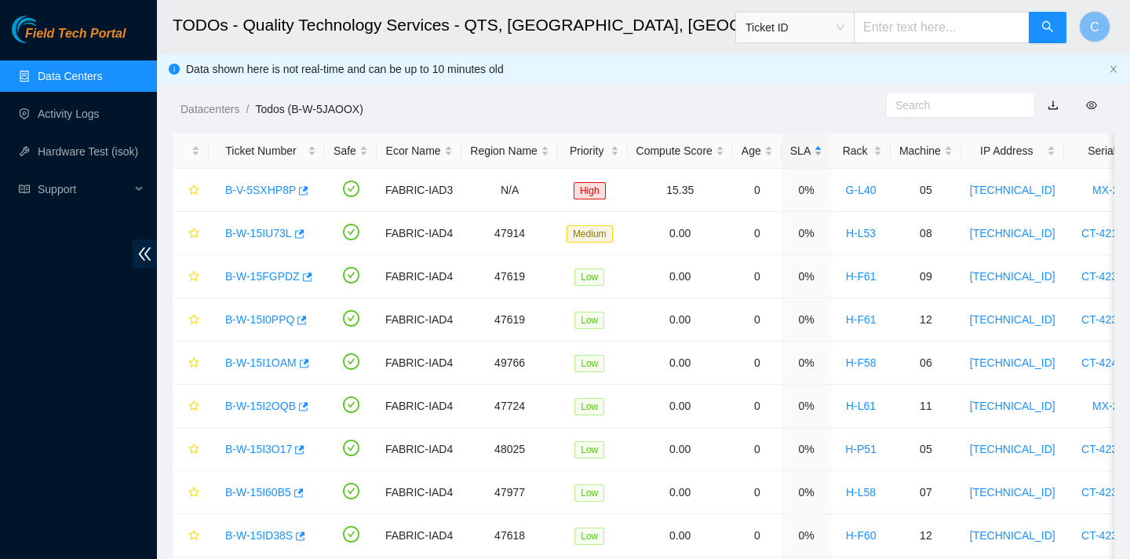
click at [815, 155] on div "SLA" at bounding box center [806, 150] width 32 height 17
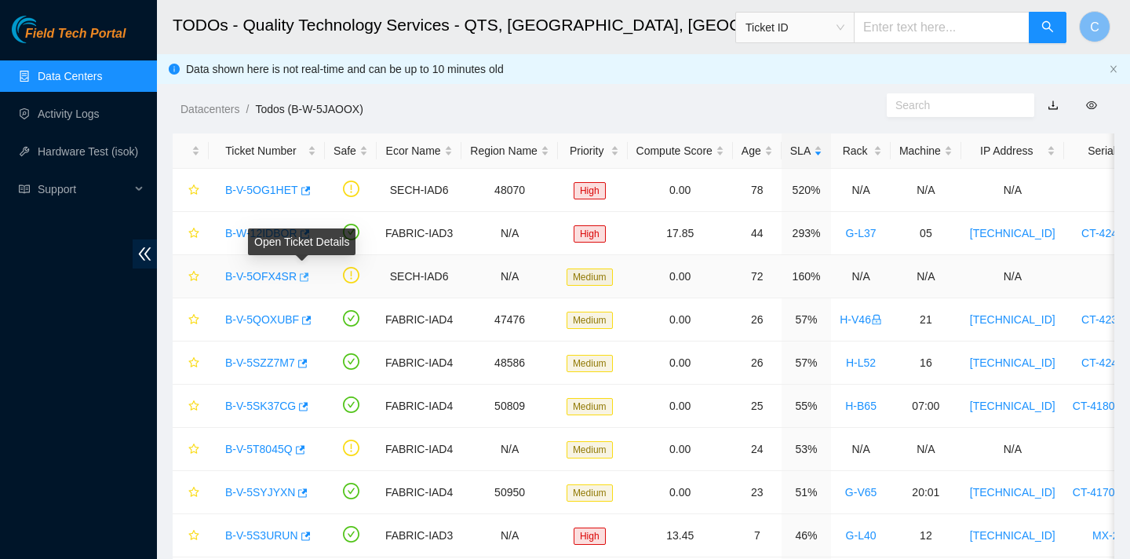
click at [303, 274] on icon "button" at bounding box center [302, 277] width 11 height 11
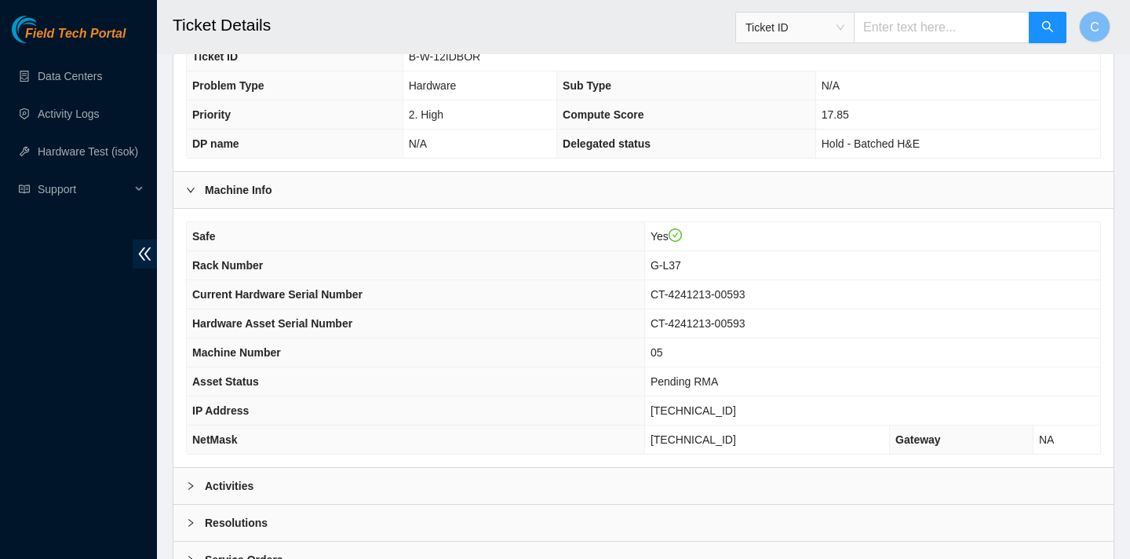
scroll to position [506, 0]
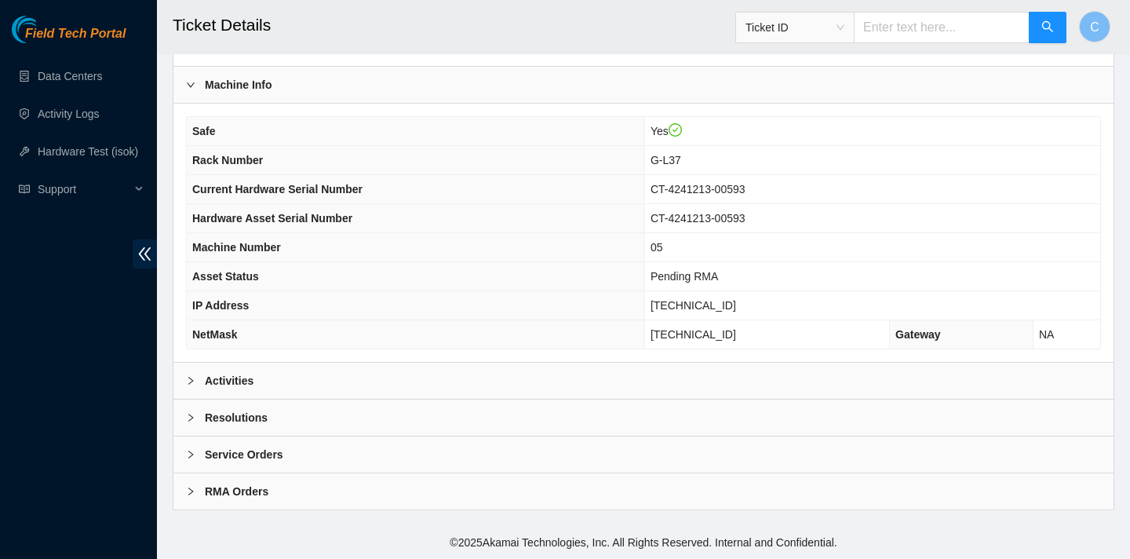
click at [400, 364] on div "Activities" at bounding box center [643, 381] width 940 height 36
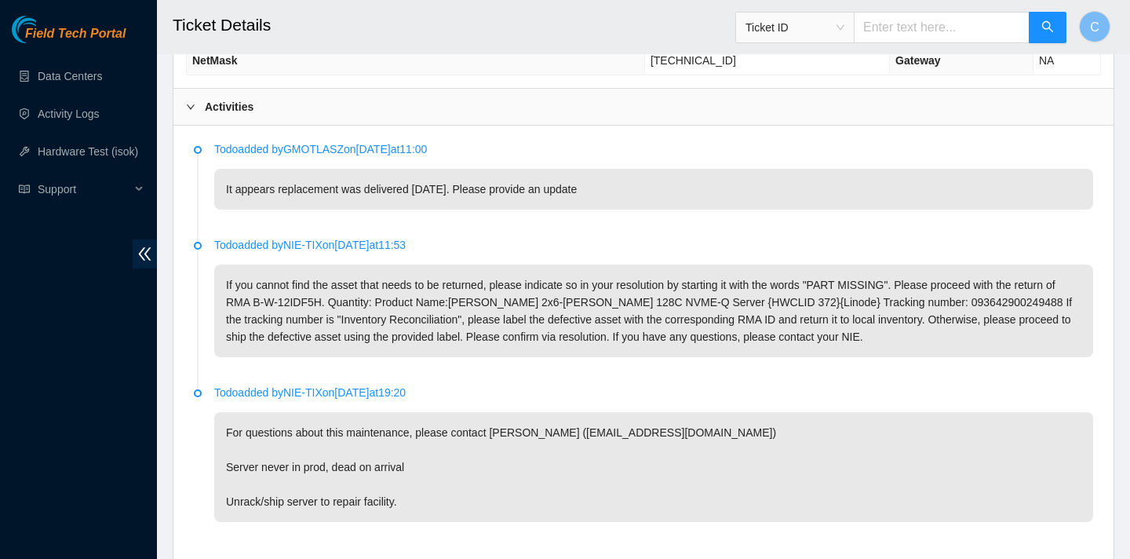
scroll to position [779, 0]
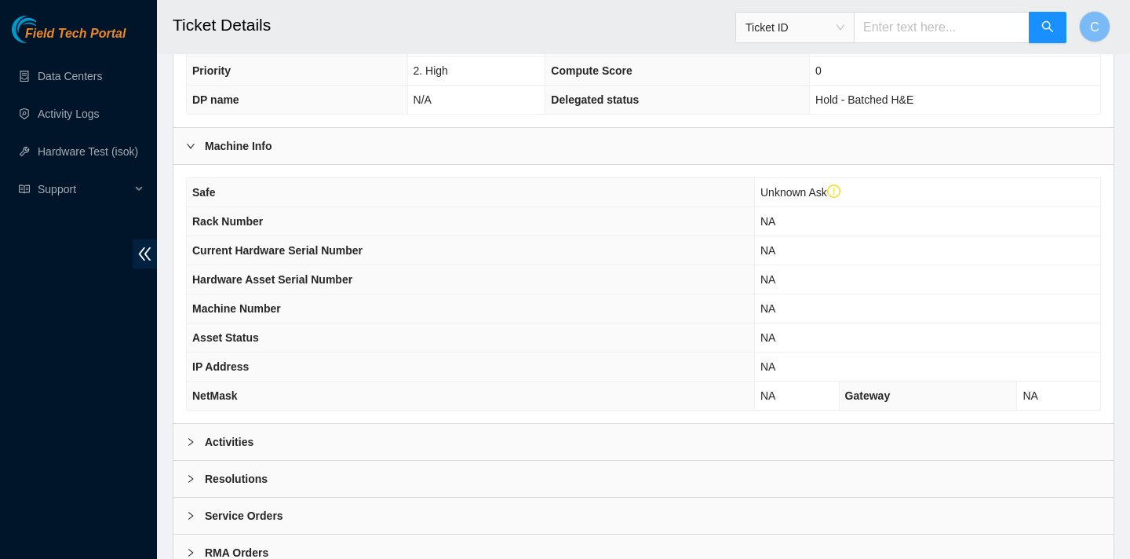
scroll to position [536, 0]
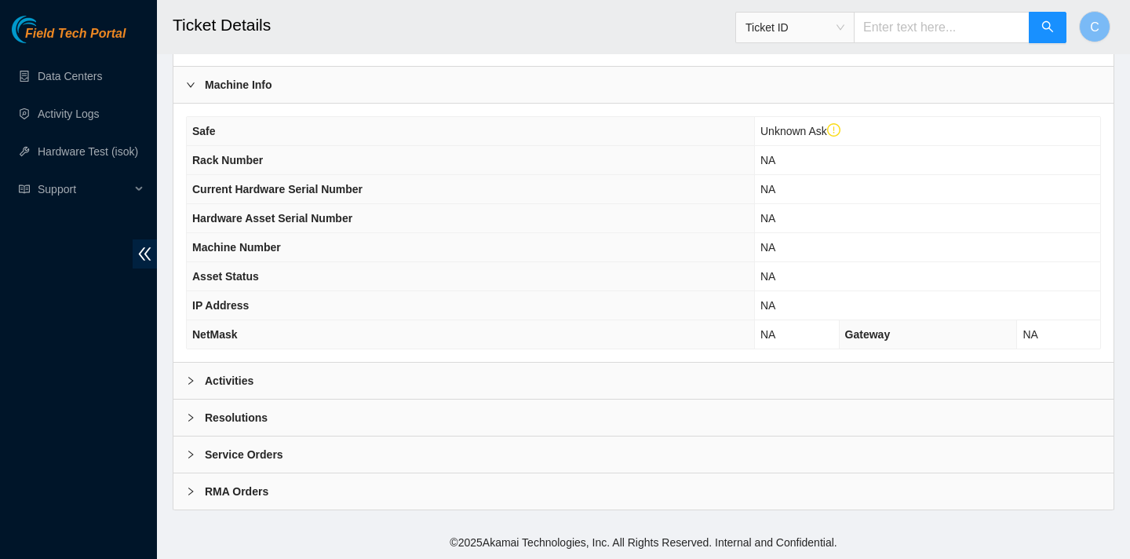
click at [311, 371] on div "Activities" at bounding box center [643, 381] width 940 height 36
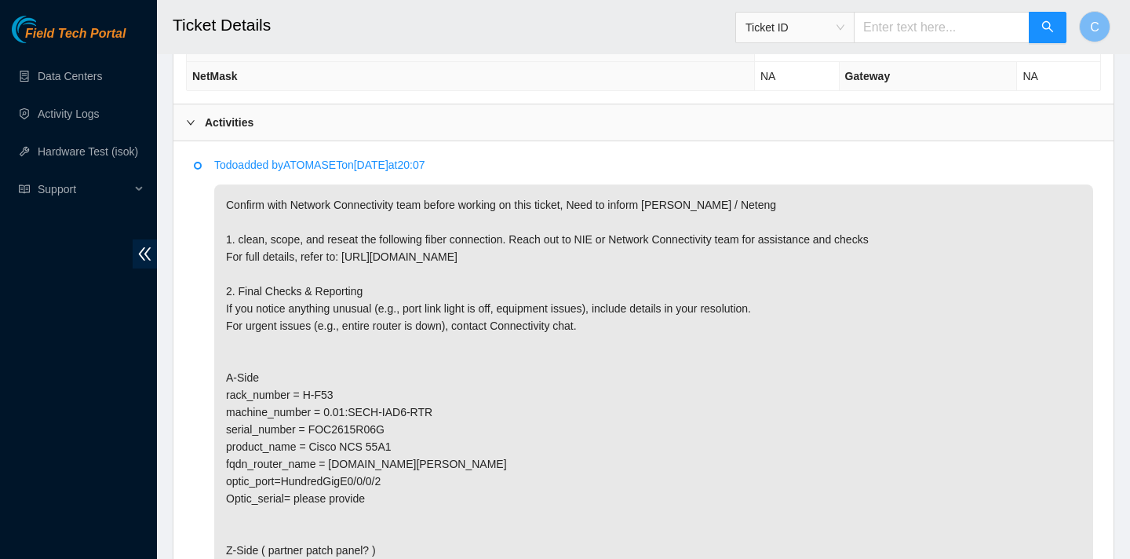
scroll to position [799, 0]
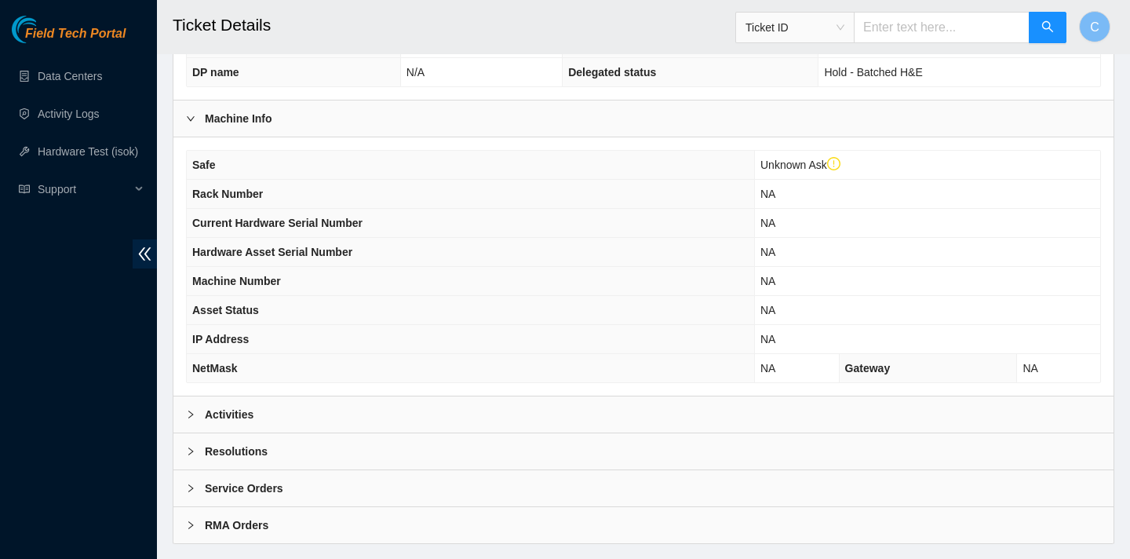
scroll to position [536, 0]
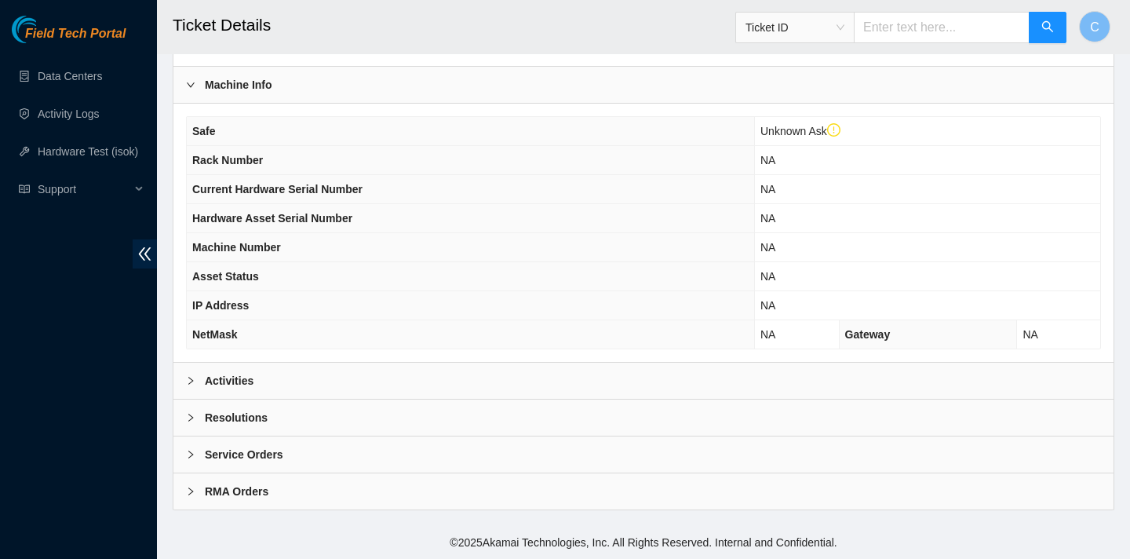
click at [288, 363] on div "Activities" at bounding box center [643, 381] width 940 height 36
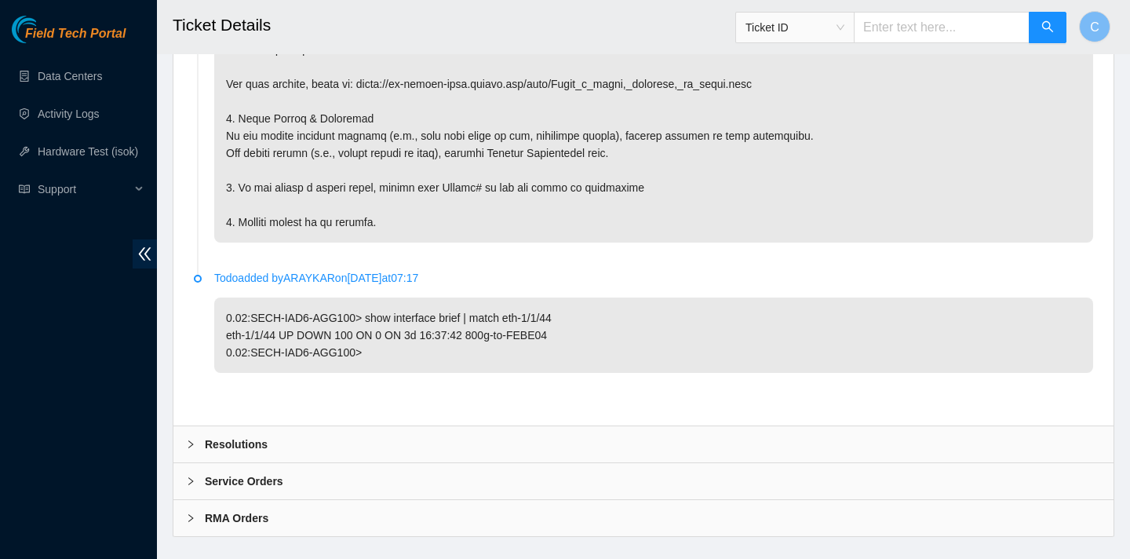
scroll to position [1391, 0]
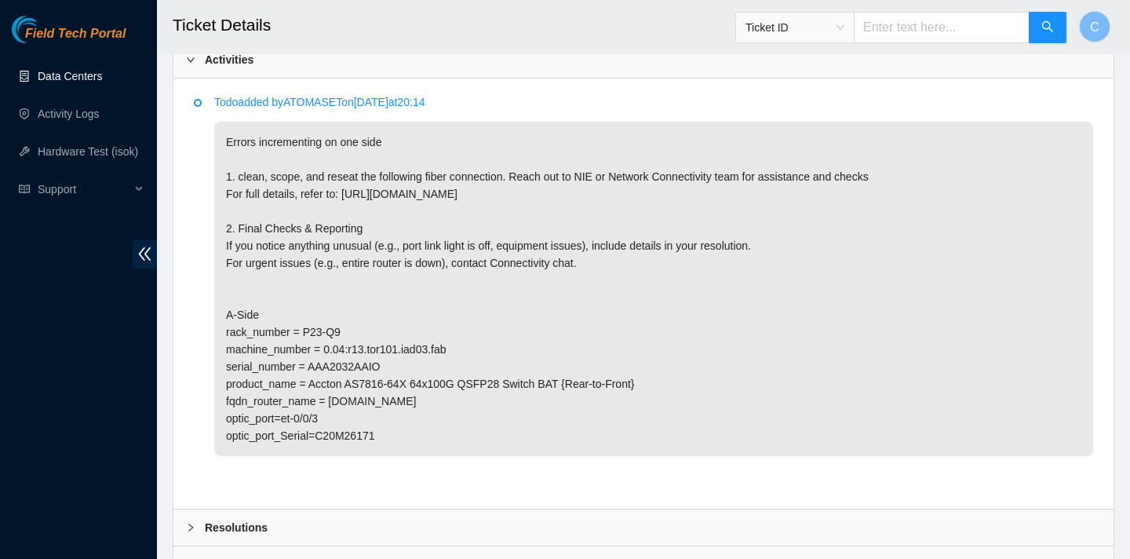
scroll to position [915, 0]
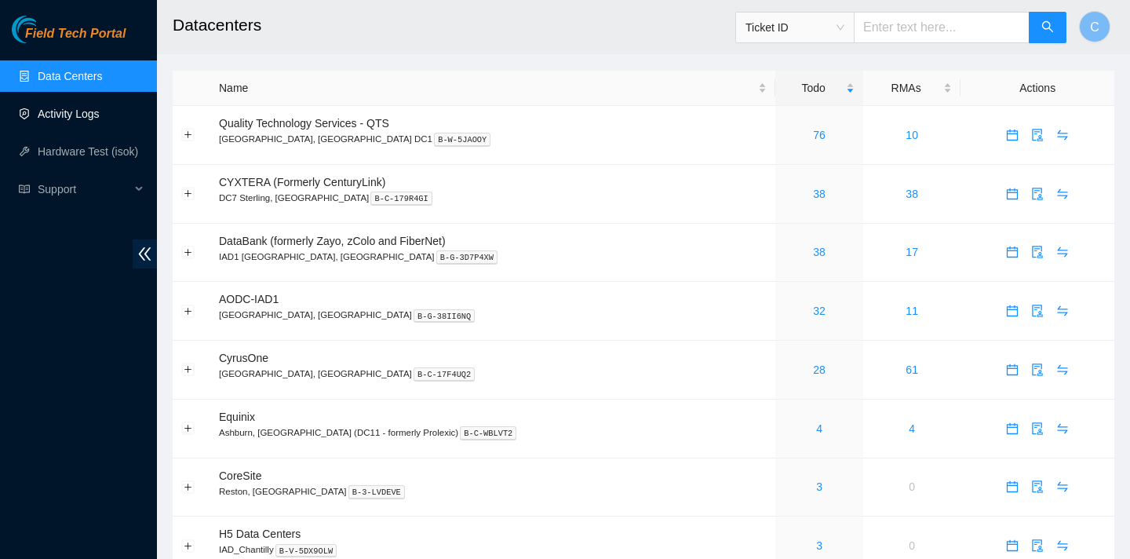
click at [82, 120] on link "Activity Logs" at bounding box center [69, 114] width 62 height 13
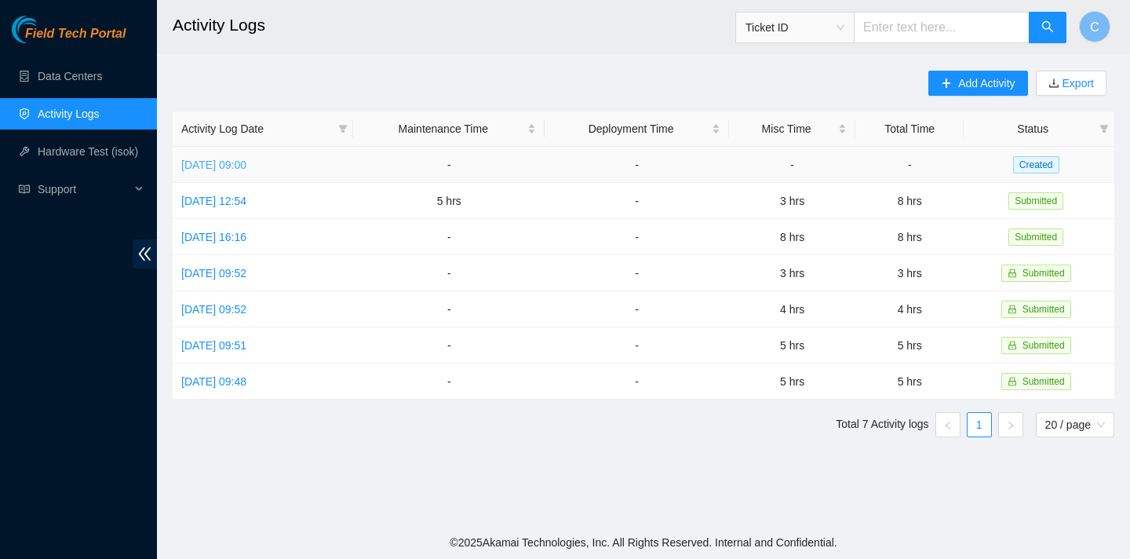
click at [246, 160] on link "Thu, 04 Sep 2025 09:00" at bounding box center [213, 165] width 65 height 13
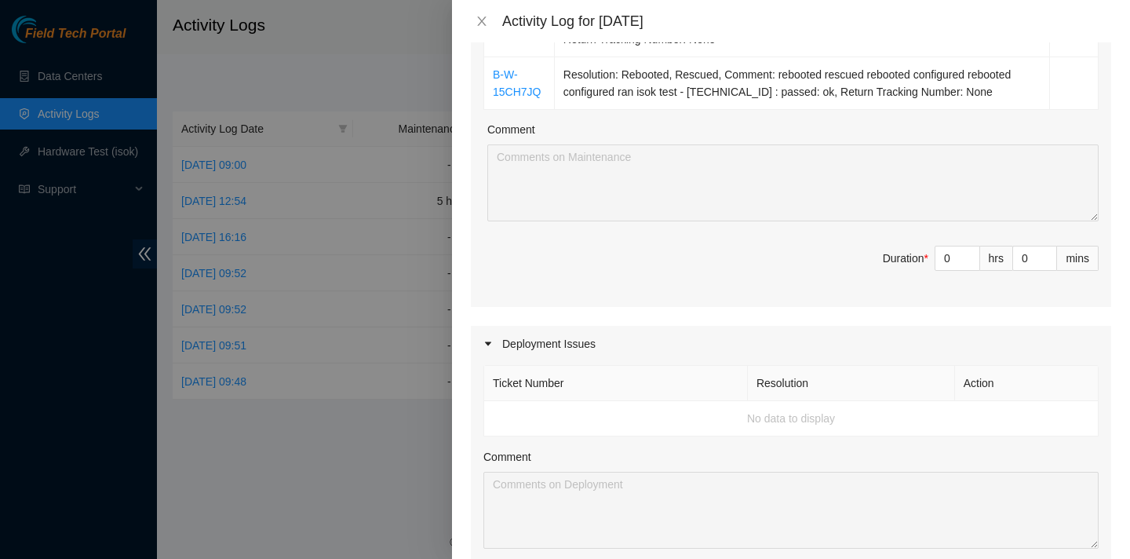
scroll to position [684, 0]
type input "1"
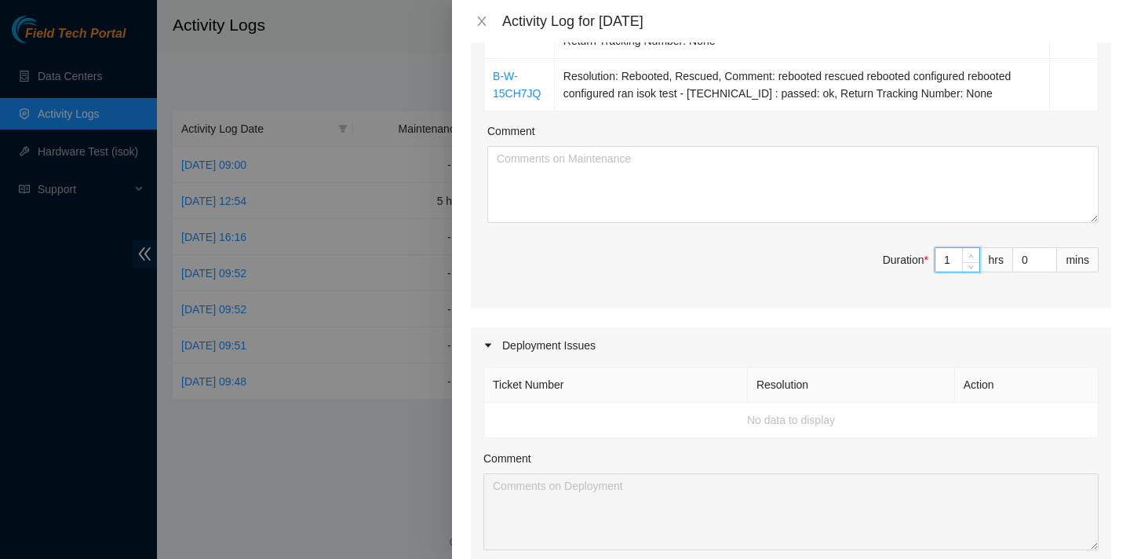
click at [963, 248] on span "Increase Value" at bounding box center [970, 255] width 17 height 14
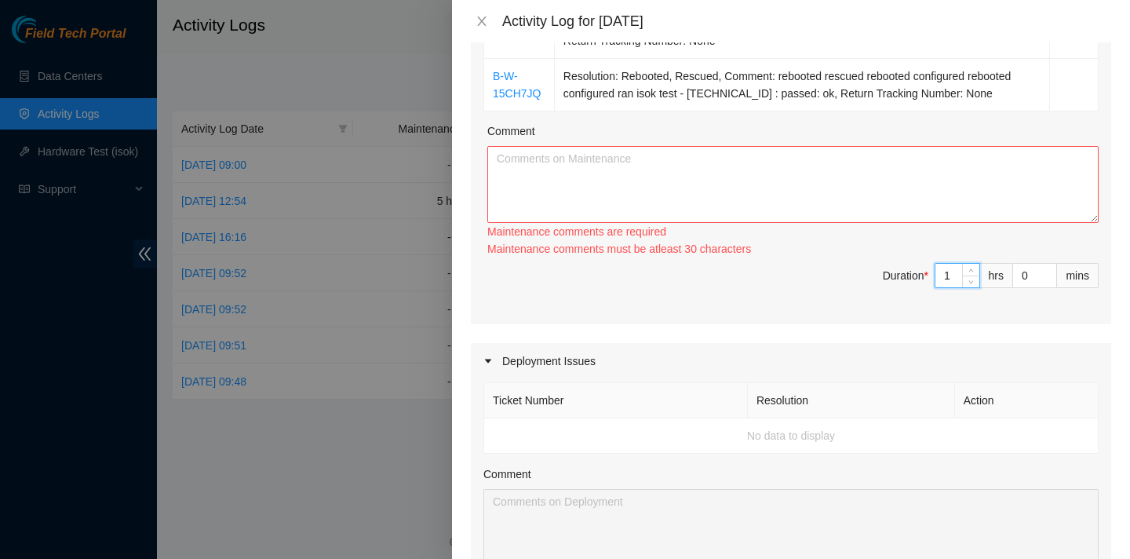
click at [952, 264] on input "1" at bounding box center [957, 276] width 44 height 24
type input "0"
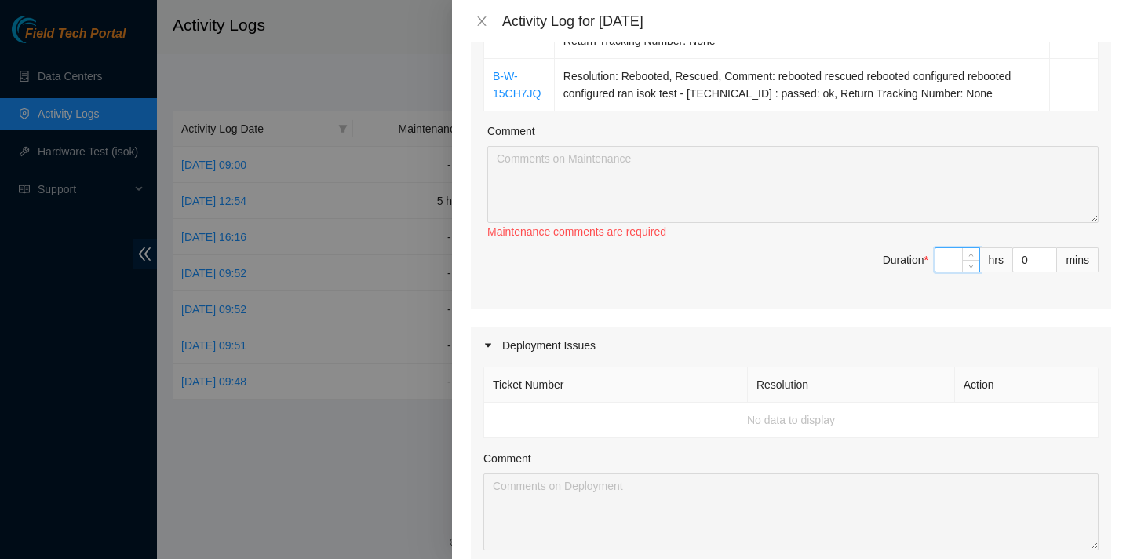
type input "7"
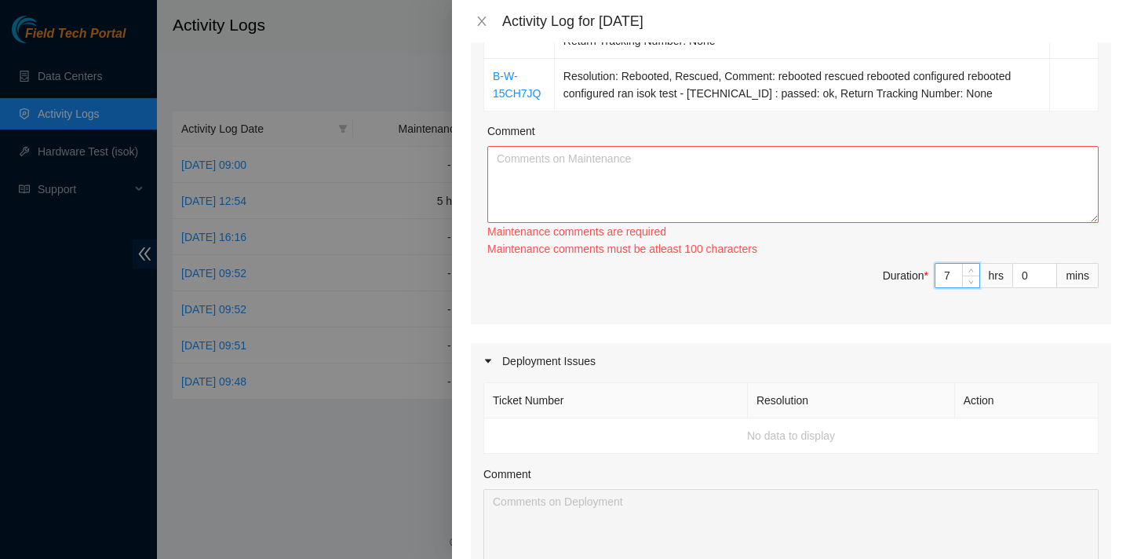
type input "0"
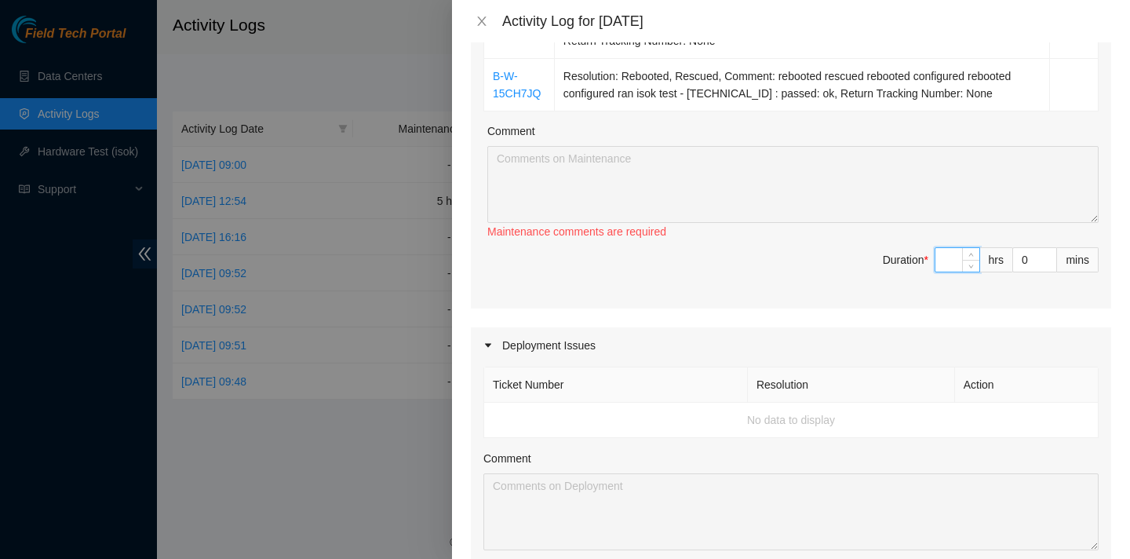
type input "6"
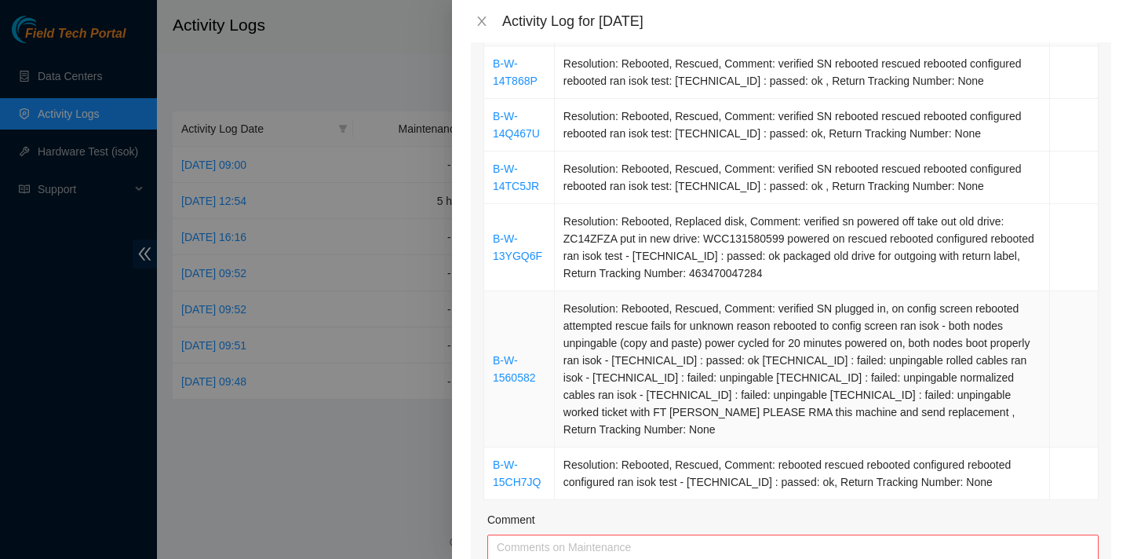
scroll to position [266, 0]
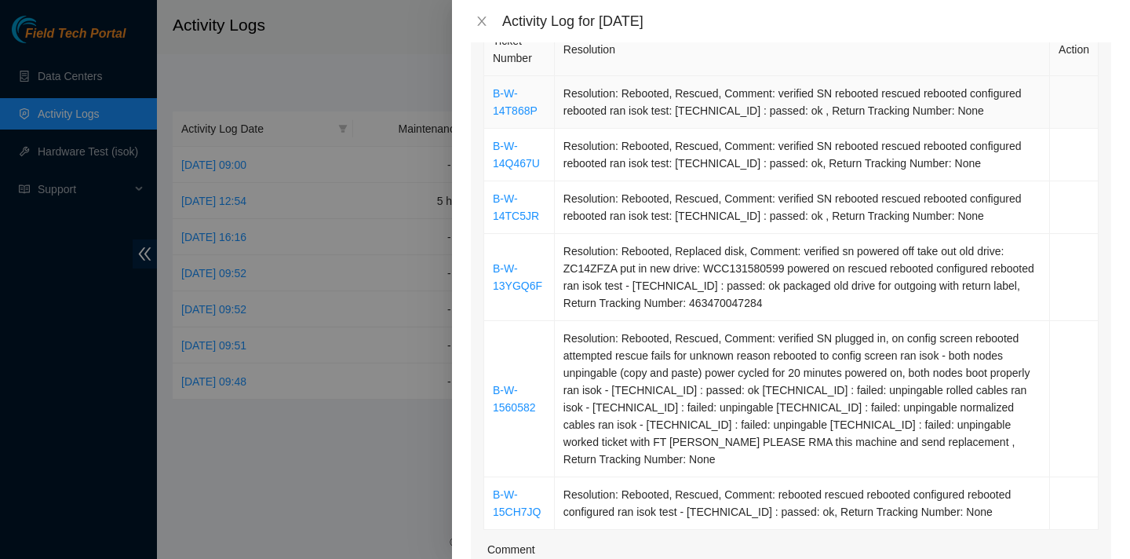
type input "6"
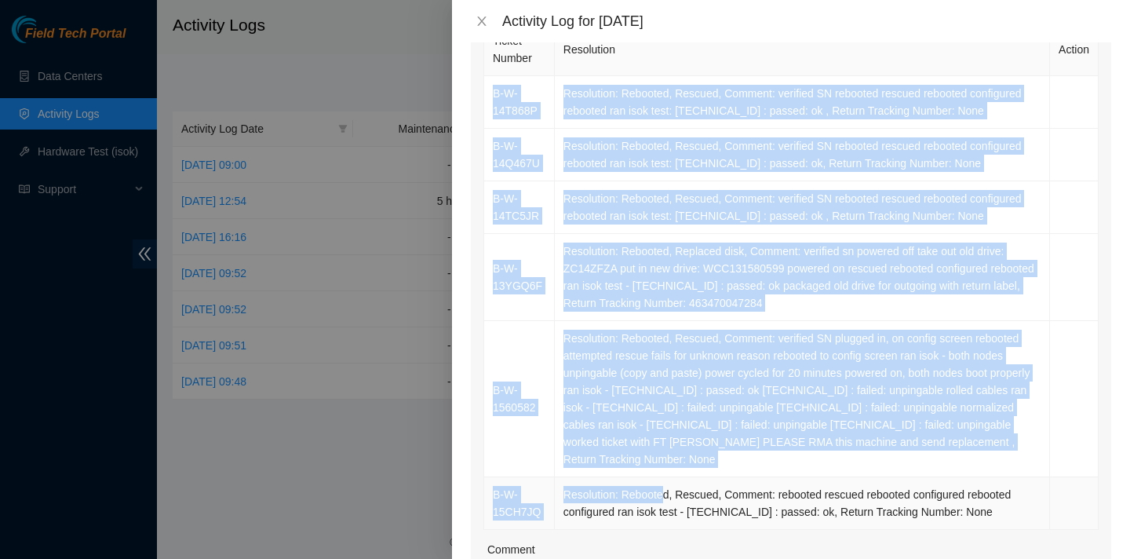
drag, startPoint x: 488, startPoint y: 86, endPoint x: 663, endPoint y: 482, distance: 432.5
click at [663, 482] on tbody "B-W-14T868P Resolution: Rebooted, Rescued, Comment: verified SN rebooted rescue…" at bounding box center [791, 303] width 614 height 454
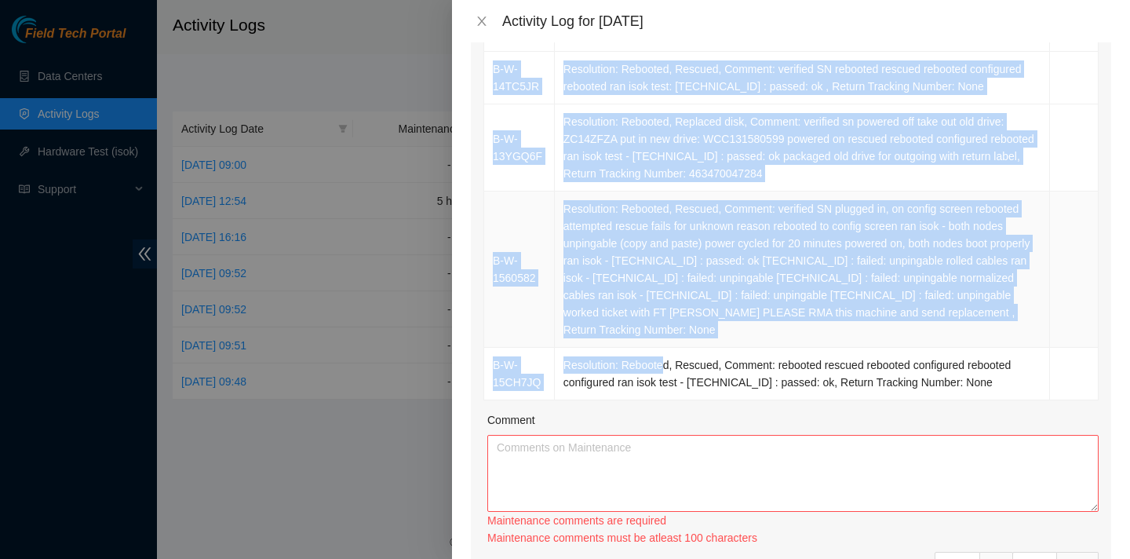
scroll to position [498, 0]
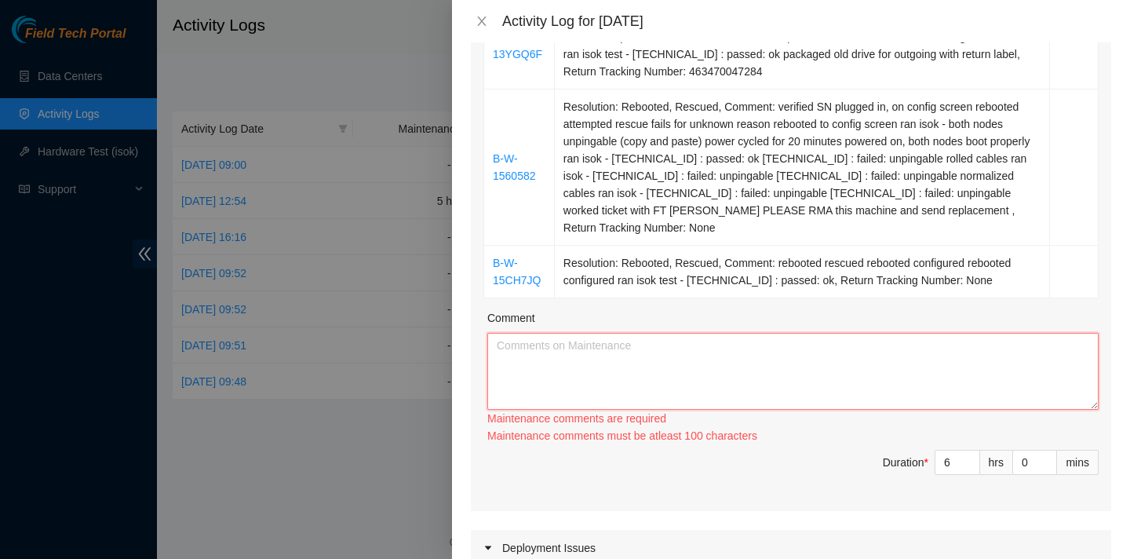
click at [657, 361] on textarea "Comment" at bounding box center [792, 371] width 611 height 77
paste textarea "B-W-14PB47N verified SN plugged, screen frozen rebooted rescued configured rebo…"
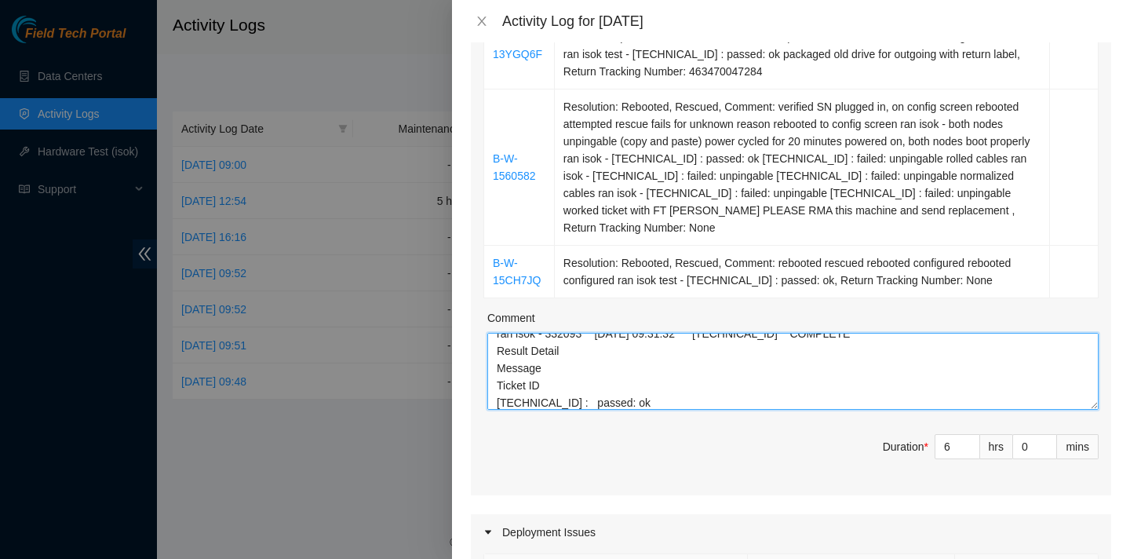
click at [551, 368] on textarea "B-W-14PB47N verified SN plugged, screen frozen rebooted rescued configured rebo…" at bounding box center [792, 371] width 611 height 77
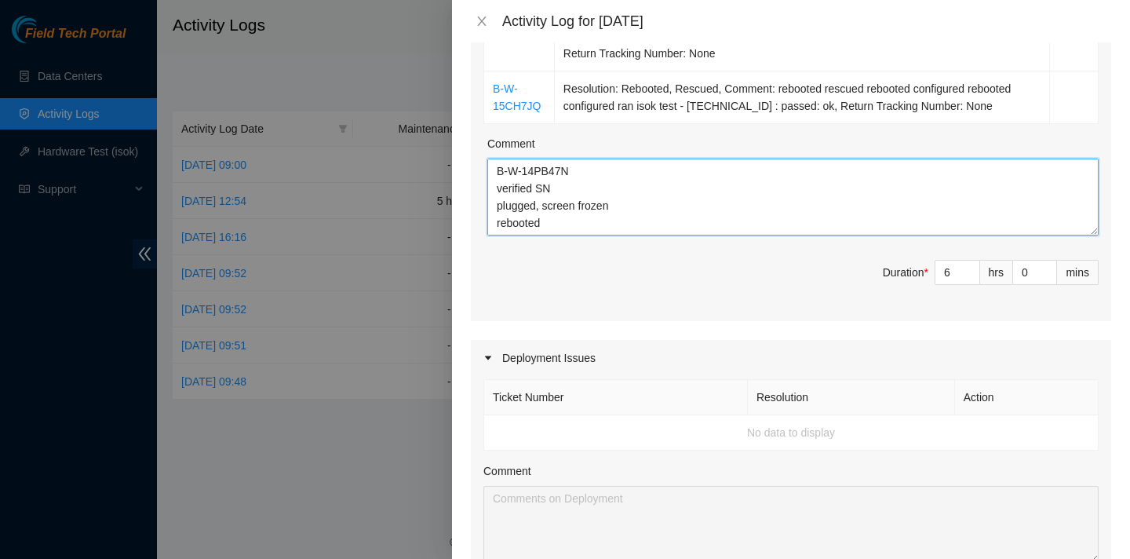
scroll to position [104, 0]
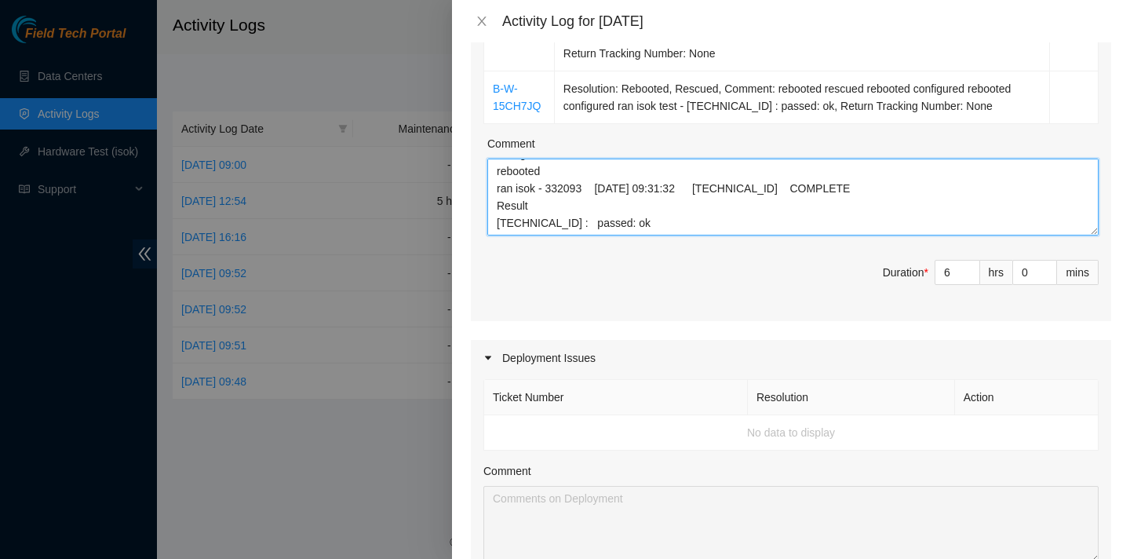
click at [640, 206] on textarea "B-W-14PB47N verified SN plugged, screen frozen rebooted rescued configured rebo…" at bounding box center [792, 197] width 611 height 77
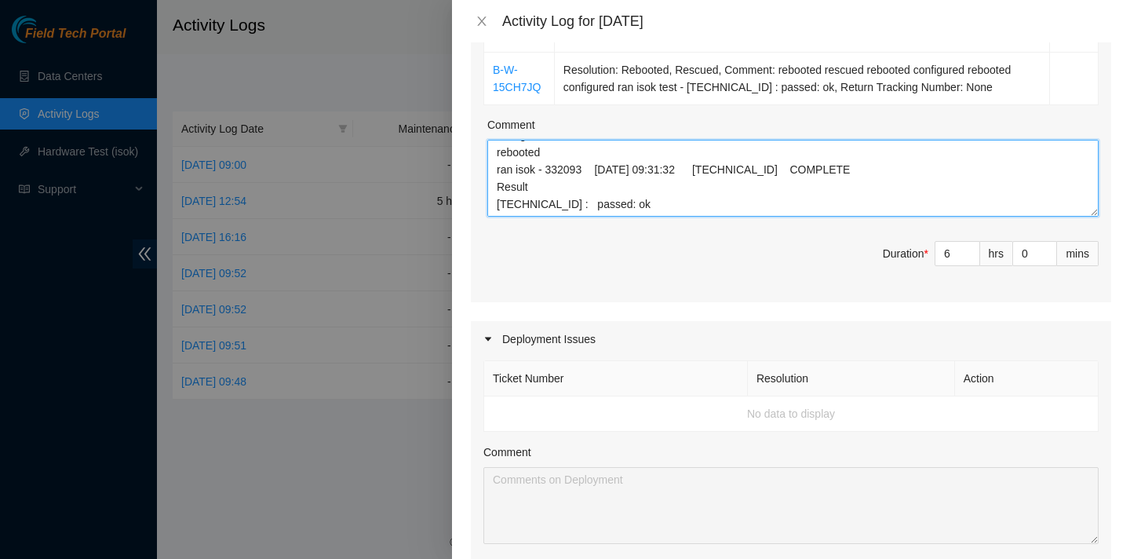
scroll to position [1154, 0]
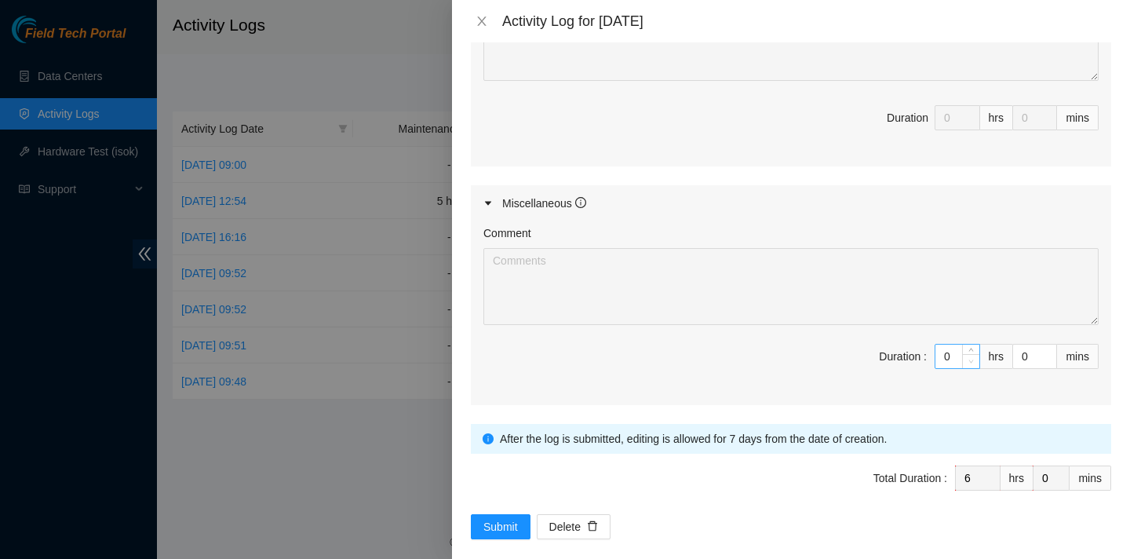
click at [967, 356] on span "down" at bounding box center [971, 360] width 9 height 9
type textarea "B-W-14PB47N verified SN plugged, screen frozen rebooted rescued configured rebo…"
click at [946, 344] on input "0" at bounding box center [957, 356] width 44 height 24
click at [950, 344] on input "0" at bounding box center [957, 356] width 44 height 24
type input "2"
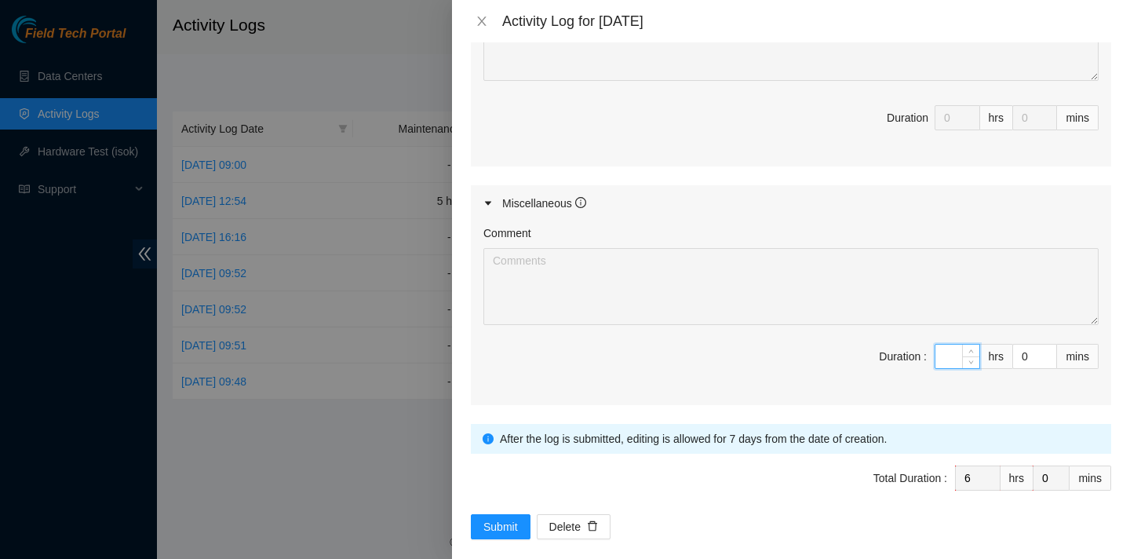
type input "8"
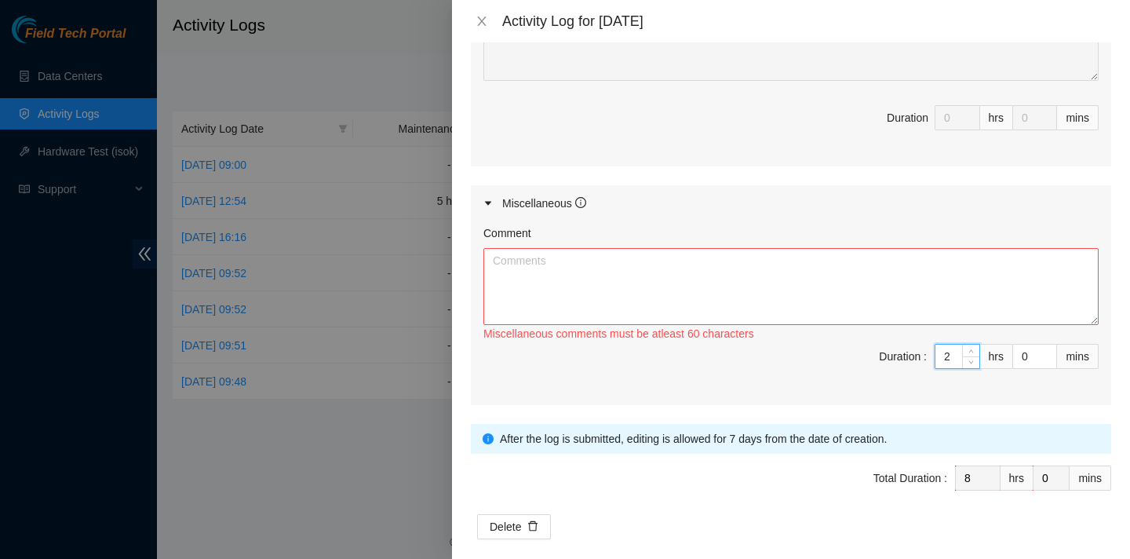
type input "6"
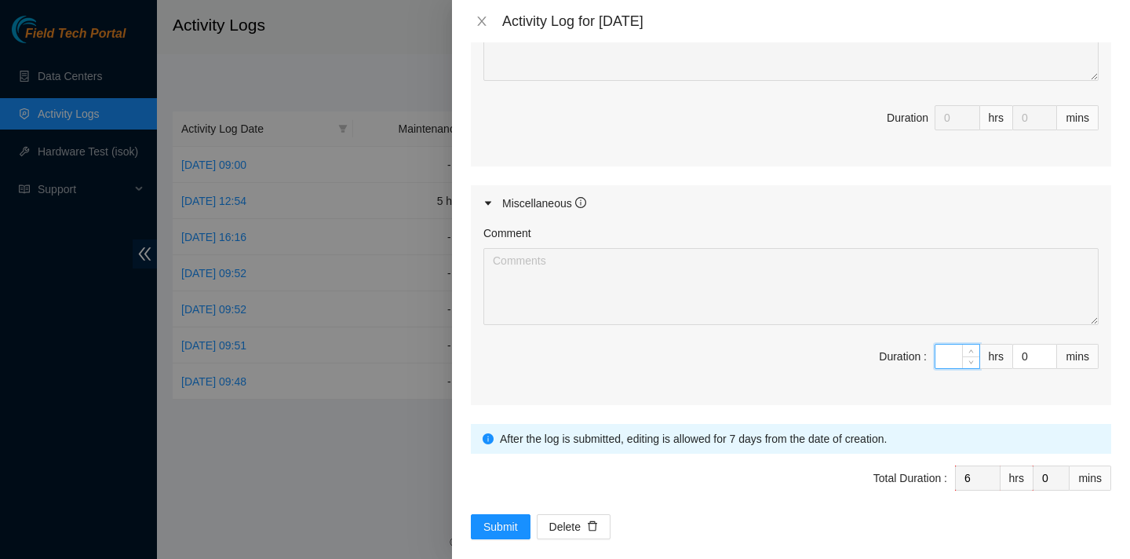
type input "2"
type input "8"
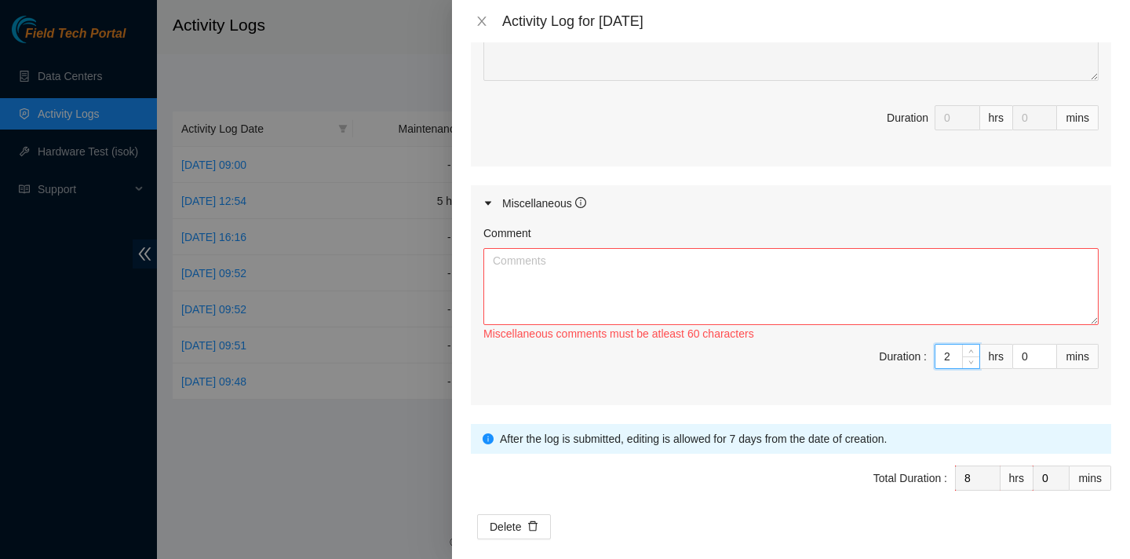
type input "2"
click at [794, 248] on textarea "Comment" at bounding box center [790, 286] width 615 height 77
click at [720, 250] on textarea "Comment" at bounding box center [790, 286] width 615 height 77
type textarea "d"
type textarea "t"
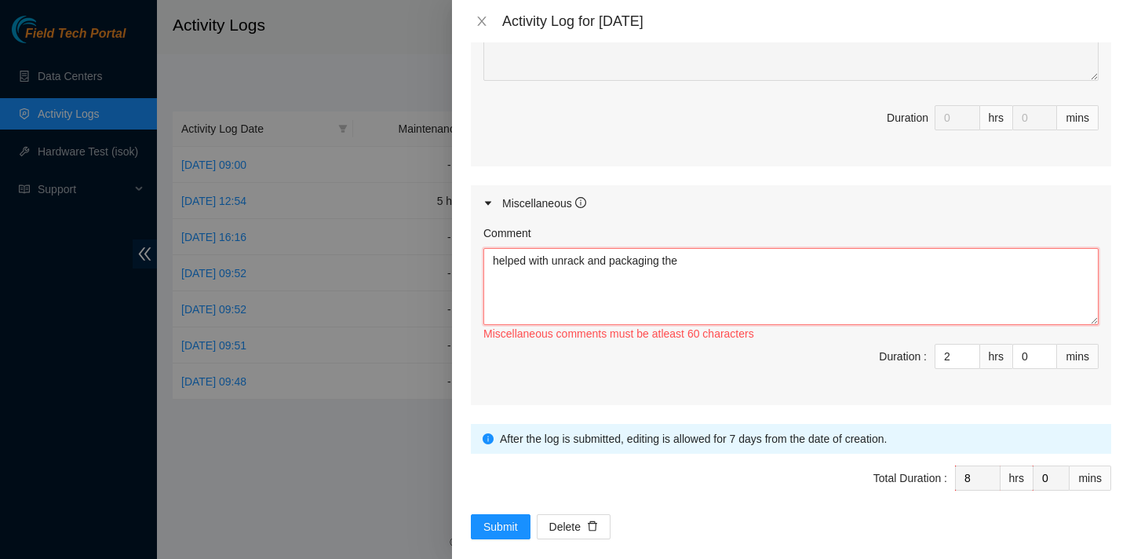
click at [589, 248] on textarea "helped with unrack and packaging the" at bounding box center [790, 286] width 615 height 77
click at [704, 248] on textarea "helped with unracking and packaging the" at bounding box center [790, 286] width 615 height 77
click at [629, 248] on textarea "helped with unracking and packaging the" at bounding box center [790, 286] width 615 height 77
click at [712, 248] on textarea "helped with unracking and packaging the" at bounding box center [790, 286] width 615 height 77
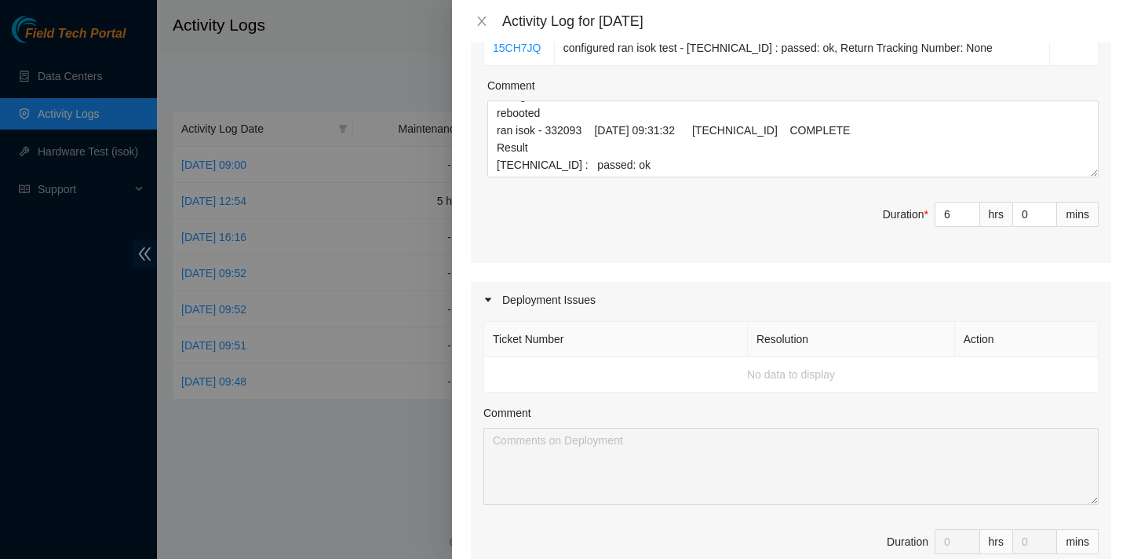
scroll to position [728, 0]
type textarea "helped with unracking and packaging is securely for return training with fibers…"
click at [953, 204] on input "6" at bounding box center [957, 216] width 44 height 24
type input "2"
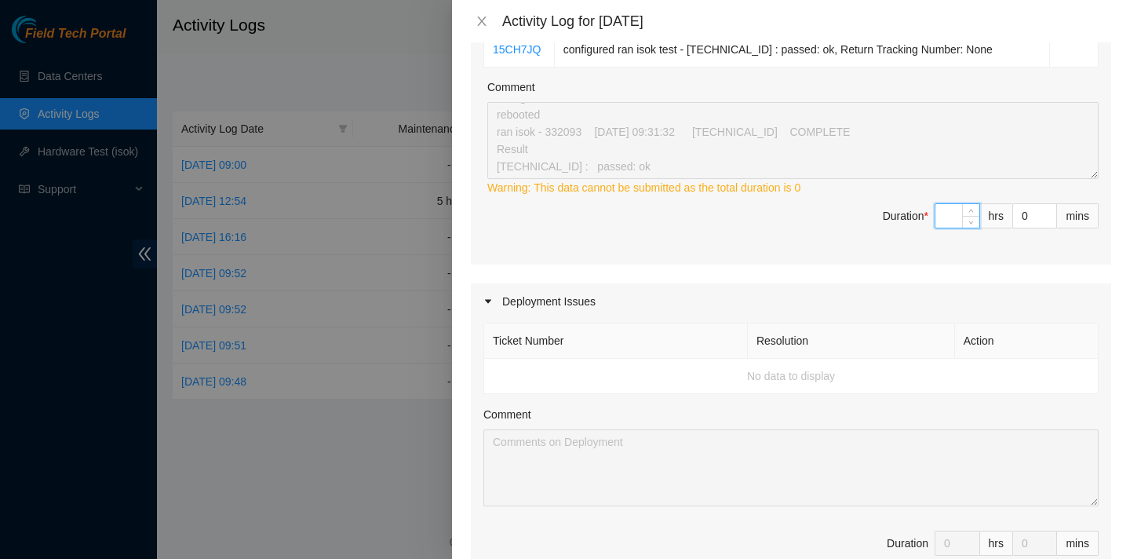
type input "7"
type input "9"
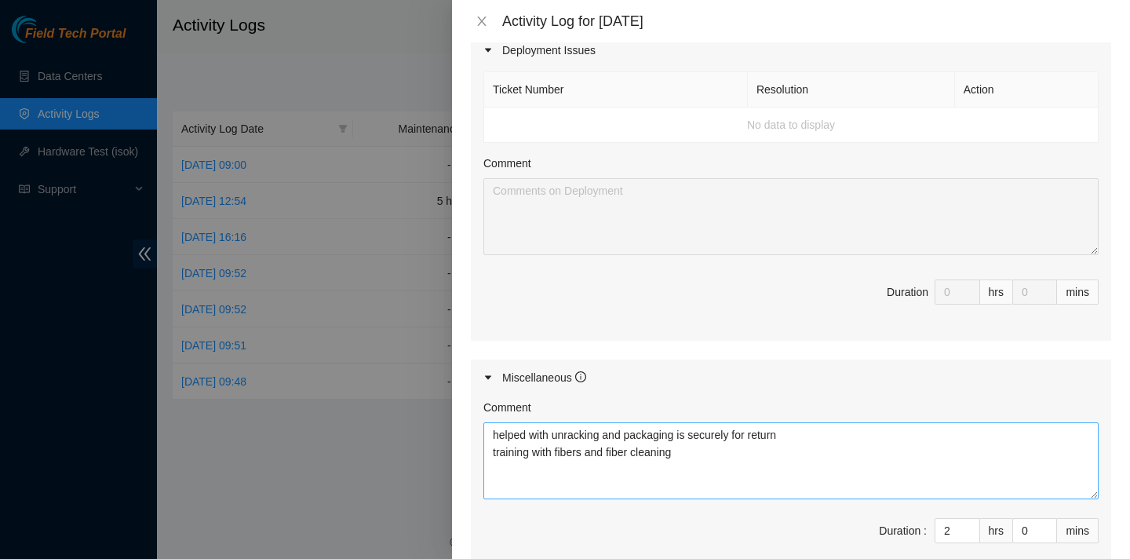
scroll to position [775, 0]
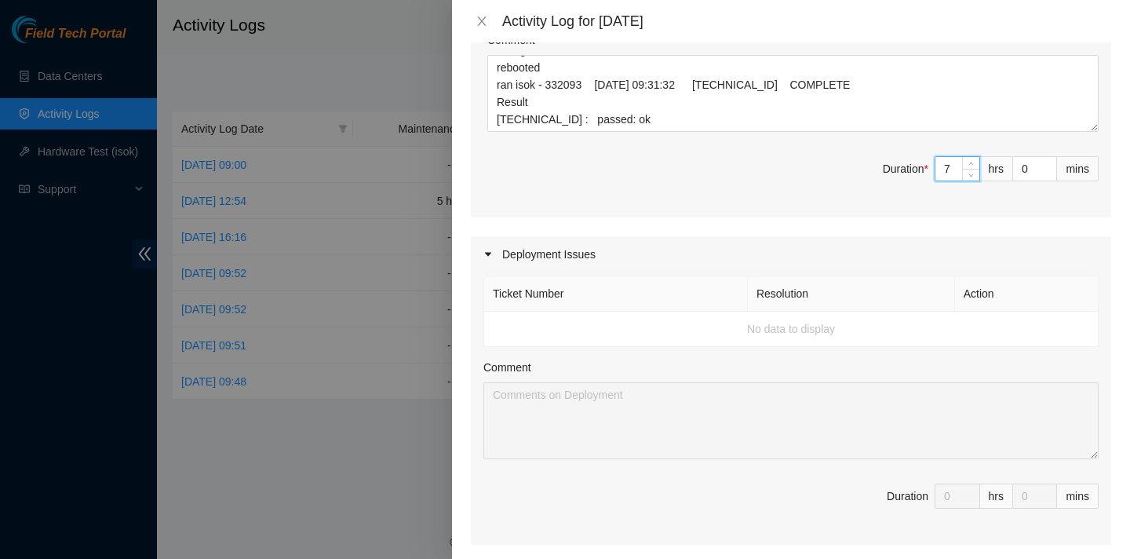
type input "2"
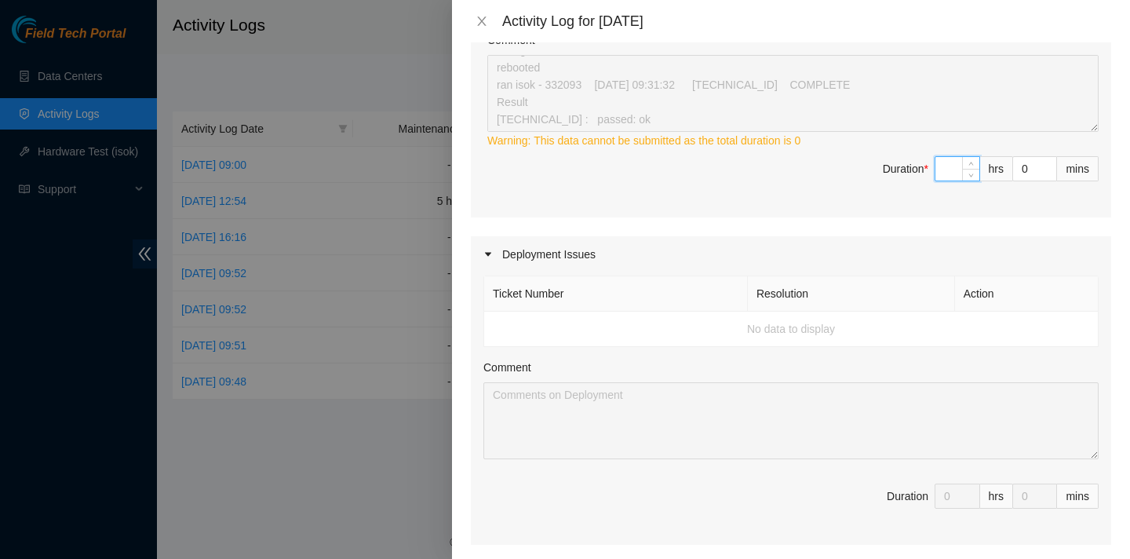
type input "6"
type input "8"
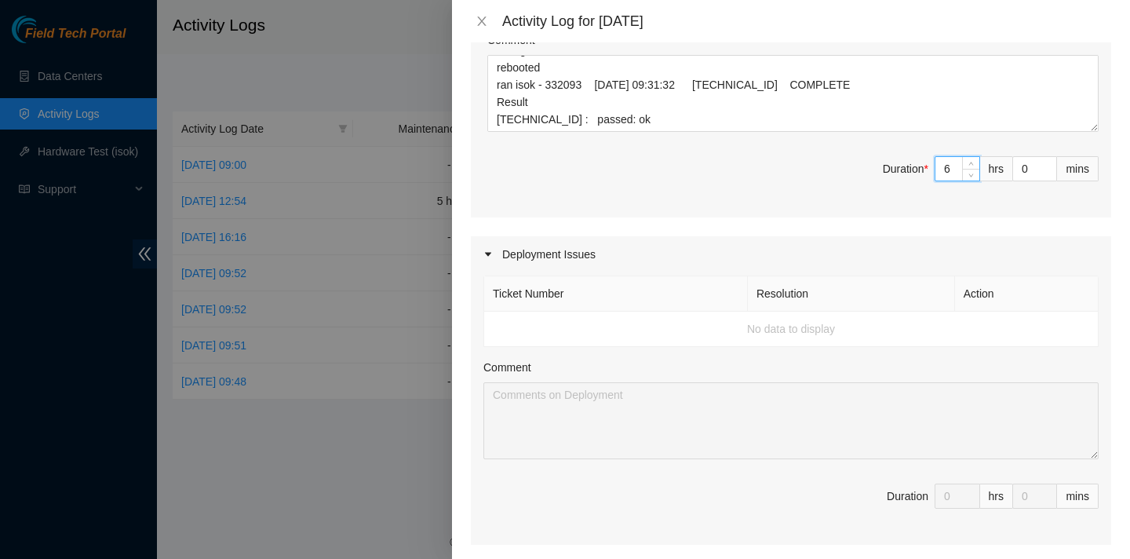
scroll to position [1154, 0]
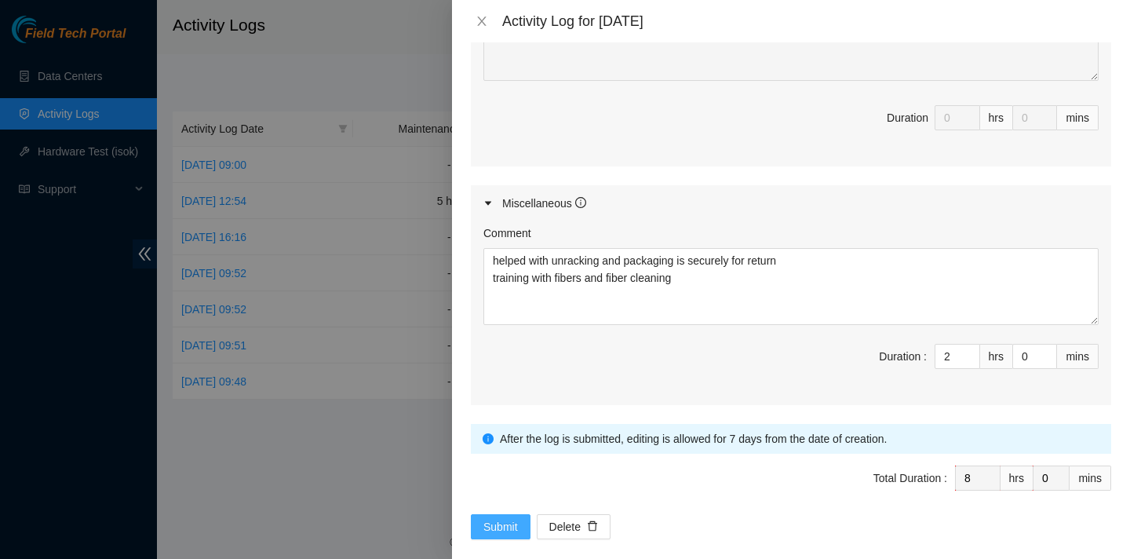
click at [508, 518] on span "Submit" at bounding box center [500, 526] width 35 height 17
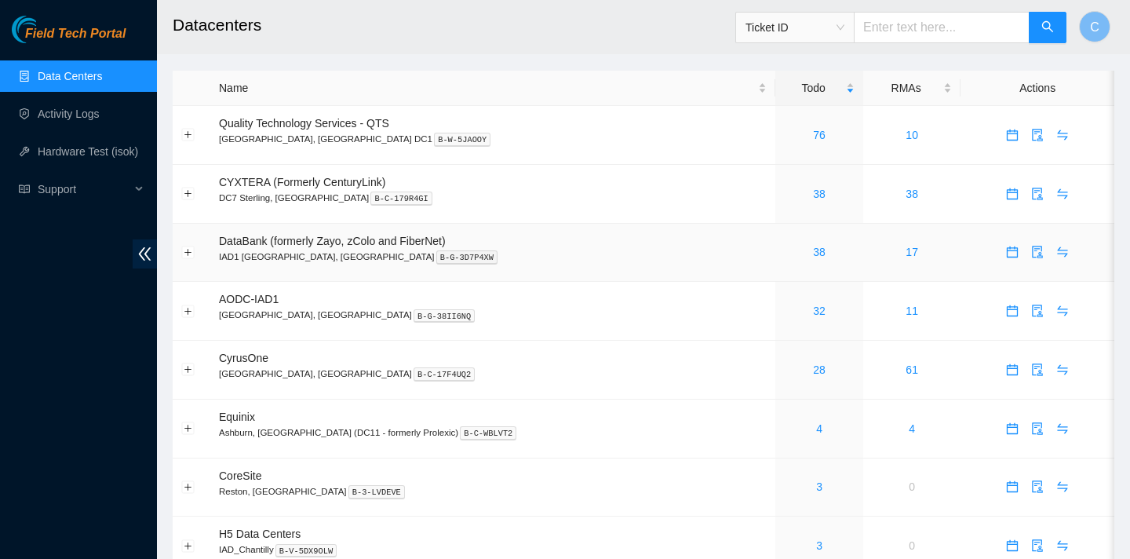
click at [369, 242] on span "DataBank (formerly Zayo, zColo and FiberNet)" at bounding box center [332, 241] width 227 height 13
click at [813, 247] on link "38" at bounding box center [819, 252] width 13 height 13
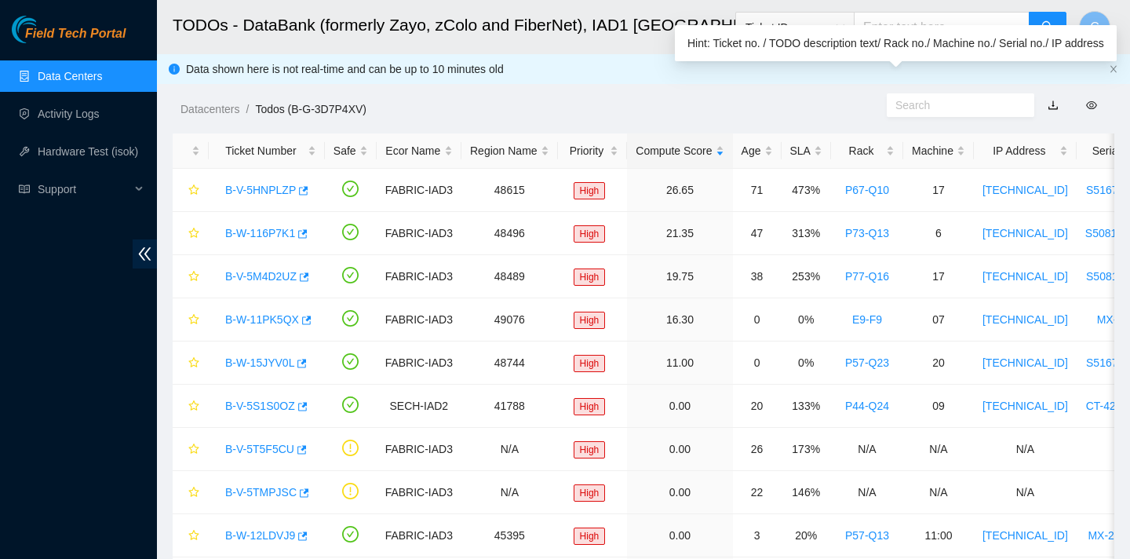
click at [920, 102] on input "text" at bounding box center [954, 105] width 118 height 17
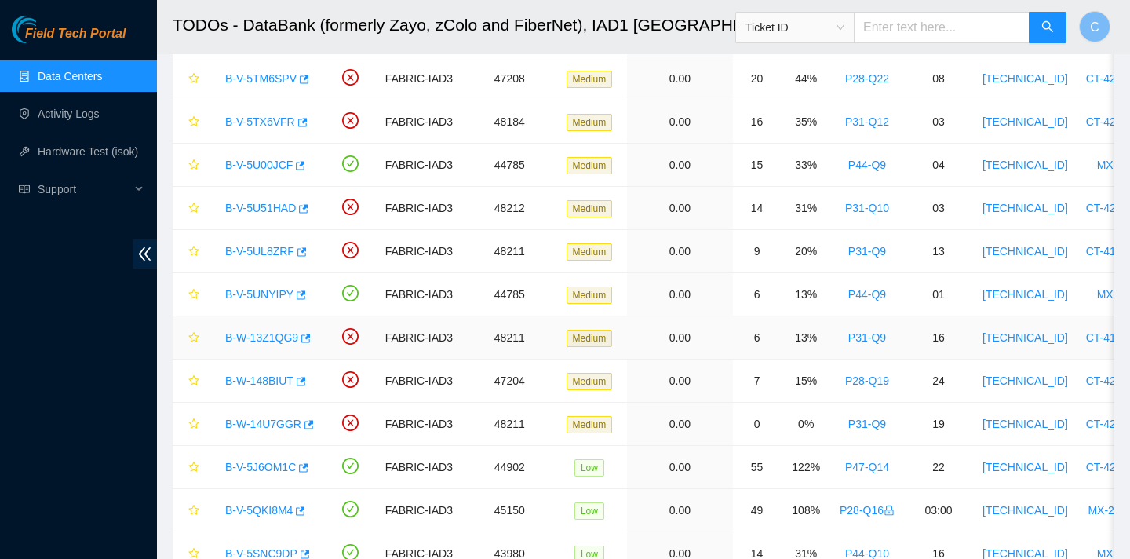
scroll to position [565, 0]
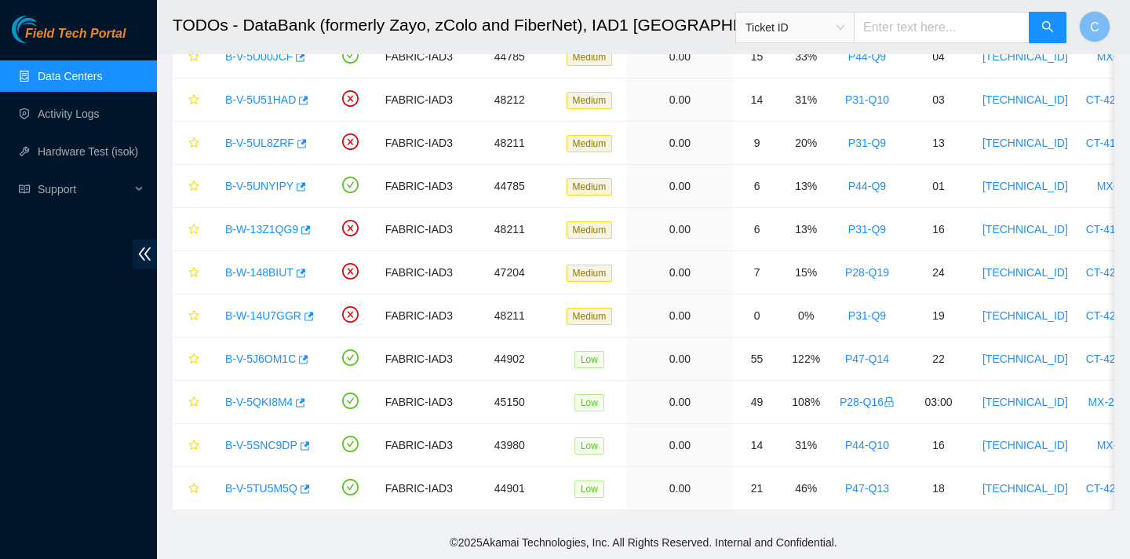
type input "tu"
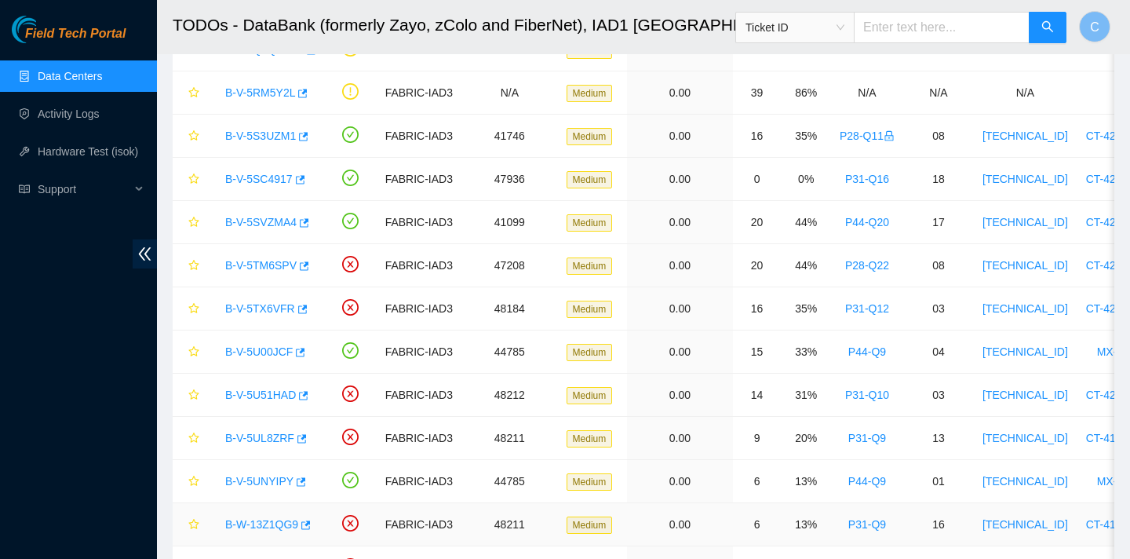
scroll to position [0, 0]
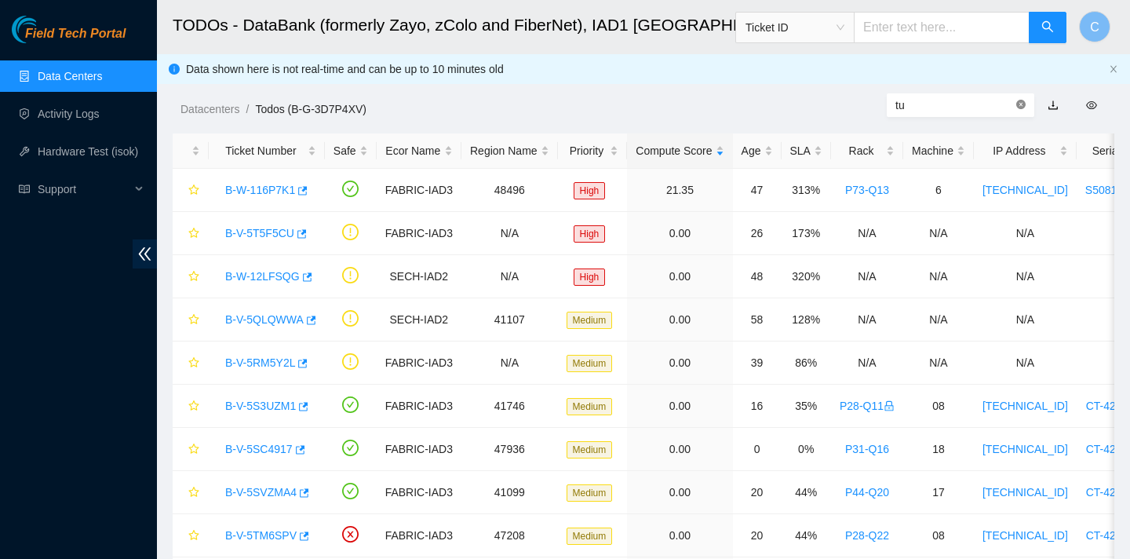
click at [1023, 104] on icon "close-circle" at bounding box center [1020, 104] width 9 height 9
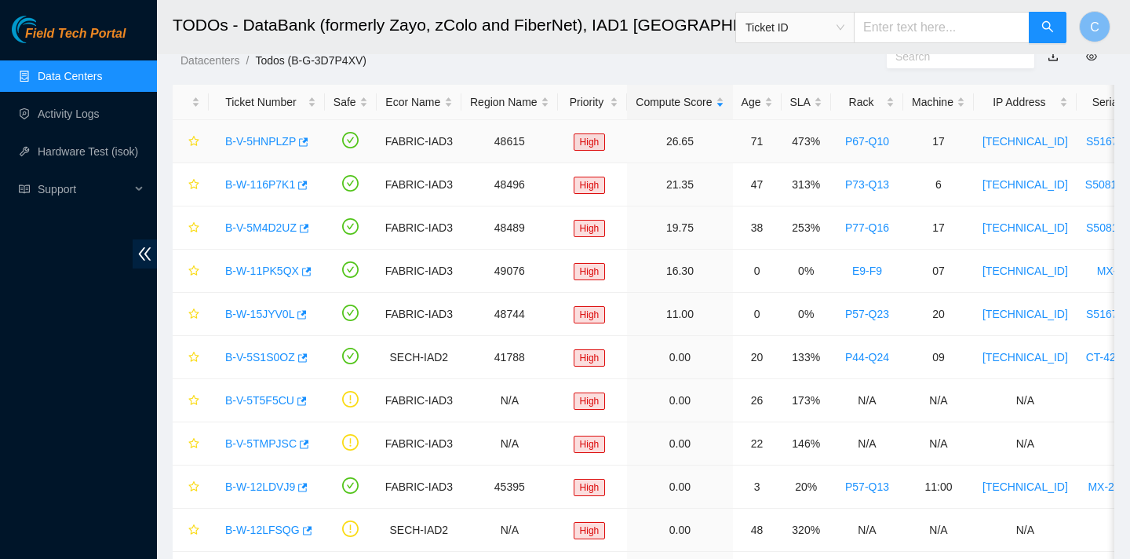
scroll to position [64, 0]
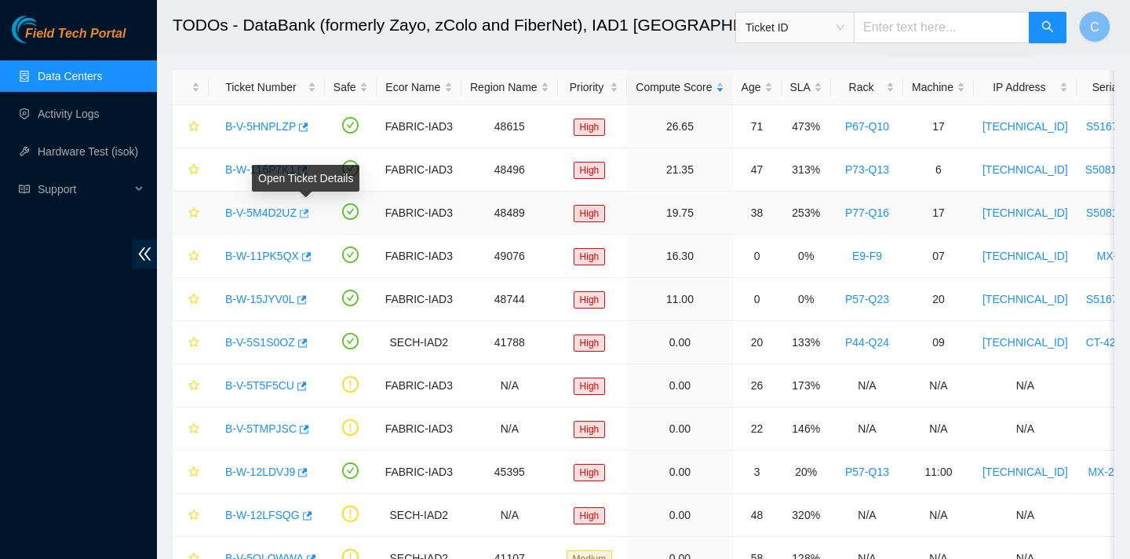
click at [308, 211] on icon "button" at bounding box center [302, 213] width 11 height 11
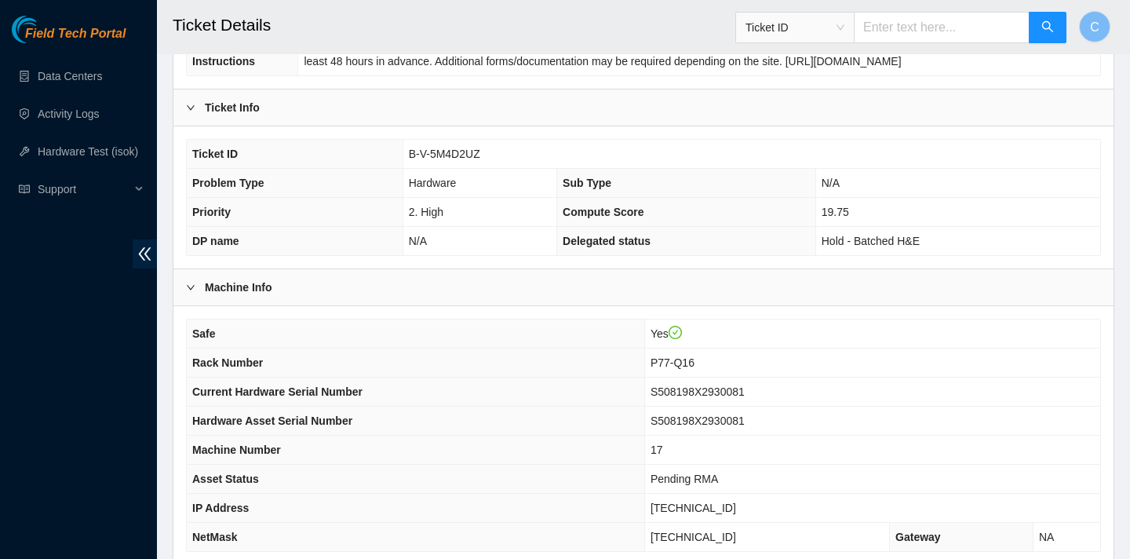
scroll to position [454, 0]
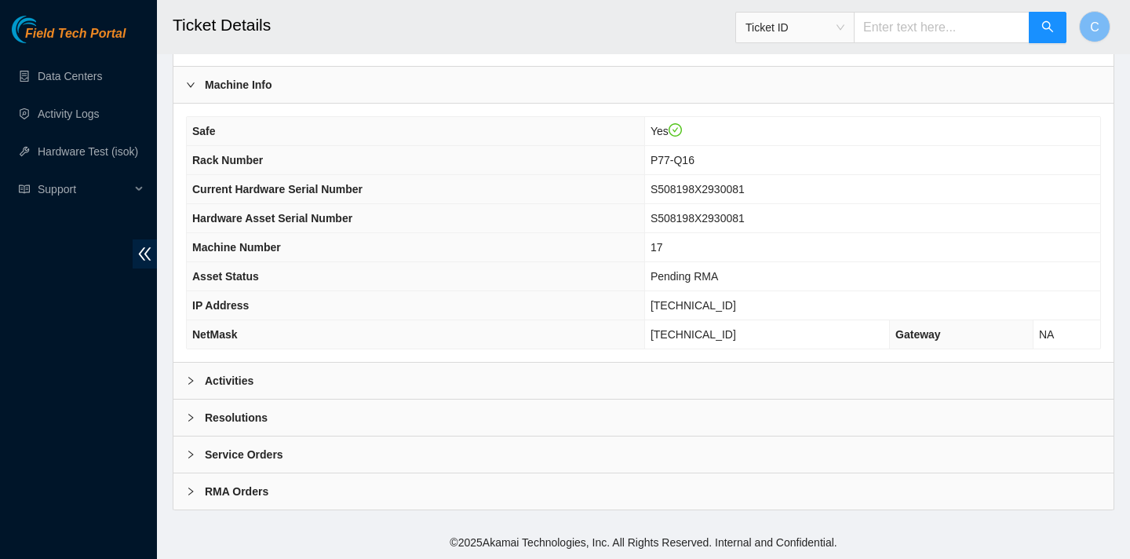
click at [478, 412] on div "Resolutions" at bounding box center [643, 417] width 940 height 36
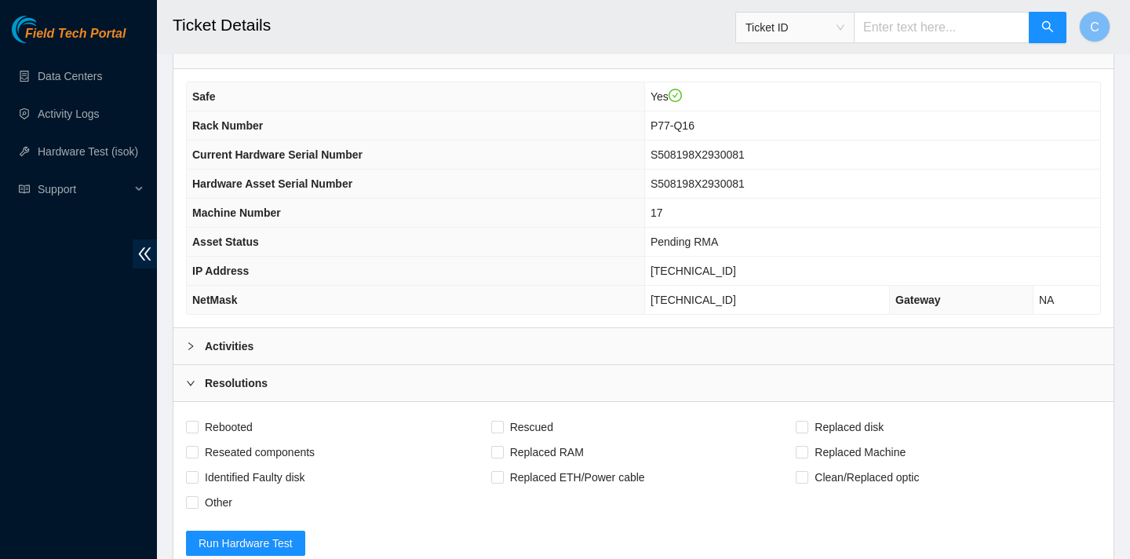
scroll to position [450, 0]
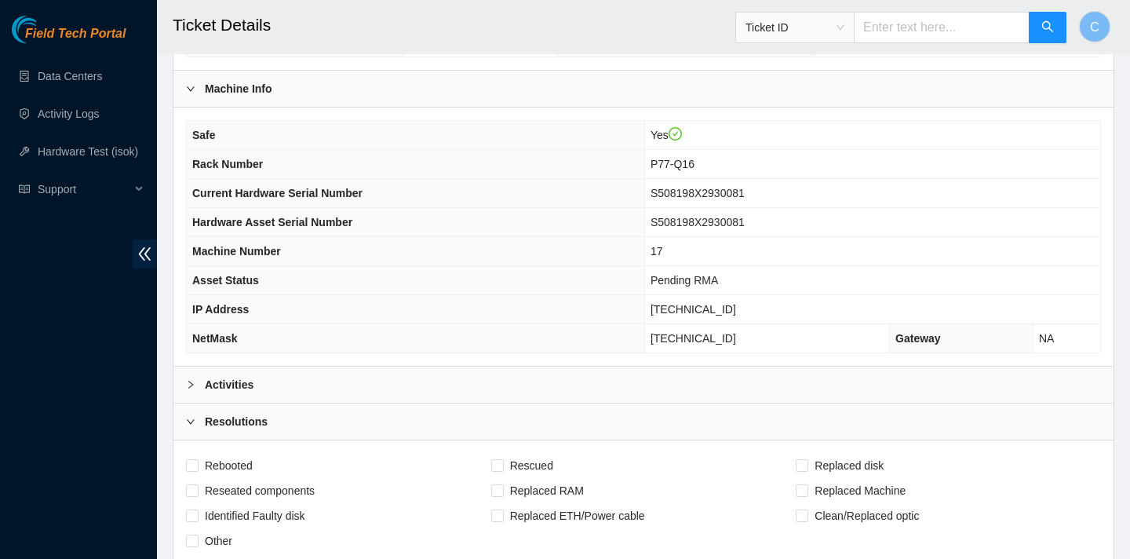
click at [440, 392] on div "Activities" at bounding box center [643, 384] width 940 height 36
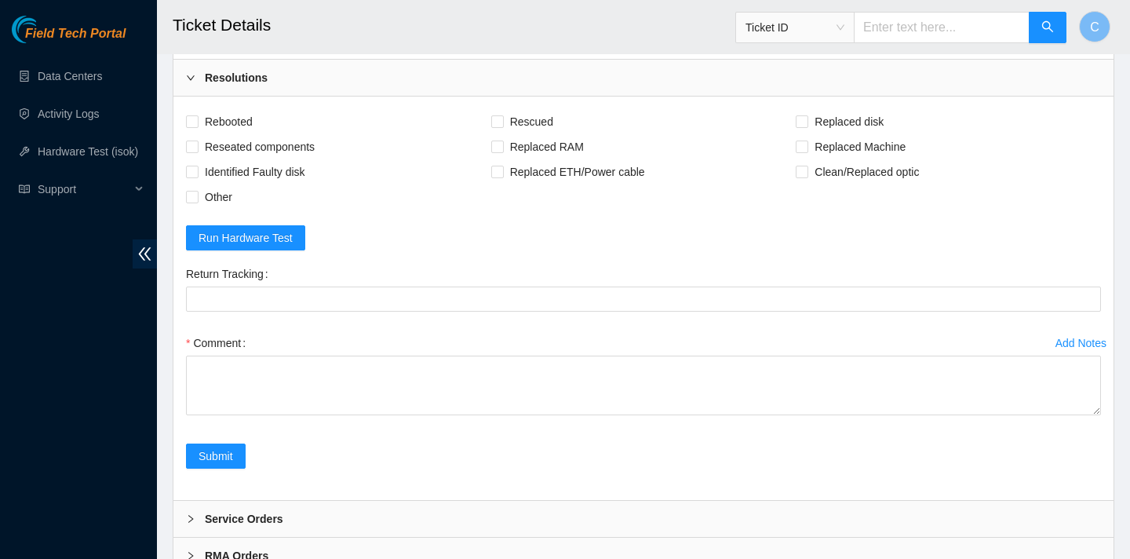
scroll to position [996, 0]
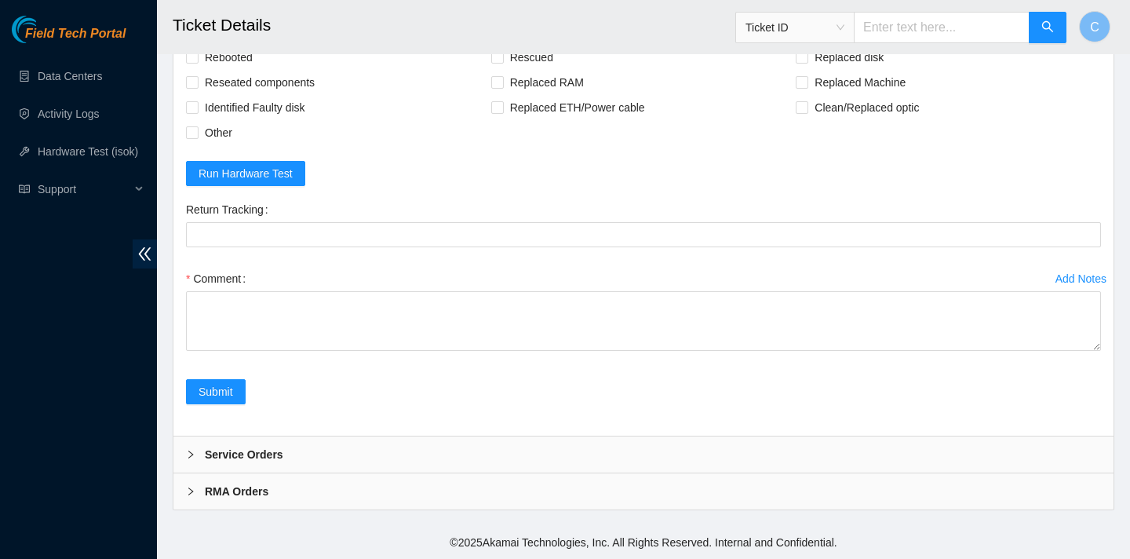
click at [542, 494] on div "RMA Orders" at bounding box center [643, 491] width 940 height 36
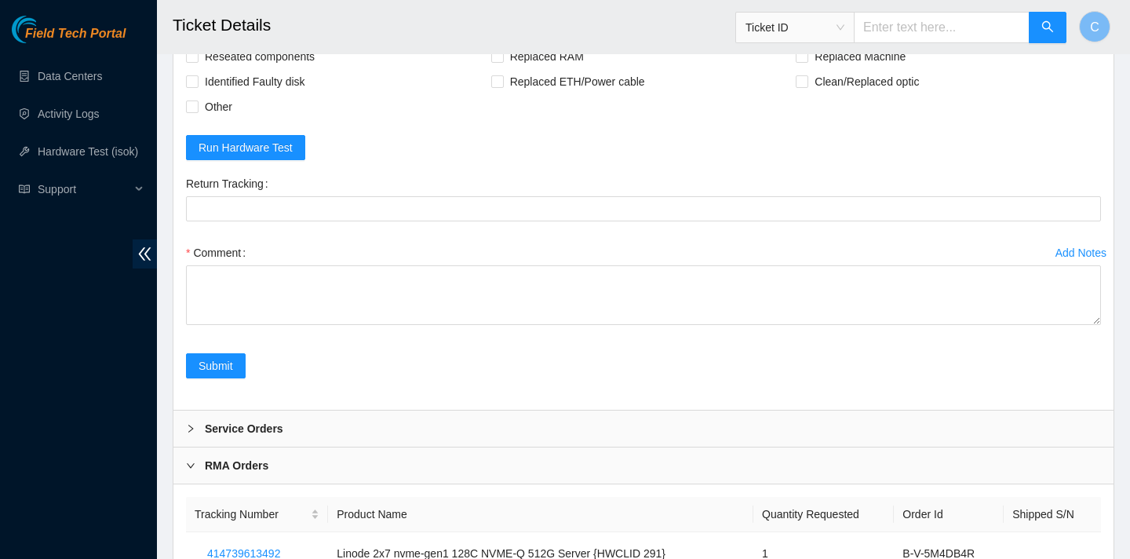
scroll to position [1023, 0]
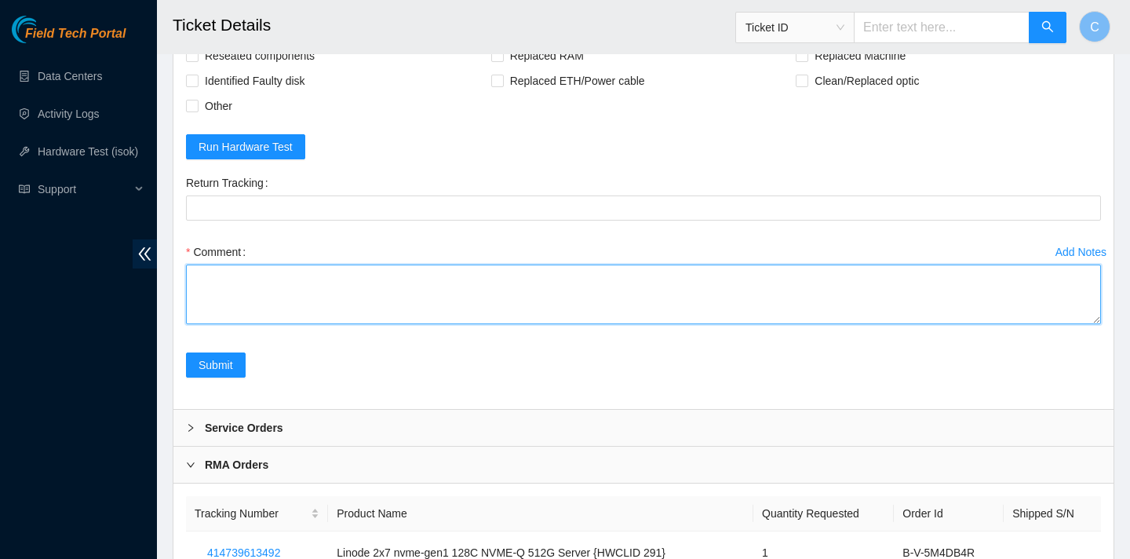
click at [706, 317] on textarea "Comment" at bounding box center [643, 294] width 915 height 60
paste textarea "verified SN machine was in a powered down state decabled and unracked packed fo…"
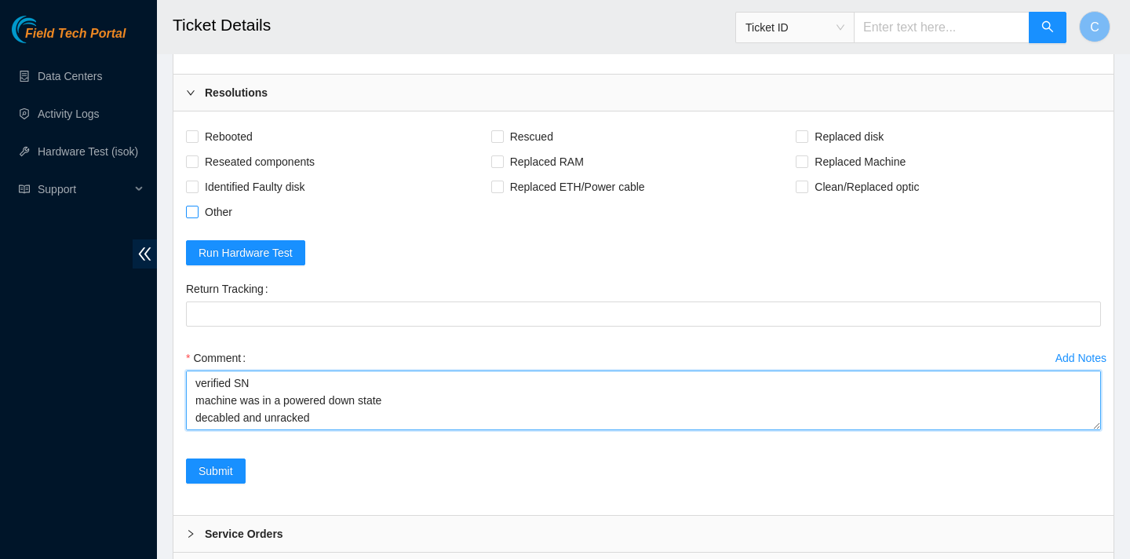
type textarea "verified SN machine was in a powered down state decabled and unracked packed fo…"
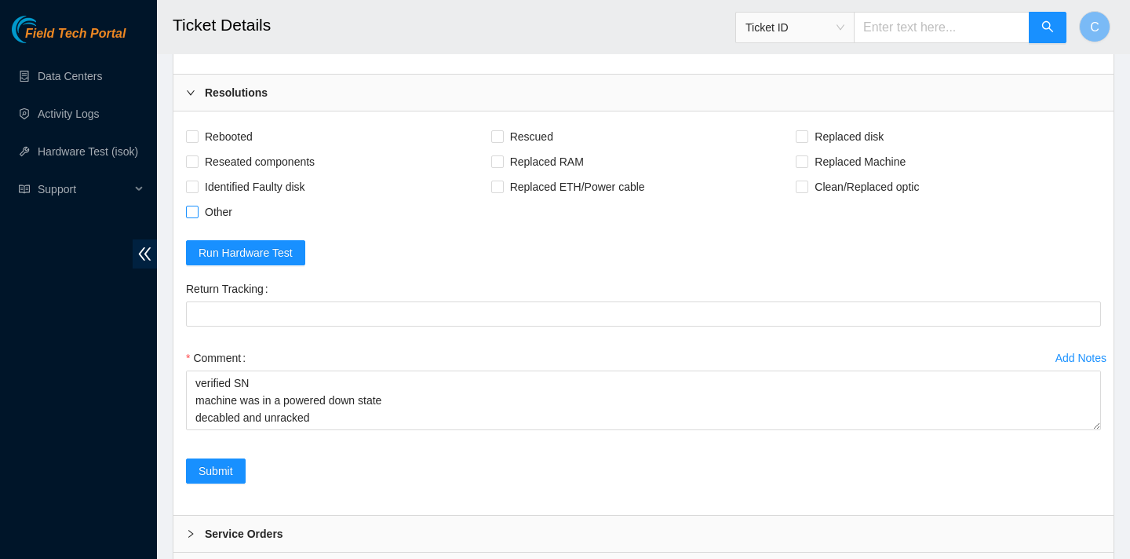
click at [219, 209] on span "Other" at bounding box center [219, 211] width 40 height 25
click at [197, 209] on input "Other" at bounding box center [191, 211] width 11 height 11
checkbox input "true"
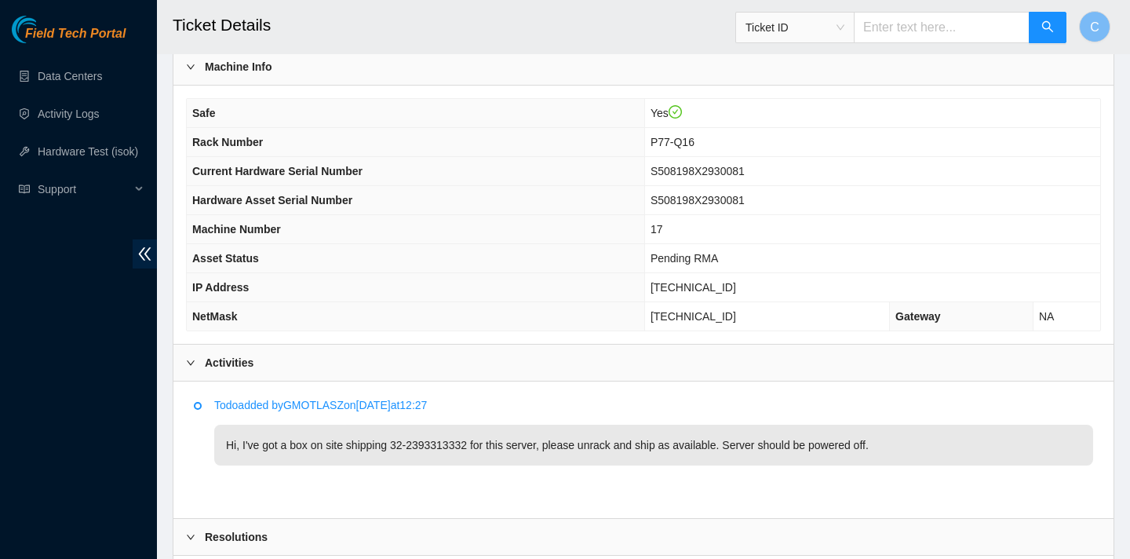
scroll to position [1100, 0]
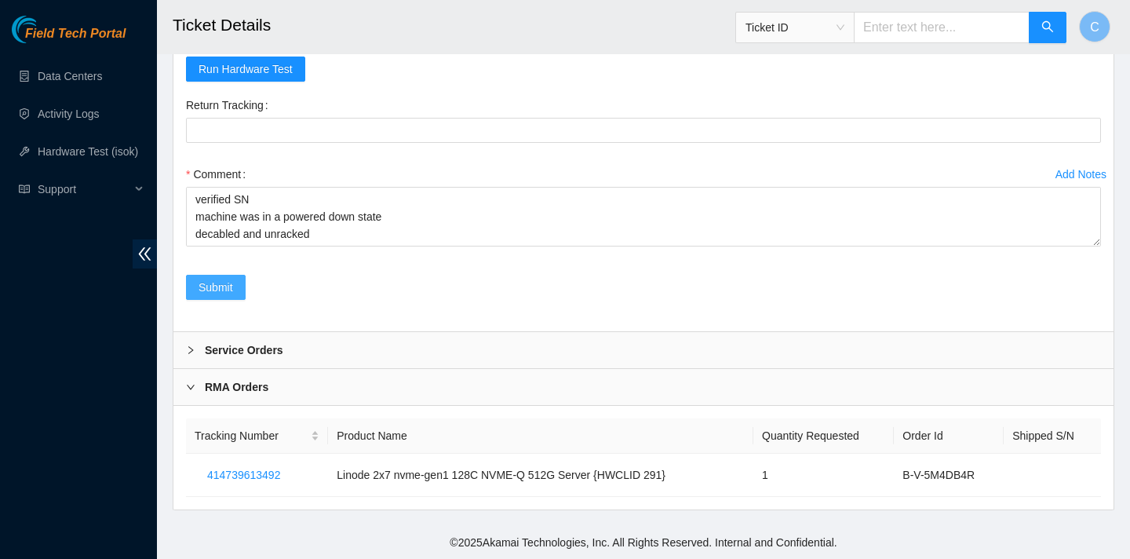
click at [222, 290] on span "Submit" at bounding box center [216, 287] width 35 height 17
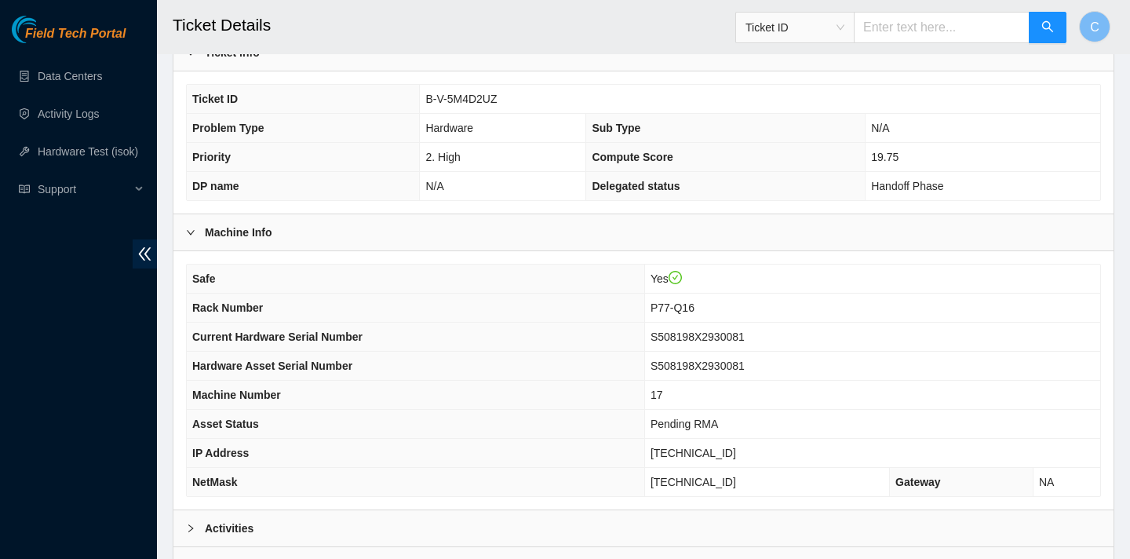
scroll to position [454, 0]
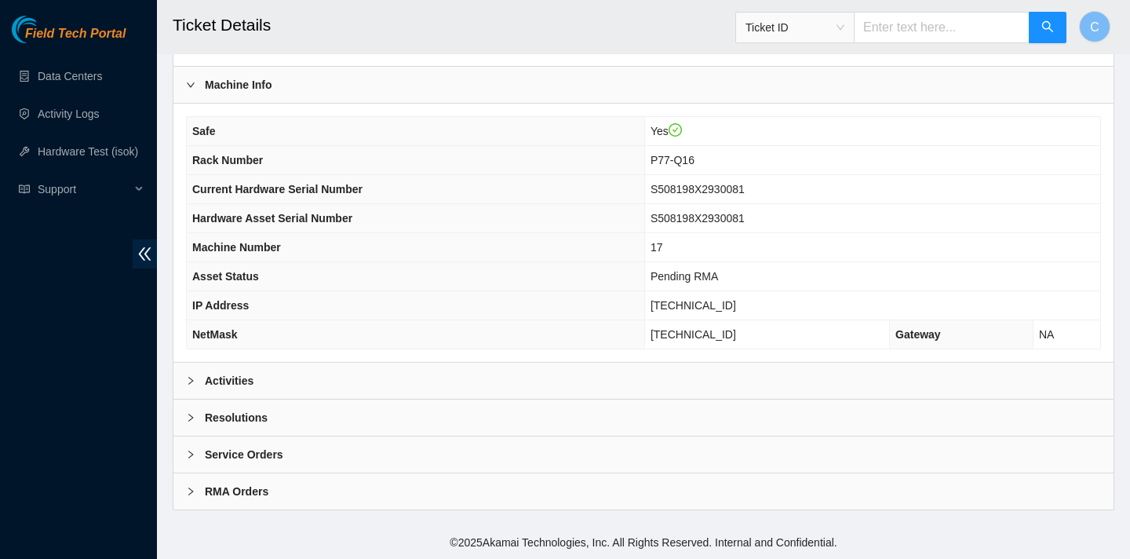
click at [536, 375] on div "Activities" at bounding box center [643, 381] width 940 height 36
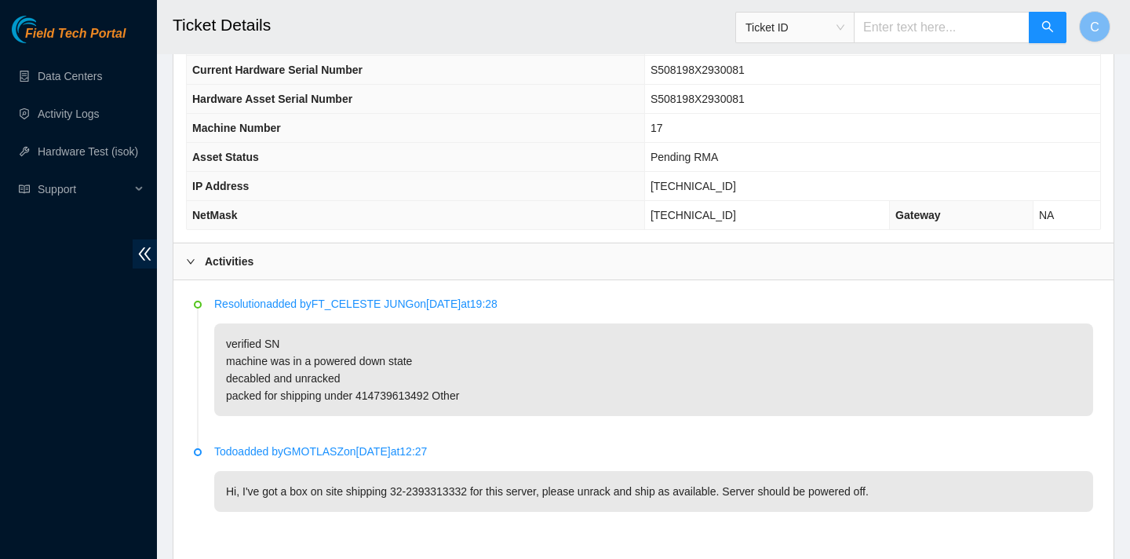
scroll to position [739, 0]
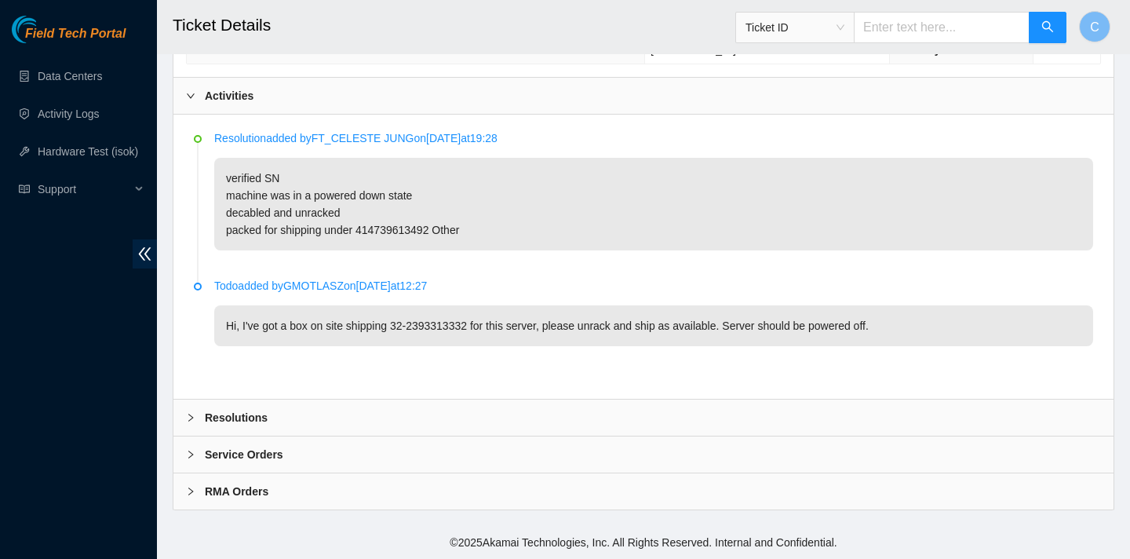
click at [526, 398] on div "Resolution added by FT_CELESTE JUNG on 2025-09-04 at 19:28 verified SN machine …" at bounding box center [643, 257] width 940 height 284
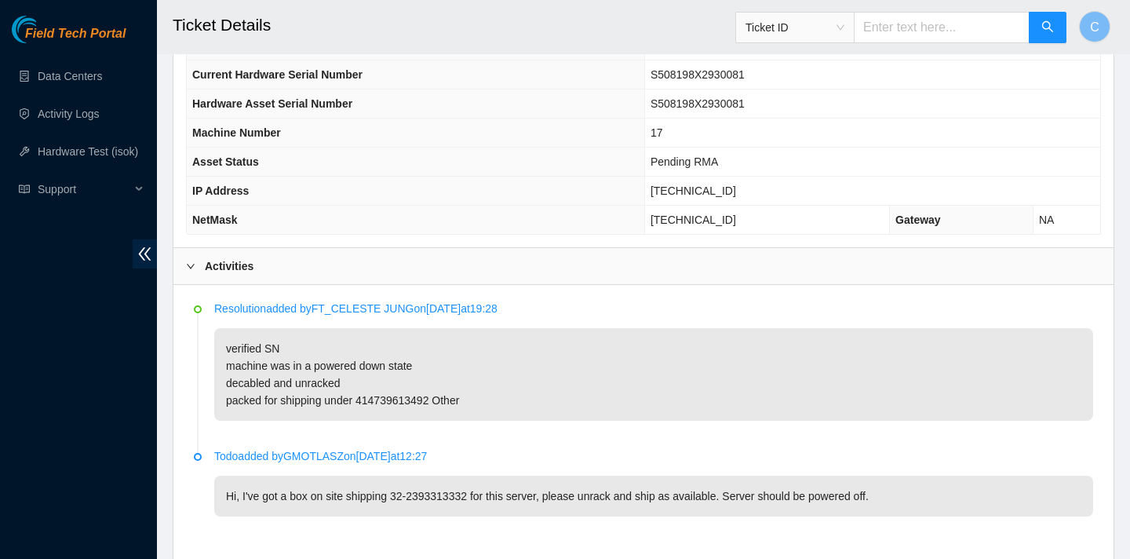
scroll to position [0, 0]
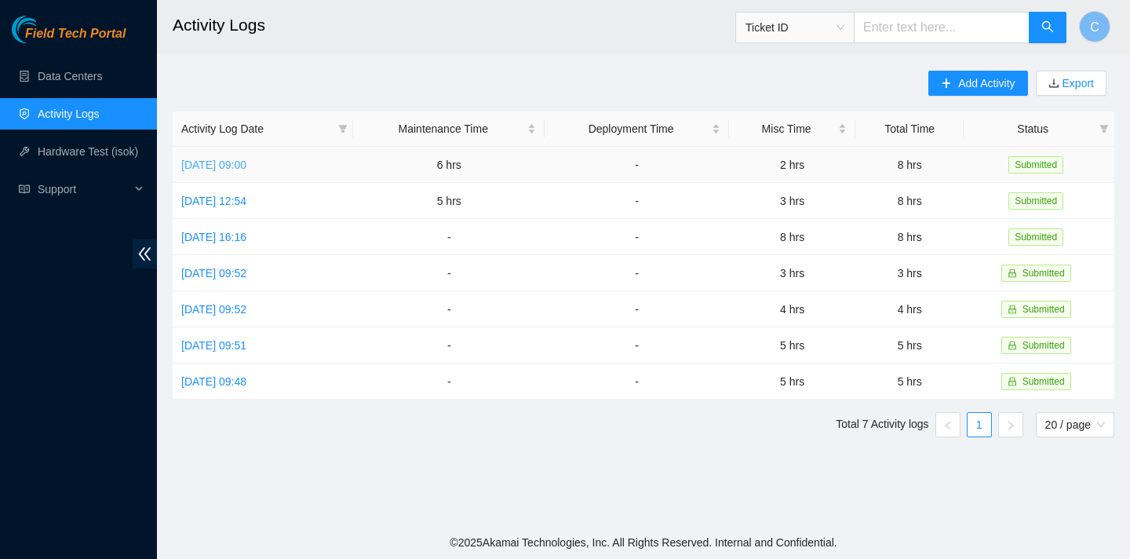
click at [246, 165] on link "[DATE] 09:00" at bounding box center [213, 165] width 65 height 13
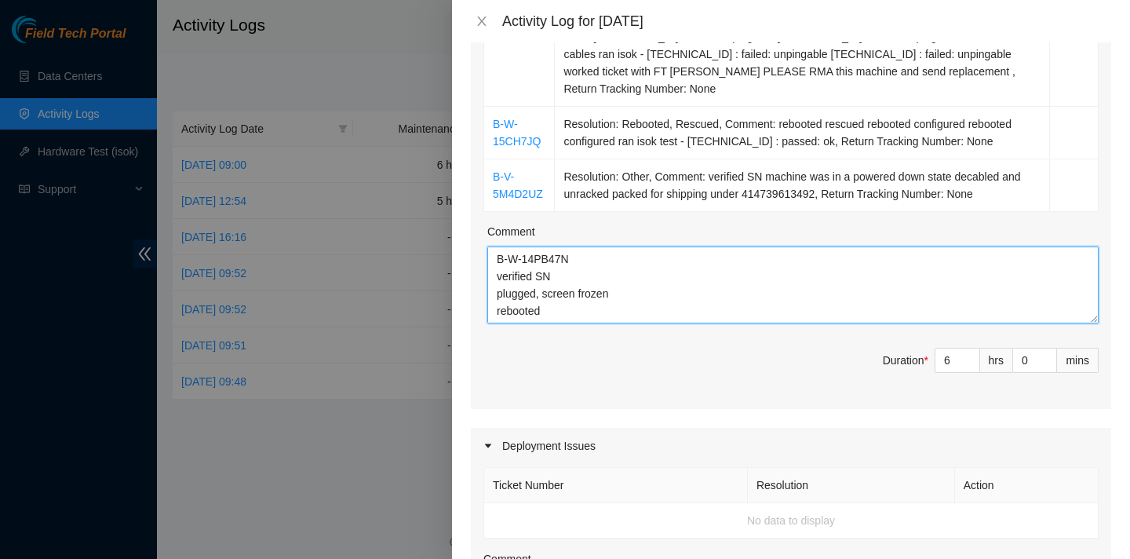
drag, startPoint x: 648, startPoint y: 298, endPoint x: 475, endPoint y: 199, distance: 199.6
click at [475, 199] on div "Ticket Number Resolution Action B-W-14T868P Resolution: Rebooted, Rescued, Comm…" at bounding box center [791, 29] width 640 height 760
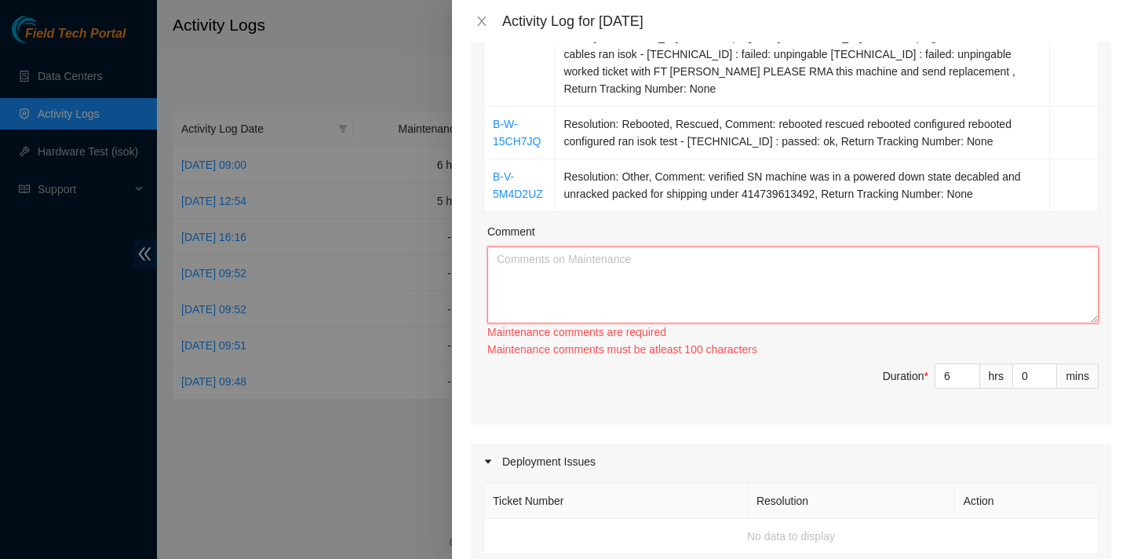
click at [1056, 253] on textarea "Comment" at bounding box center [792, 284] width 611 height 77
paste textarea "B-W-156OAR3 Resolution: Rebooted, Reseated components, Rescued, Comment: verifi…"
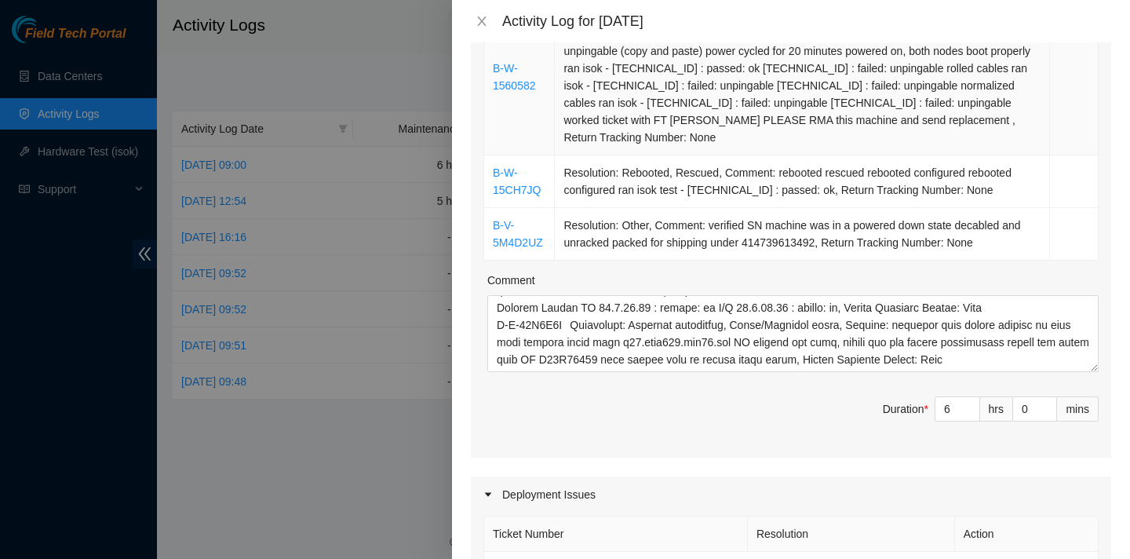
scroll to position [552, 0]
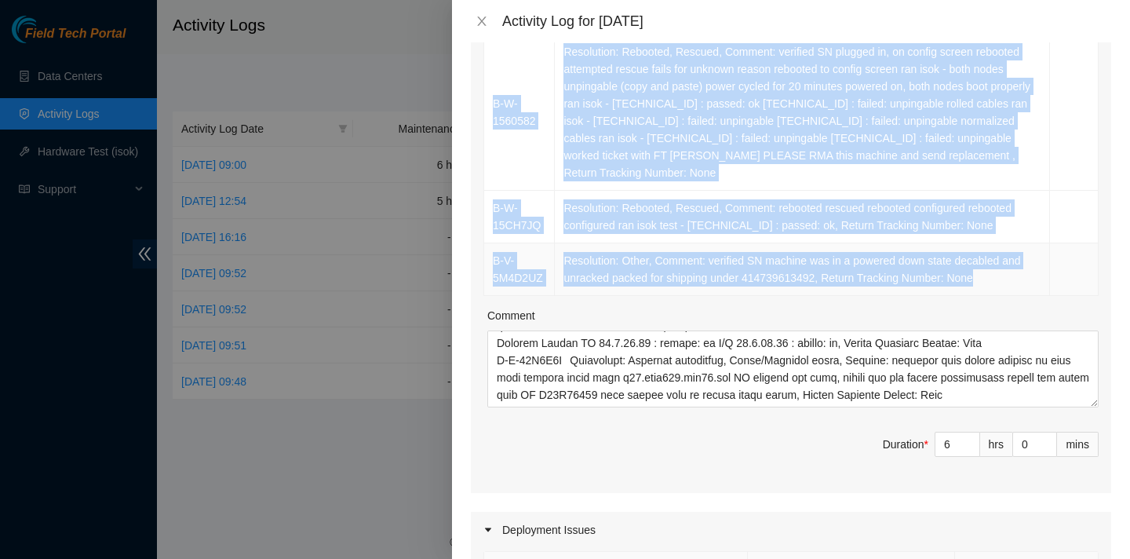
drag, startPoint x: 487, startPoint y: 110, endPoint x: 1017, endPoint y: 278, distance: 555.7
click at [1017, 278] on tbody "B-W-14T868P Resolution: Rebooted, Rescued, Comment: verified SN rebooted rescue…" at bounding box center [791, 43] width 614 height 506
copy tbody "B-W-14T868P Resolution: Rebooted, Rescued, Comment: verified SN rebooted rescue…"
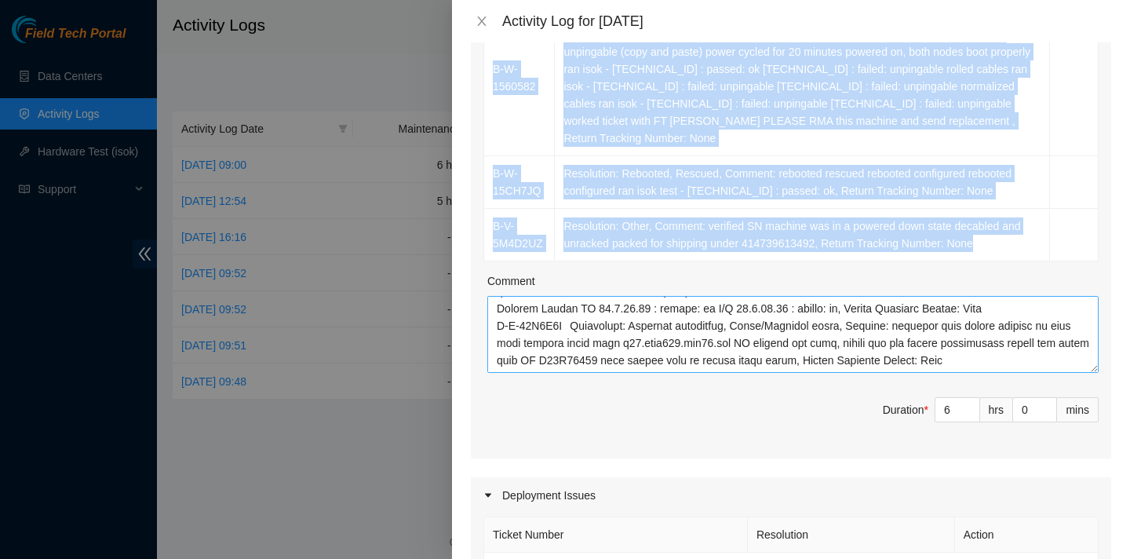
scroll to position [615, 0]
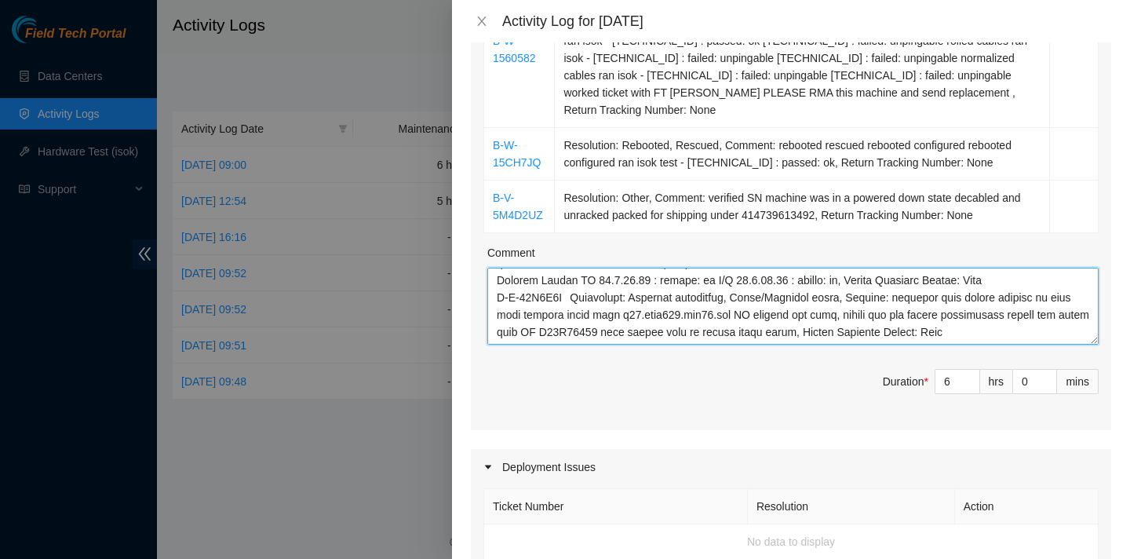
click at [1033, 301] on textarea "Comment" at bounding box center [792, 306] width 611 height 77
paste textarea "B-W-14T868P Resolution: Rebooted, Rescued, Comment: verified SN rebooted rescue…"
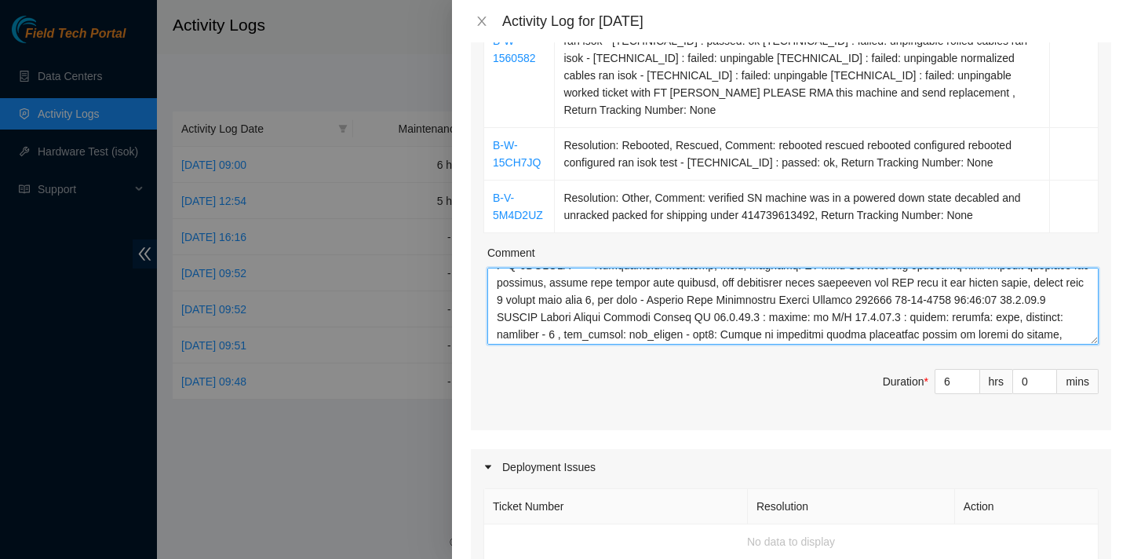
scroll to position [0, 0]
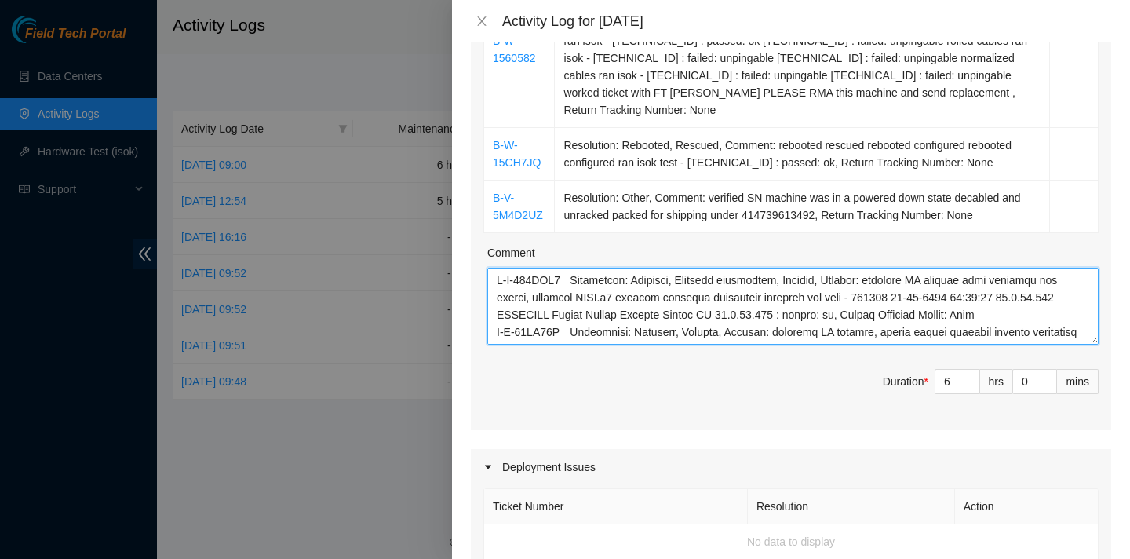
drag, startPoint x: 947, startPoint y: 315, endPoint x: 663, endPoint y: 224, distance: 298.3
click at [662, 224] on div "Ticket Number Resolution Action B-W-14T868P Resolution: Rebooted, Rescued, Comm…" at bounding box center [791, 50] width 640 height 760
type textarea "B-W-156OAR3 Resolution: Rebooted, Reseated components, Rescued, Comment: verifi…"
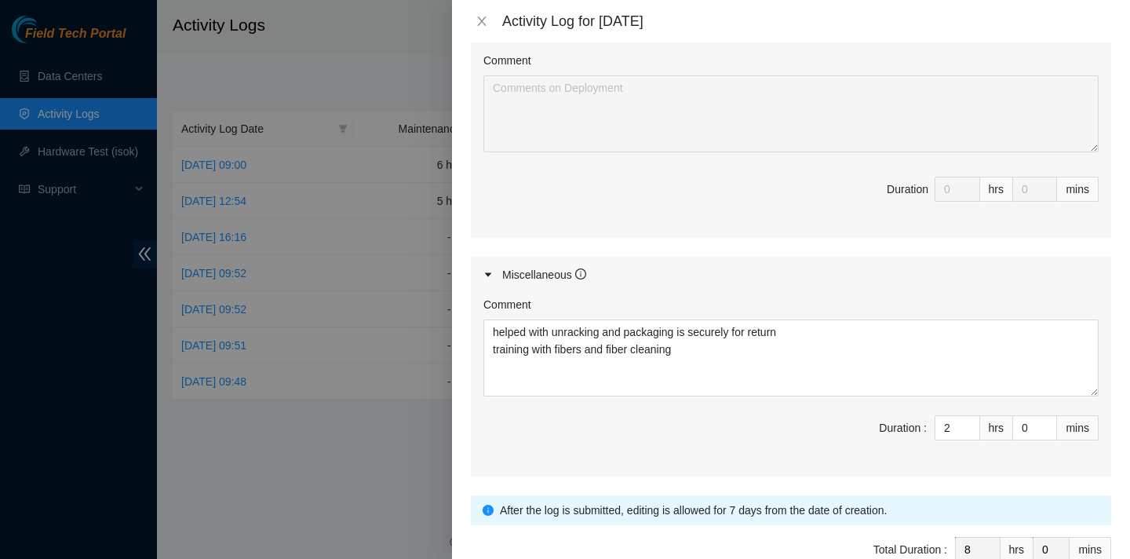
scroll to position [1206, 0]
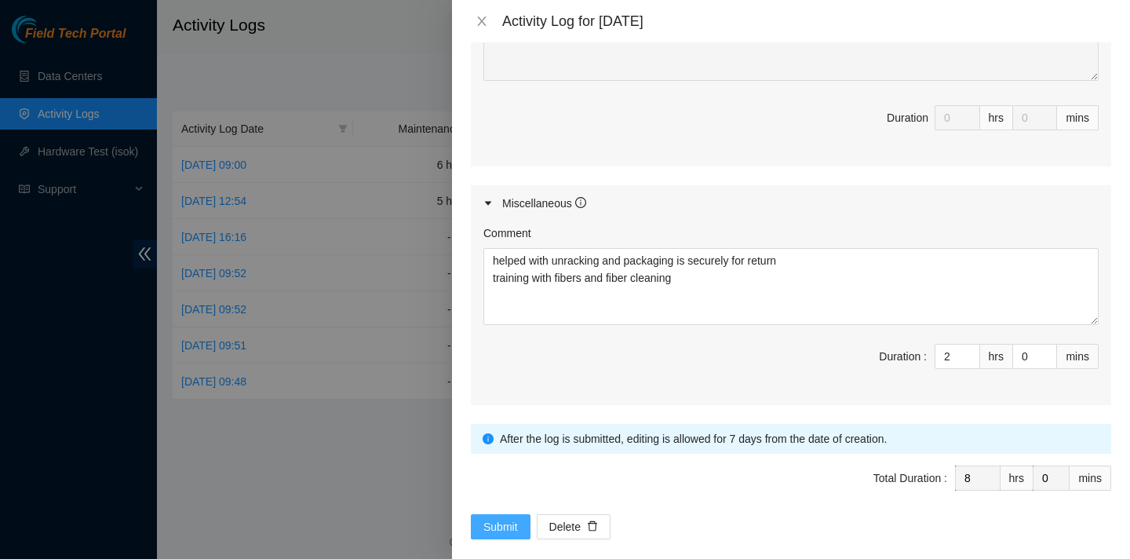
click at [494, 518] on span "Submit" at bounding box center [500, 526] width 35 height 17
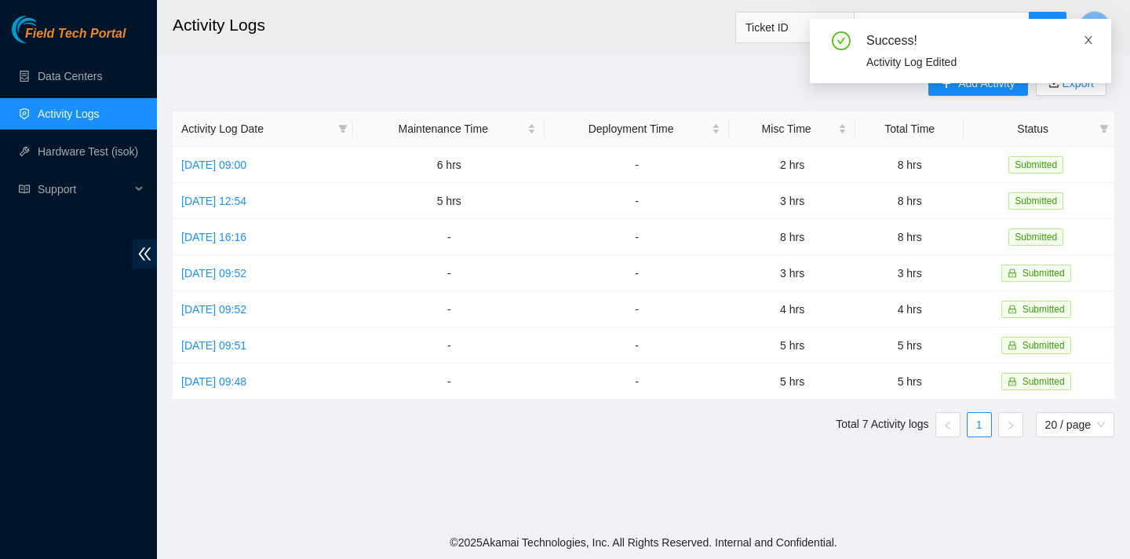
click at [1088, 38] on icon "close" at bounding box center [1088, 40] width 11 height 11
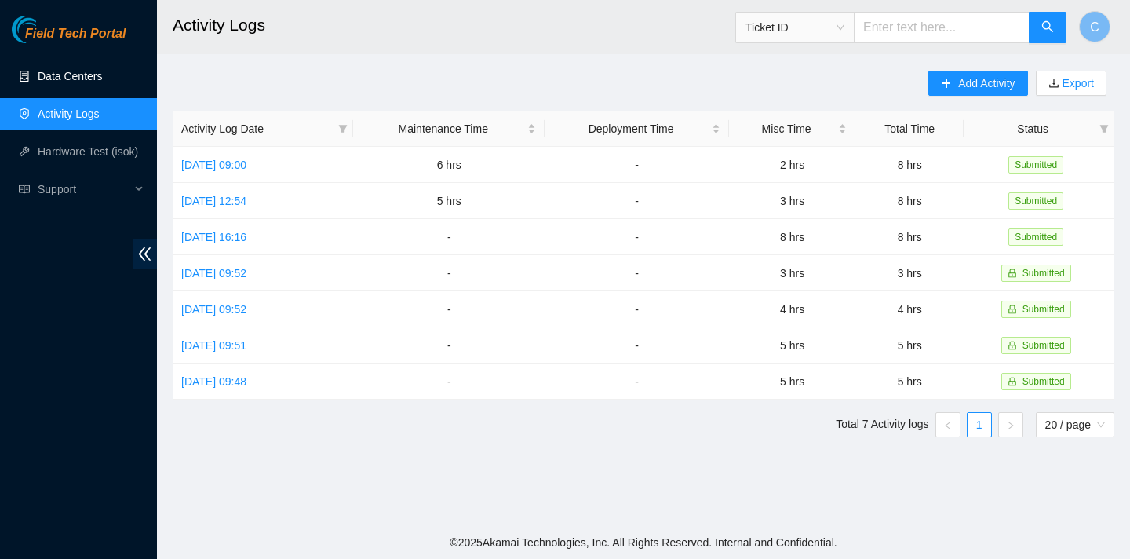
click at [82, 79] on link "Data Centers" at bounding box center [70, 76] width 64 height 13
